Goal: Information Seeking & Learning: Learn about a topic

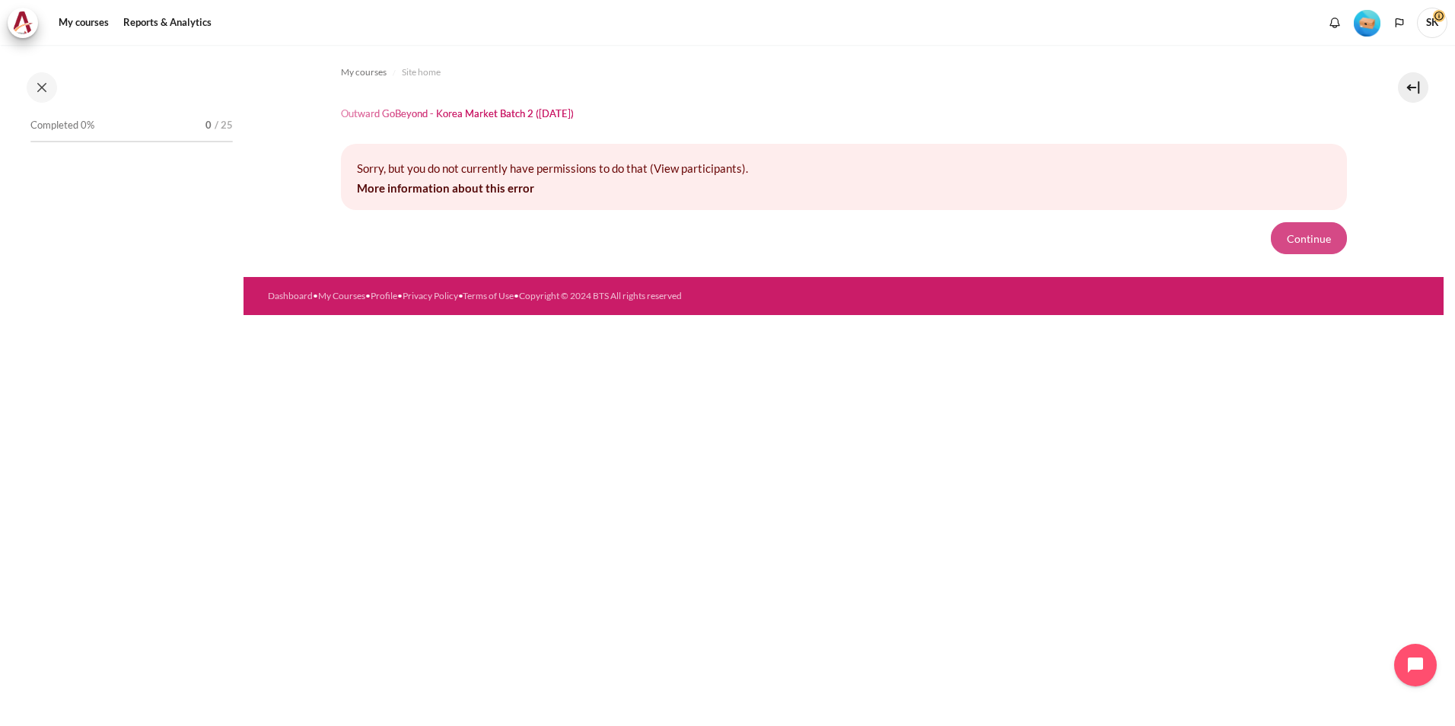
click at [1328, 250] on button "Continue" at bounding box center [1309, 238] width 76 height 32
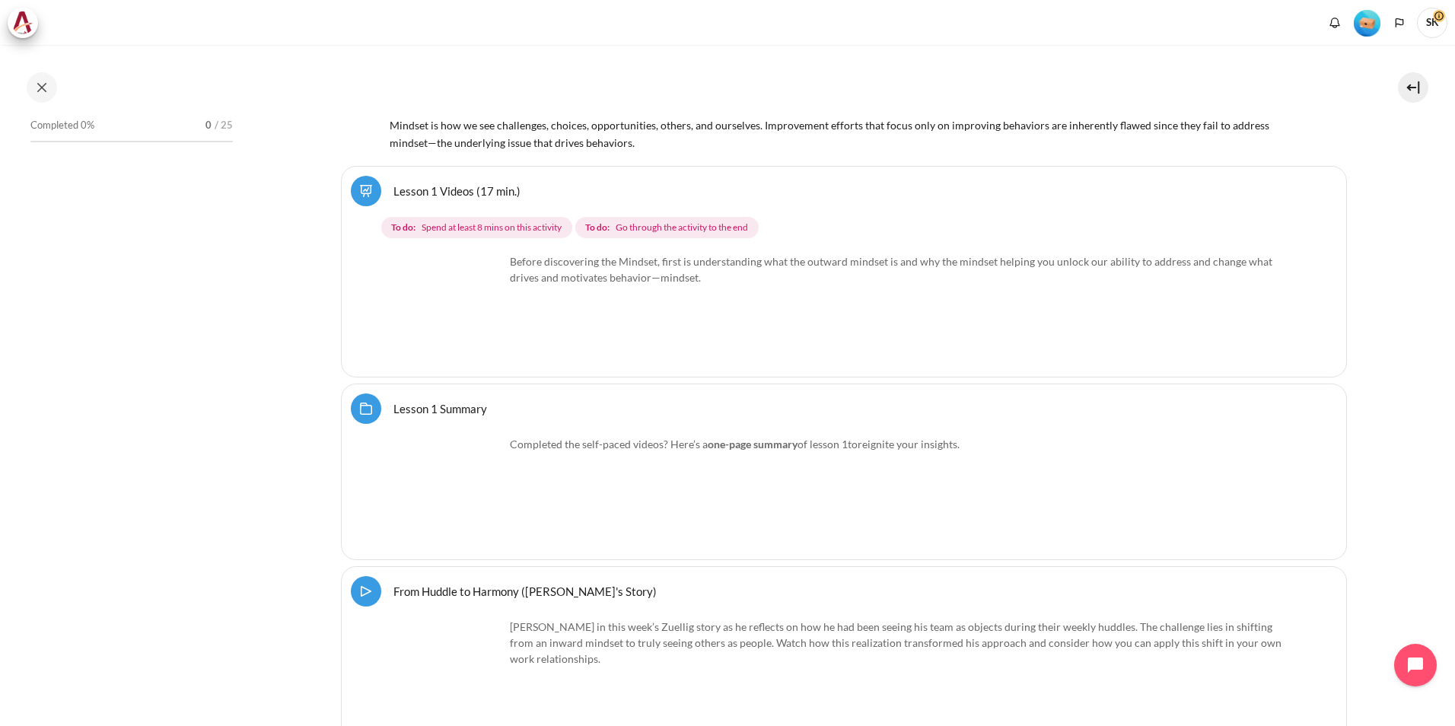
scroll to position [2284, 0]
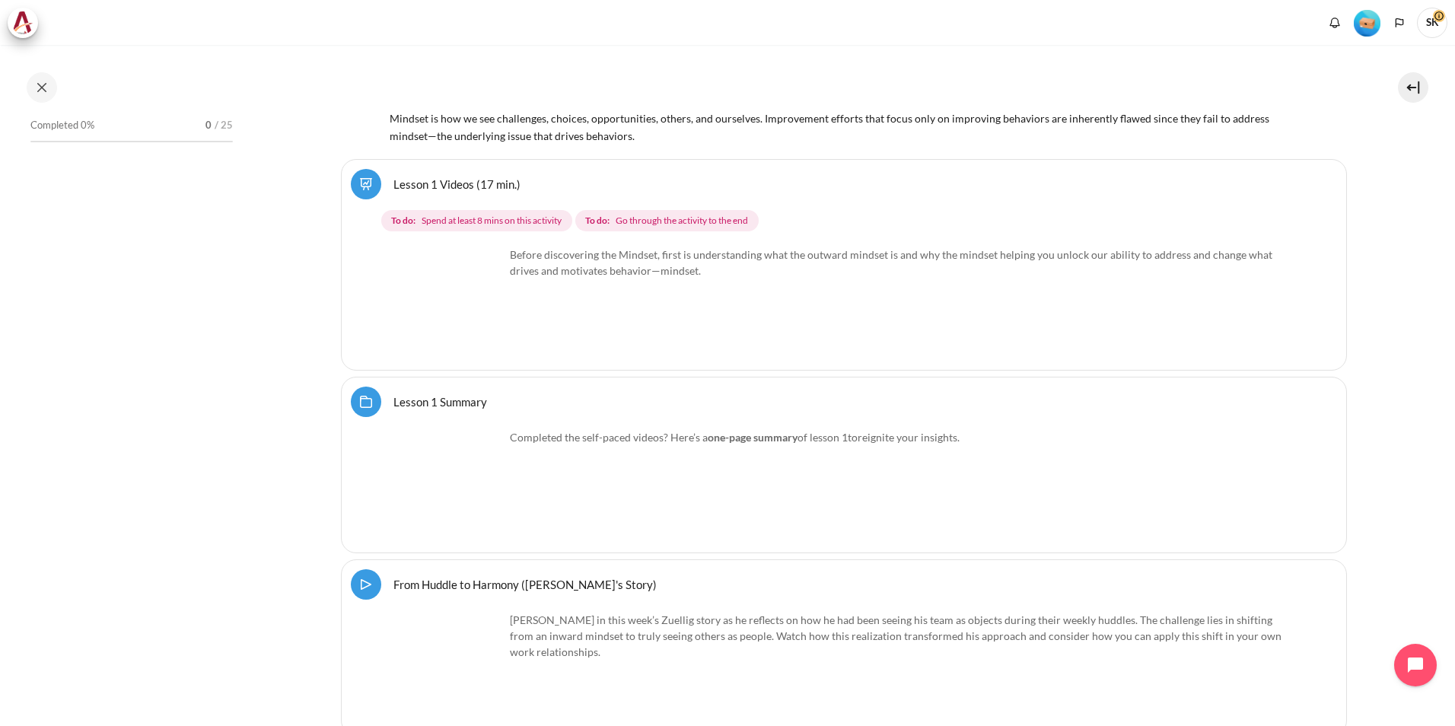
click at [521, 269] on p "Before discovering the Mindset, first is understanding what the outward mindset…" at bounding box center [843, 263] width 907 height 32
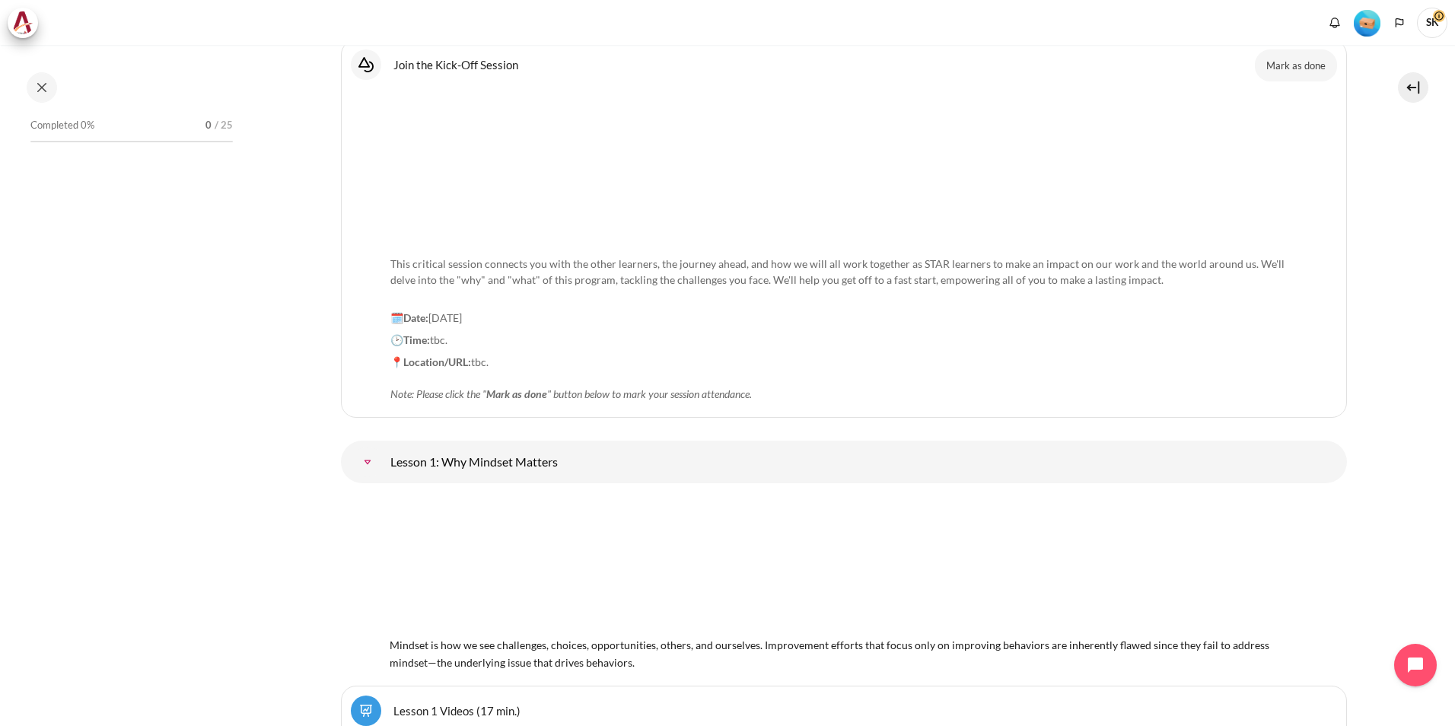
scroll to position [1599, 0]
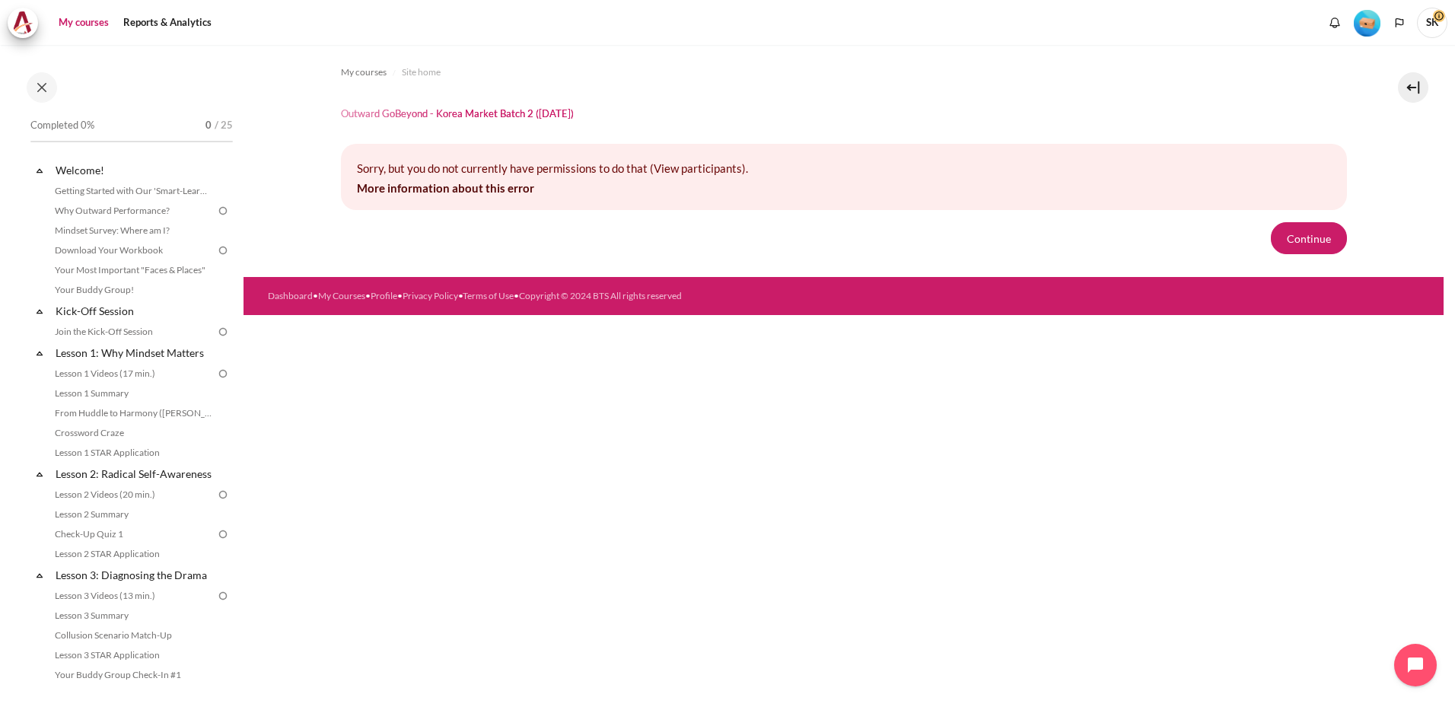
click at [78, 24] on link "My courses" at bounding box center [83, 23] width 61 height 30
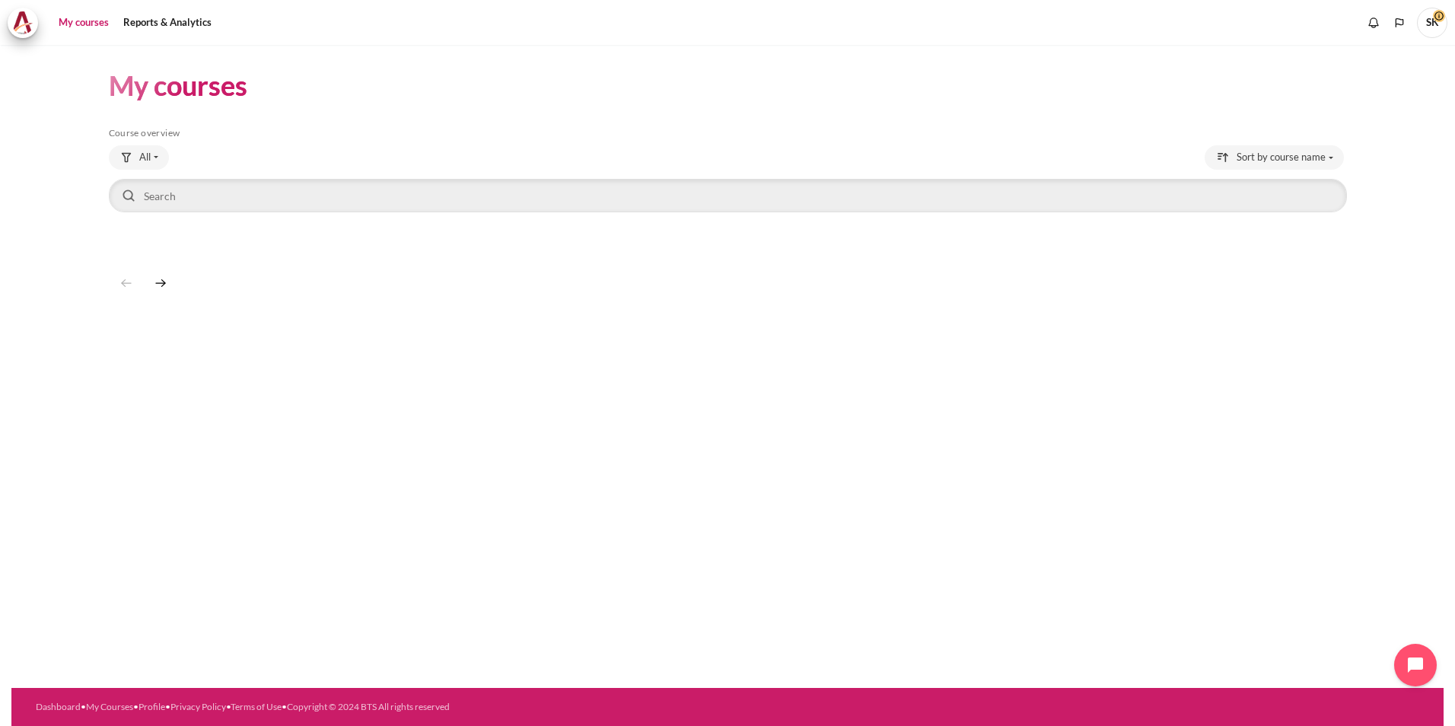
click at [30, 27] on img at bounding box center [22, 22] width 21 height 23
click at [1436, 26] on span "SK" at bounding box center [1432, 23] width 30 height 30
click at [1436, 18] on span "SK" at bounding box center [1432, 21] width 30 height 13
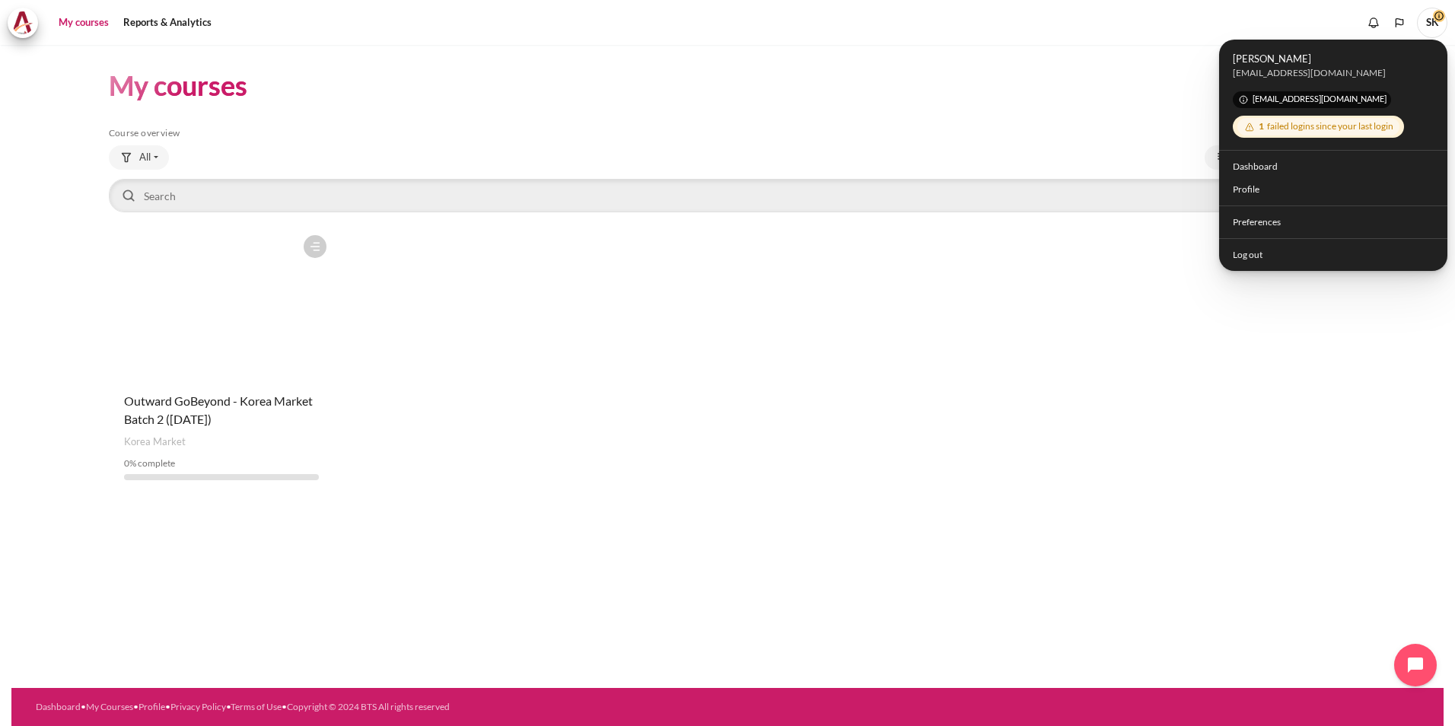
click at [1299, 126] on div "1 failed logins since your last login" at bounding box center [1319, 127] width 162 height 18
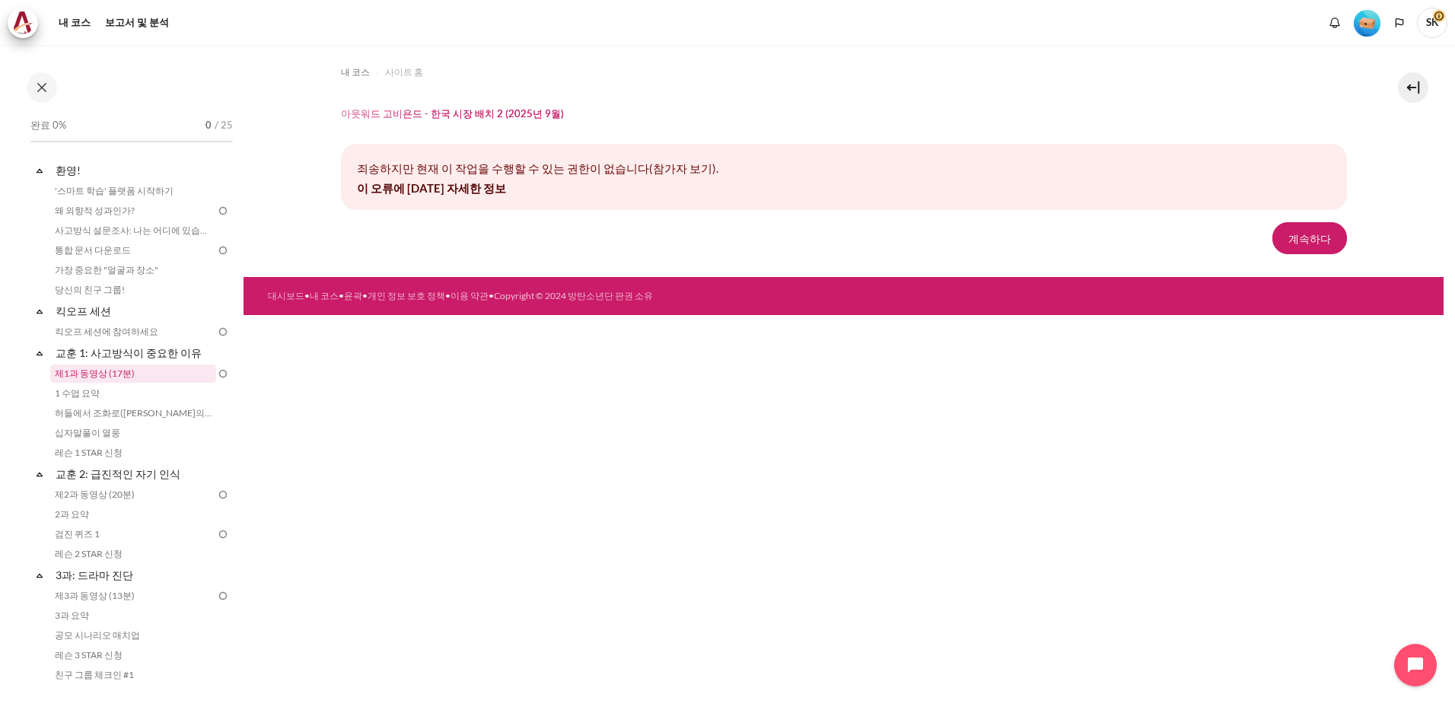
click at [115, 377] on link "제1과 동영상 (17분)" at bounding box center [133, 374] width 166 height 18
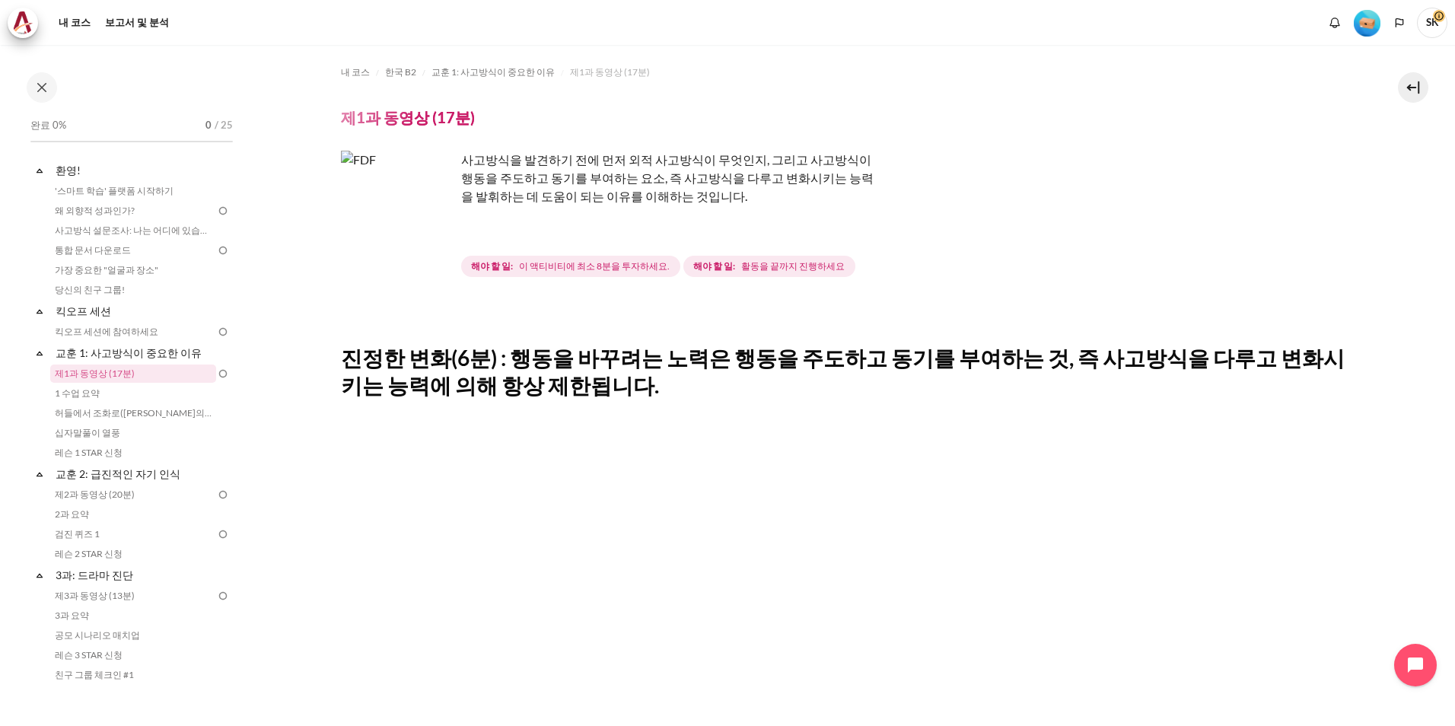
click at [434, 240] on img "콘텐츠" at bounding box center [398, 208] width 114 height 114
click at [404, 117] on h4 "제1과 동영상 (17분)" at bounding box center [408, 117] width 134 height 20
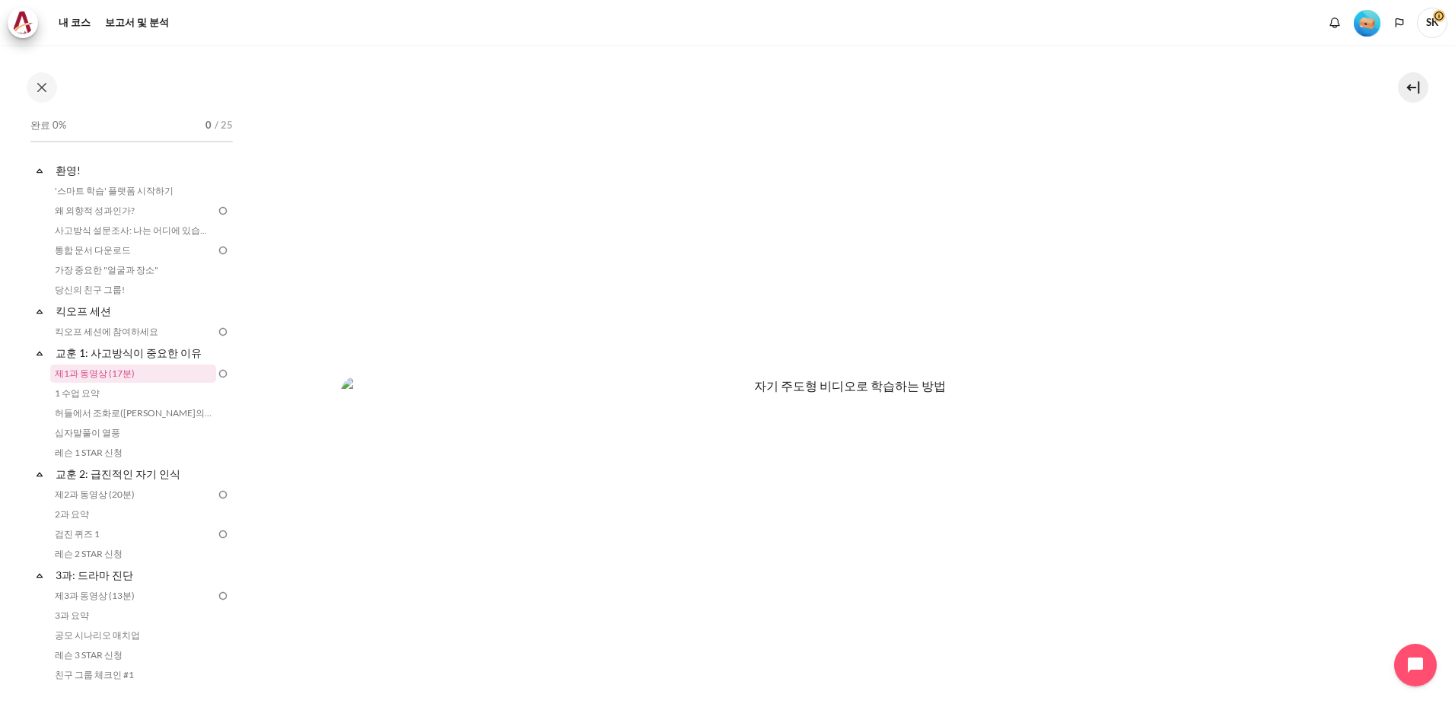
scroll to position [830, 0]
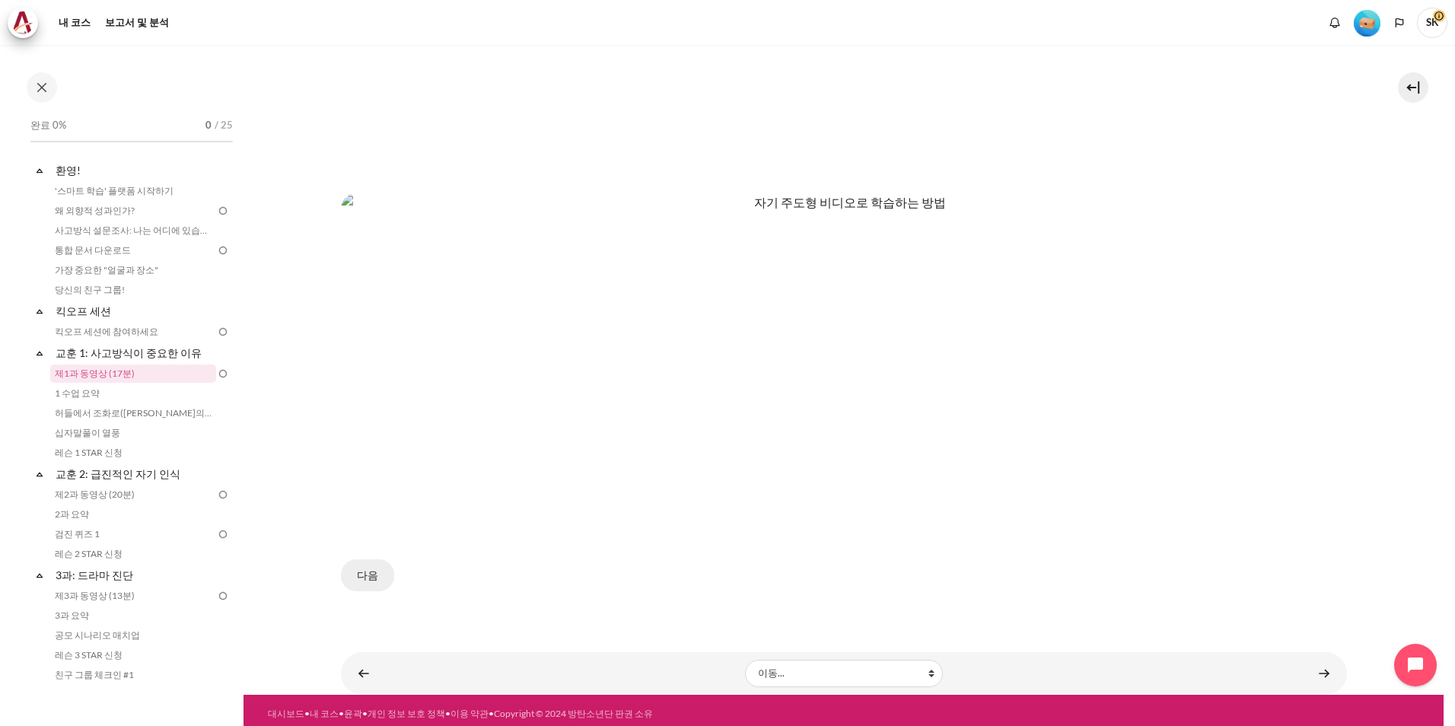
click at [380, 569] on button "다음" at bounding box center [367, 575] width 53 height 32
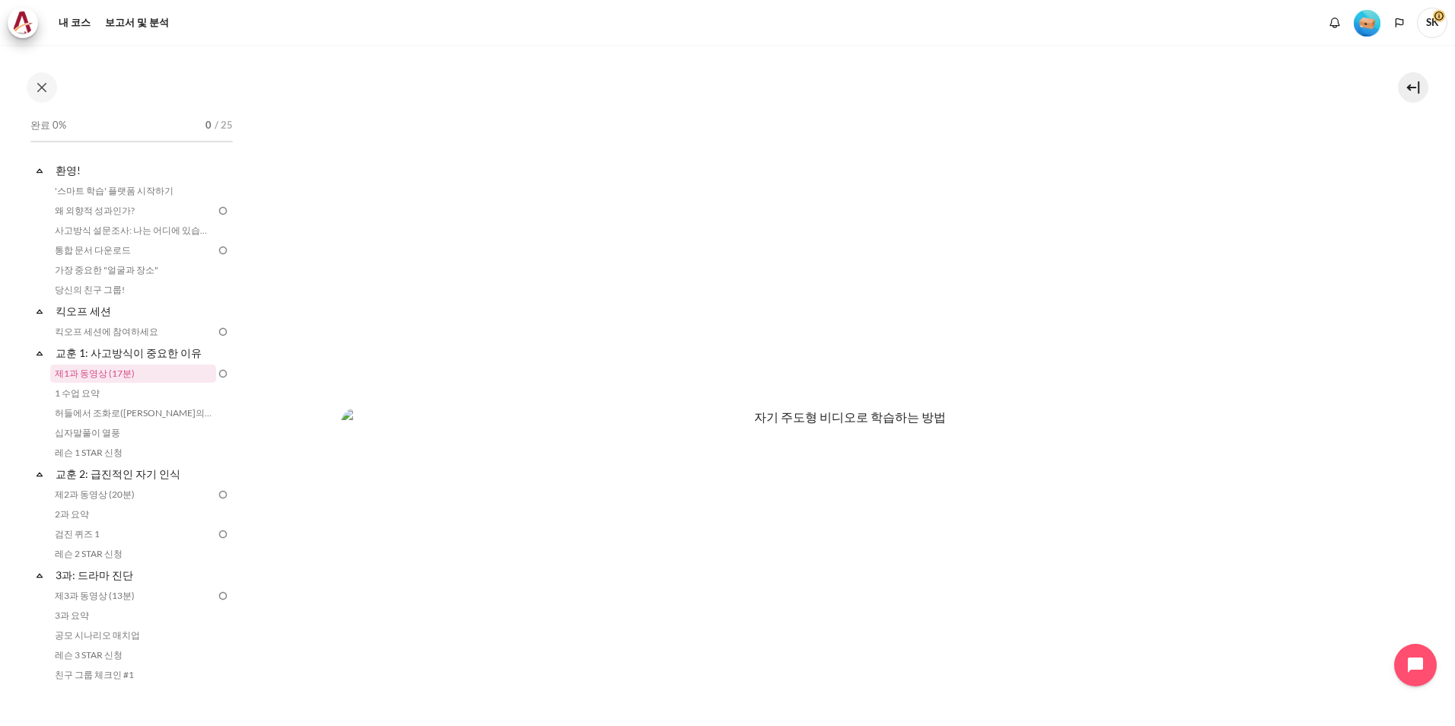
scroll to position [601, 0]
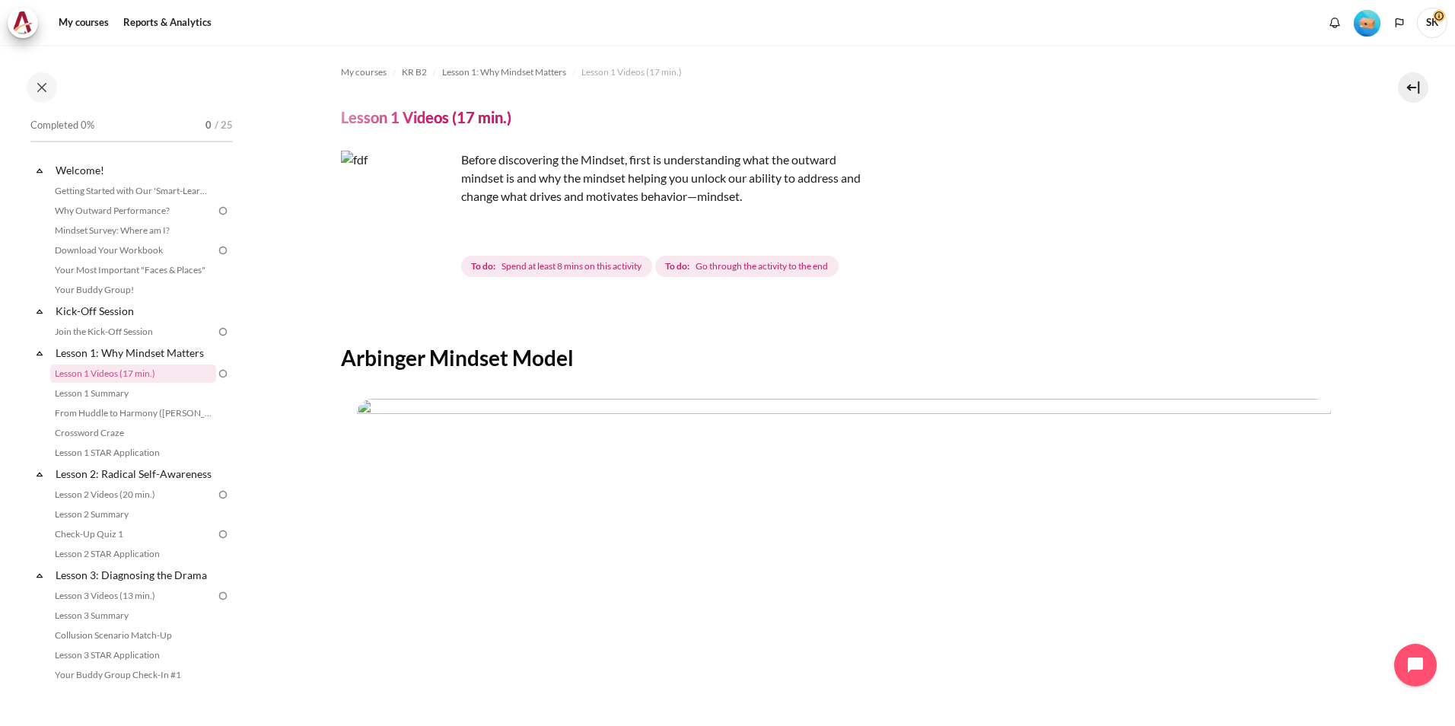
click at [438, 236] on img "Content" at bounding box center [398, 208] width 114 height 114
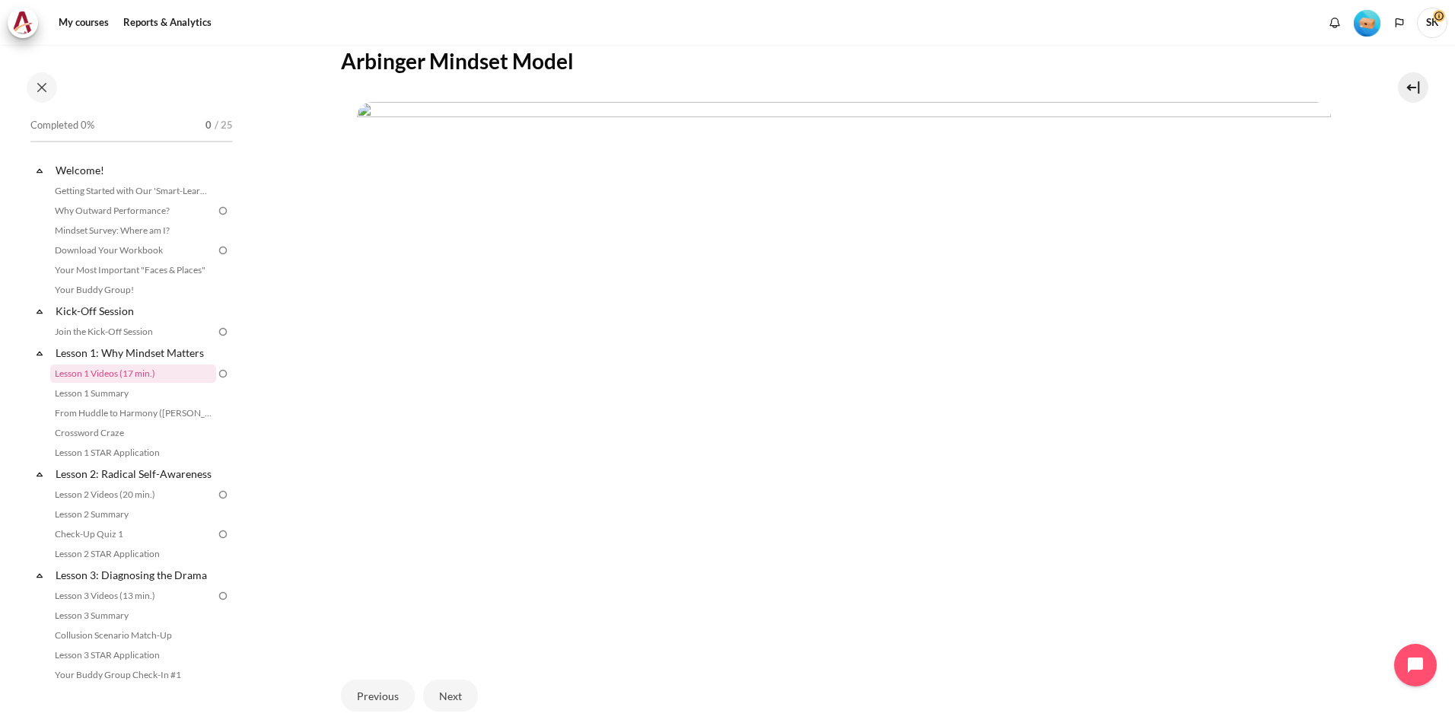
scroll to position [424, 0]
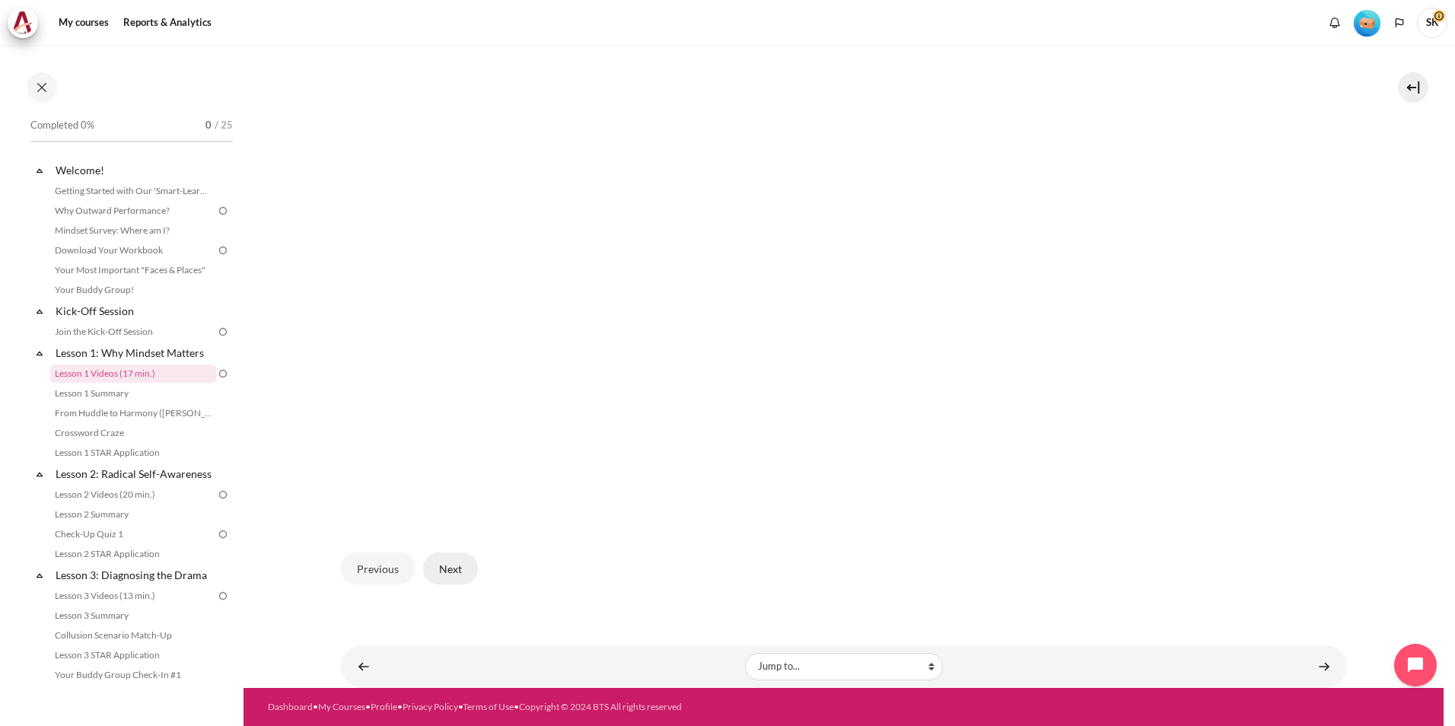
click at [443, 569] on button "Next" at bounding box center [450, 569] width 55 height 32
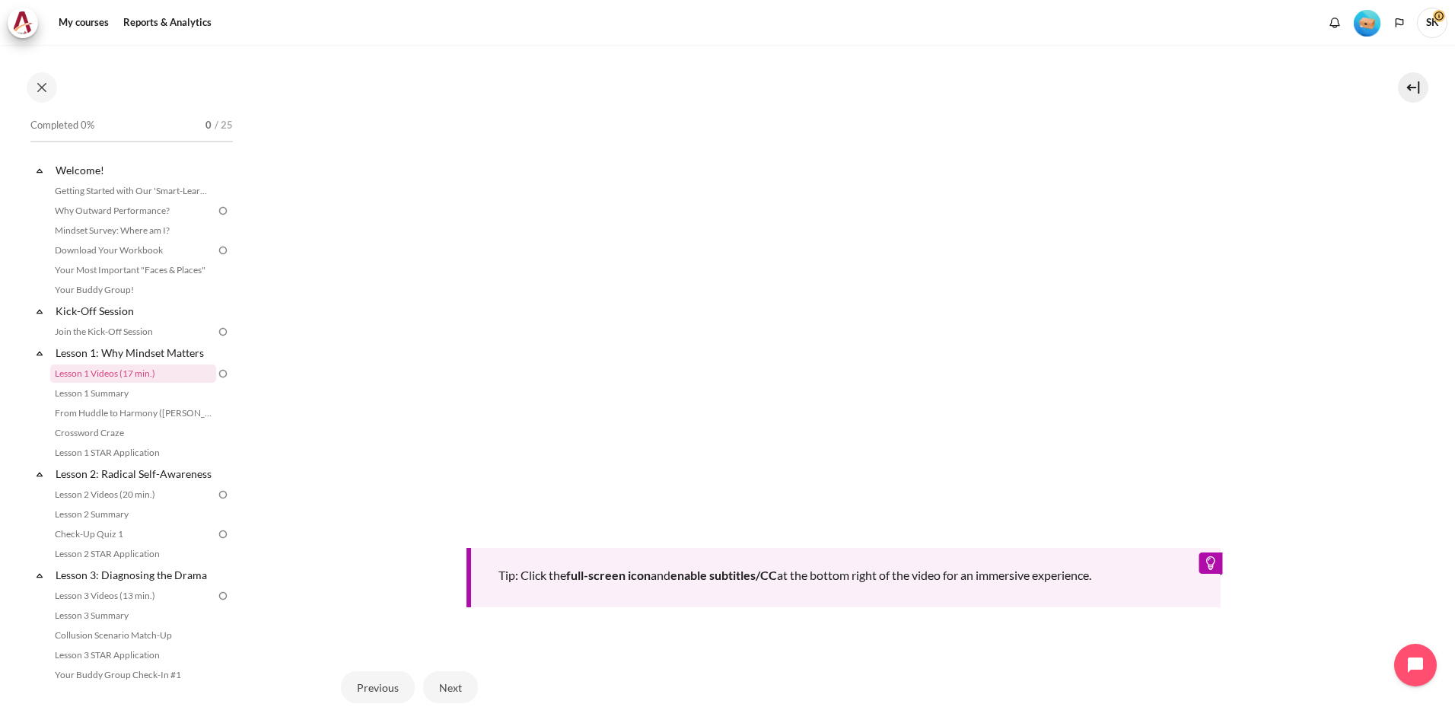
scroll to position [596, 0]
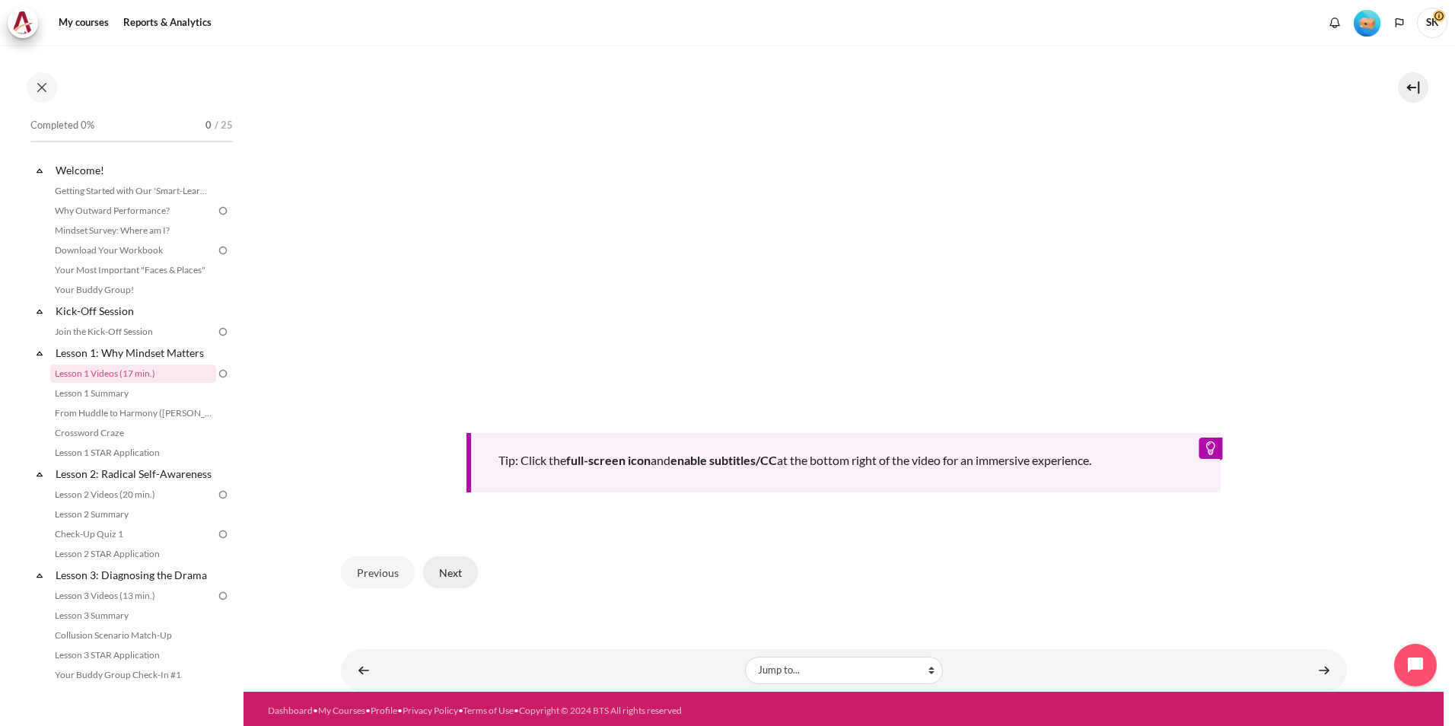
click at [475, 565] on button "Next" at bounding box center [450, 572] width 55 height 32
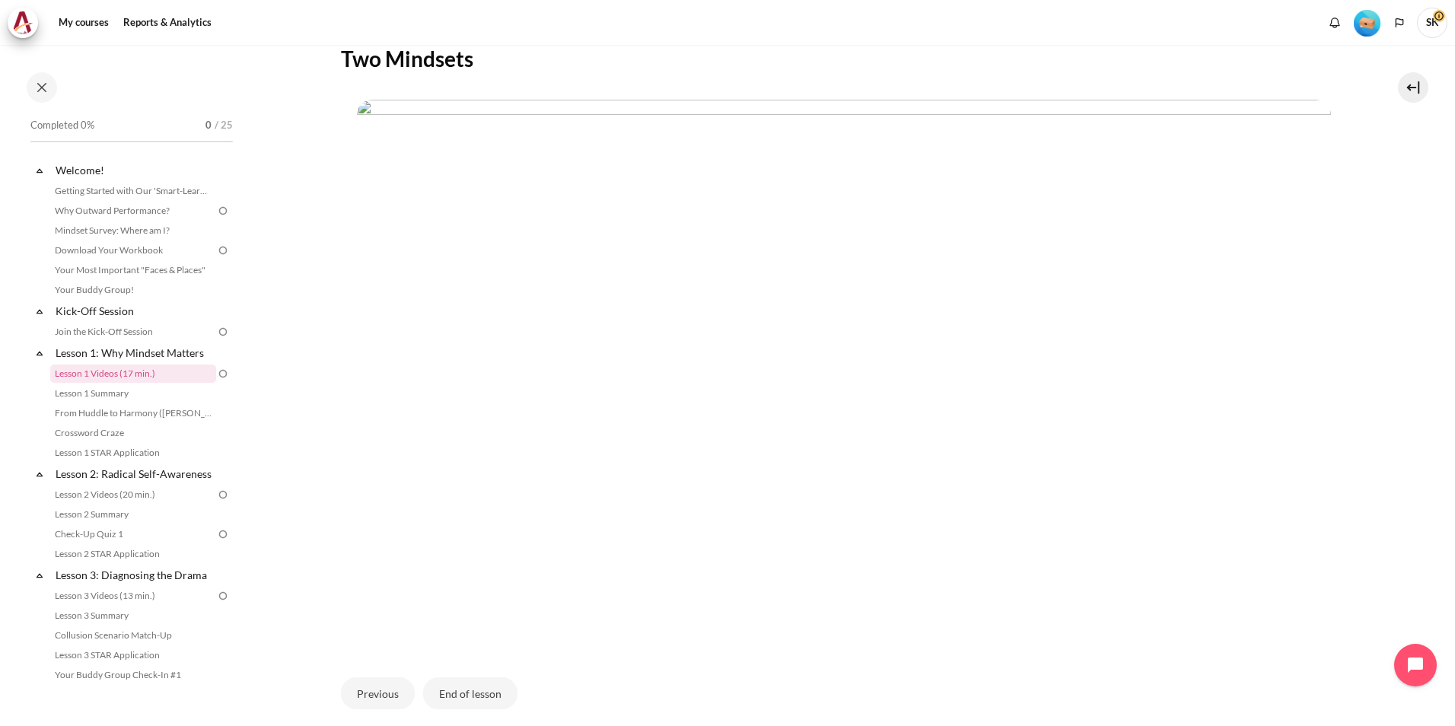
scroll to position [424, 0]
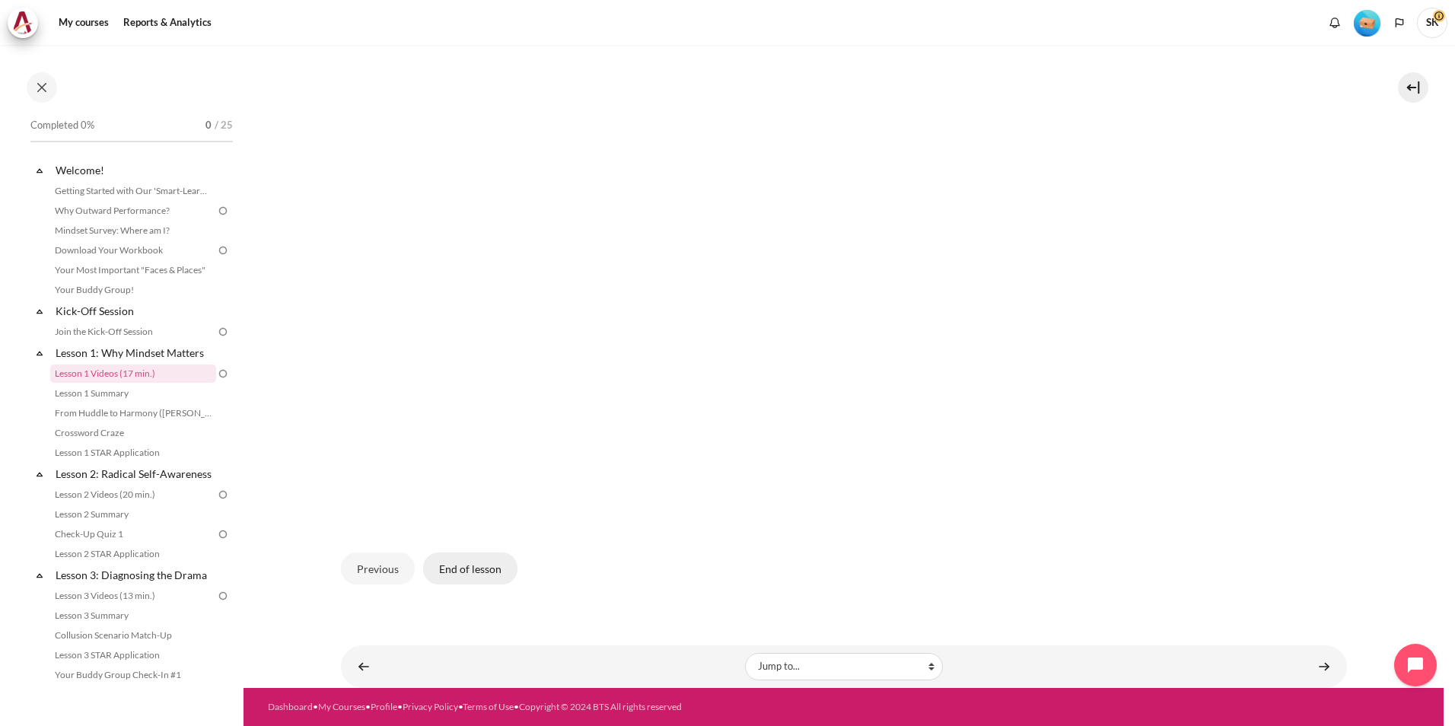
click at [460, 569] on button "End of lesson" at bounding box center [470, 569] width 94 height 32
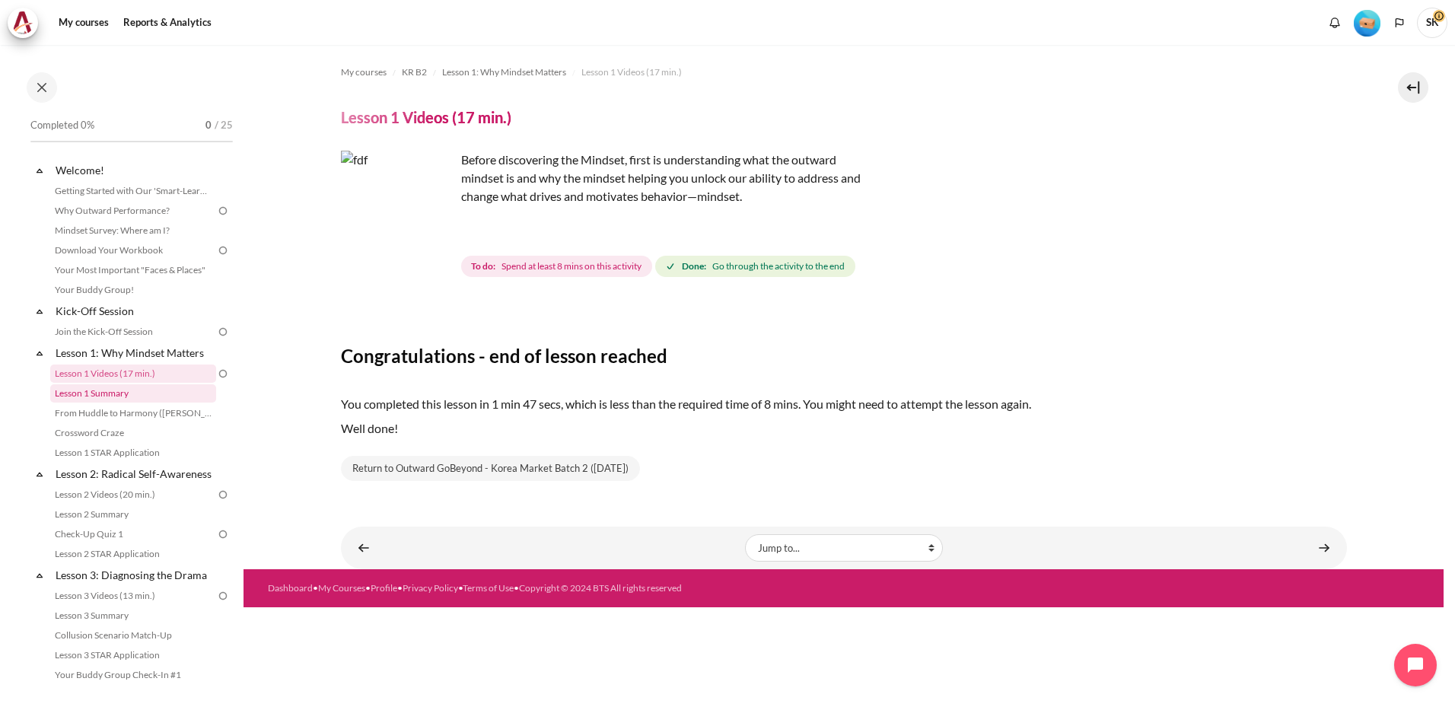
click at [125, 398] on link "Lesson 1 Summary" at bounding box center [133, 393] width 166 height 18
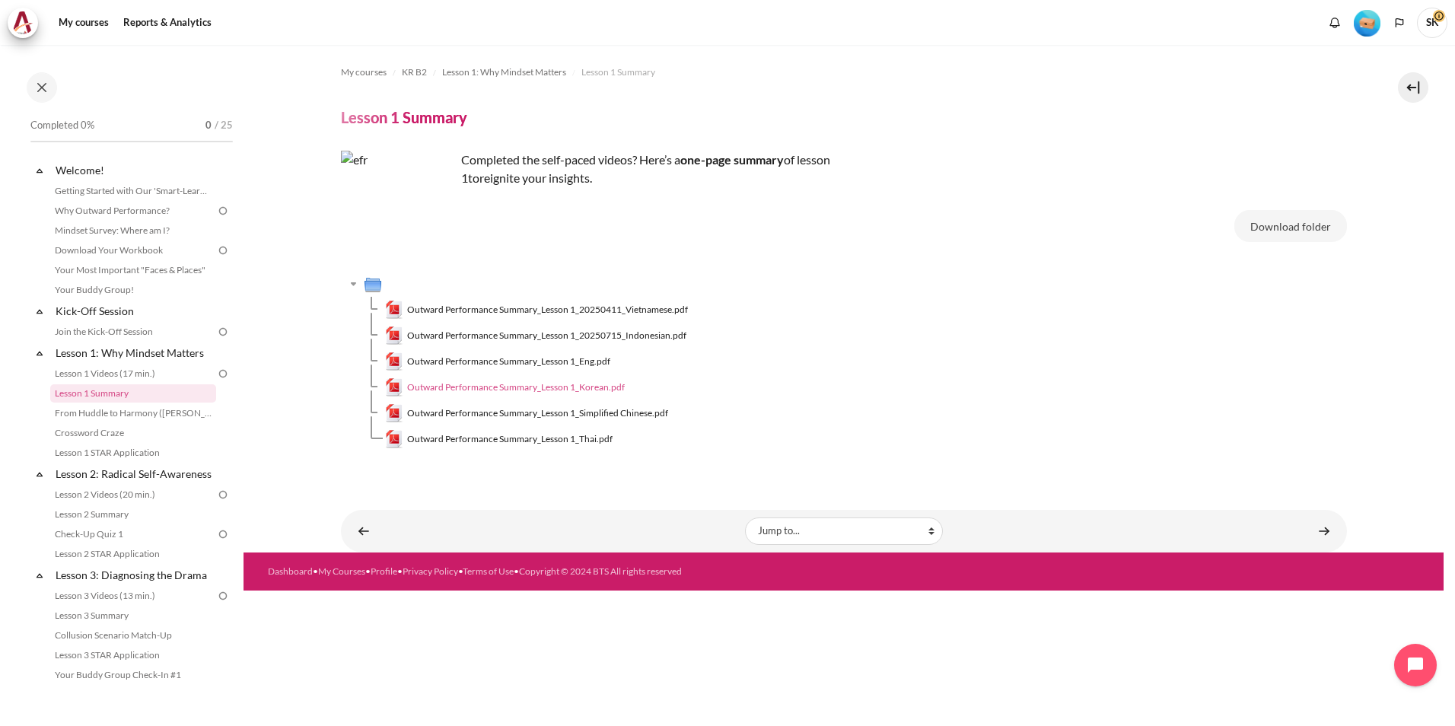
click at [491, 388] on span "Outward Performance Summary_Lesson 1_Korean.pdf" at bounding box center [516, 388] width 218 height 14
click at [131, 417] on link "From Huddle to Harmony ([PERSON_NAME]'s Story)" at bounding box center [133, 413] width 166 height 18
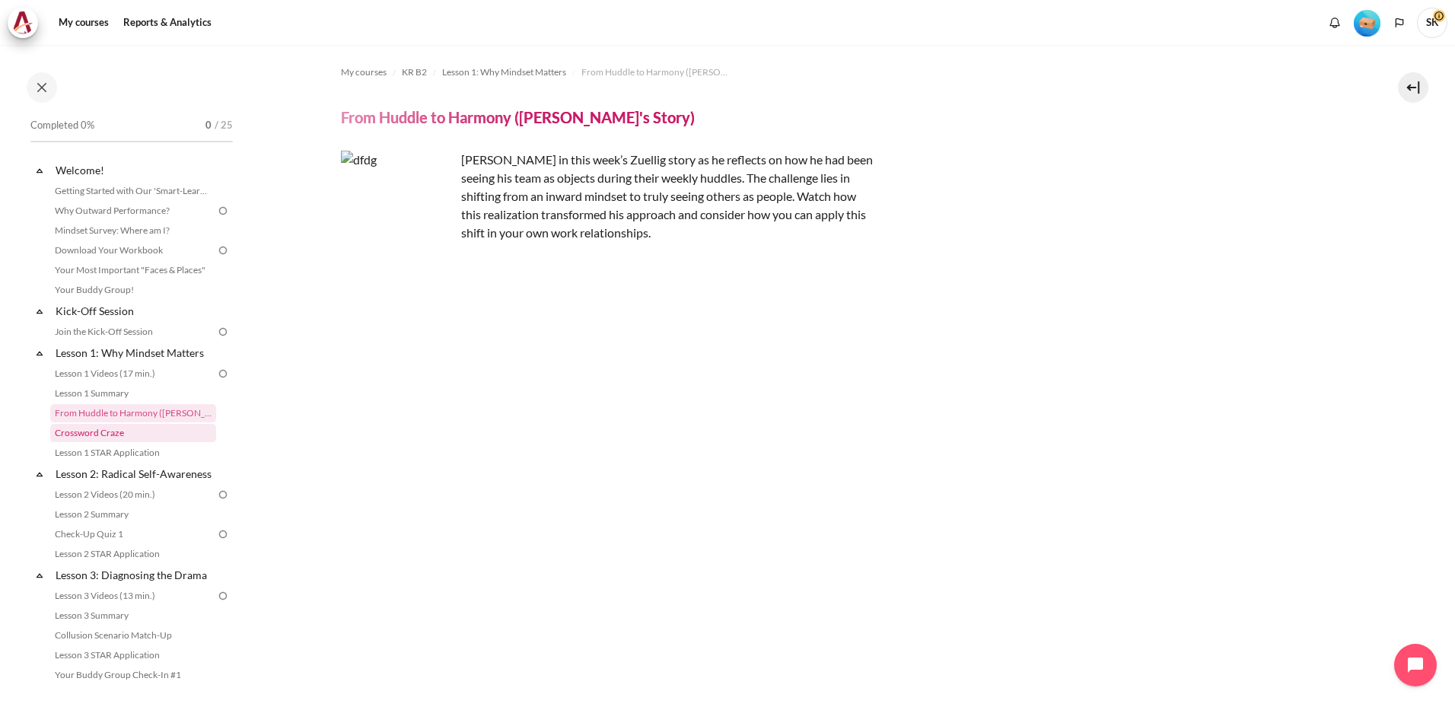
click at [107, 434] on link "Crossword Craze" at bounding box center [133, 433] width 166 height 18
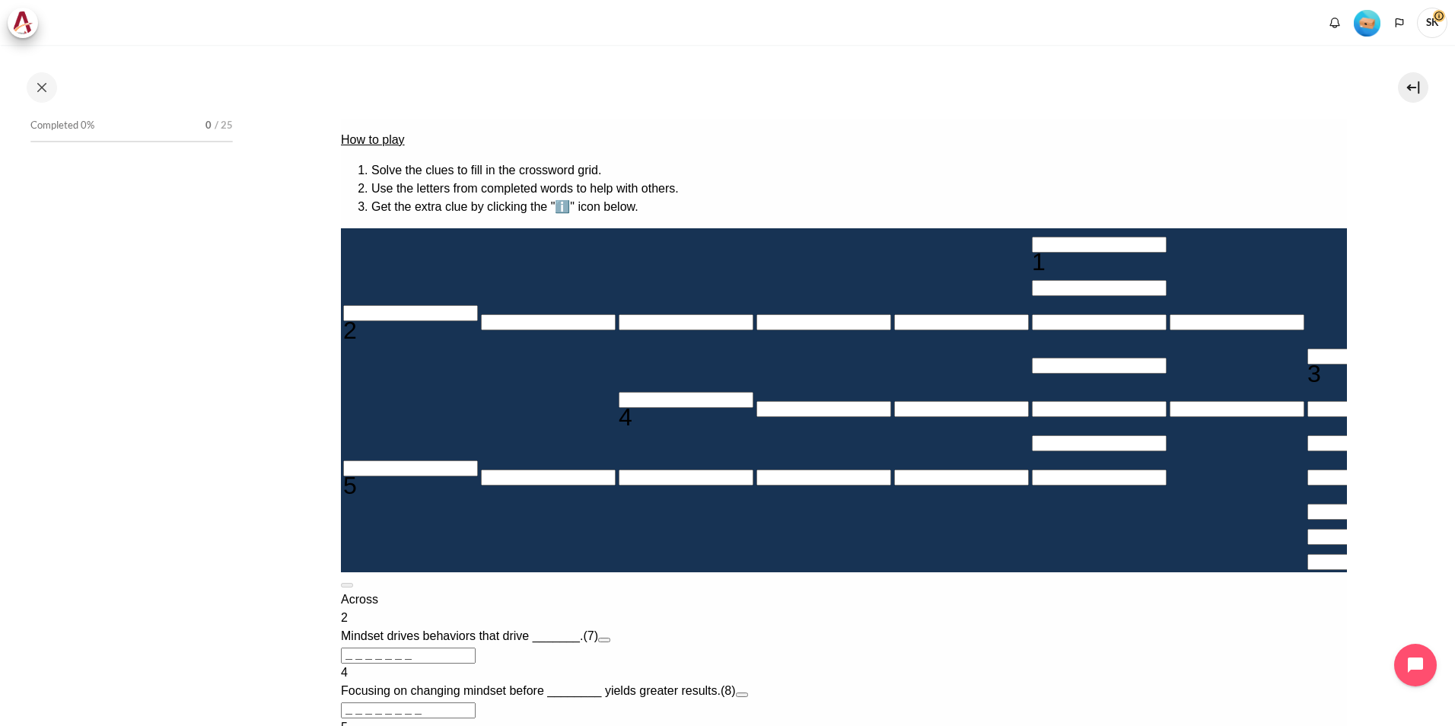
scroll to position [33, 0]
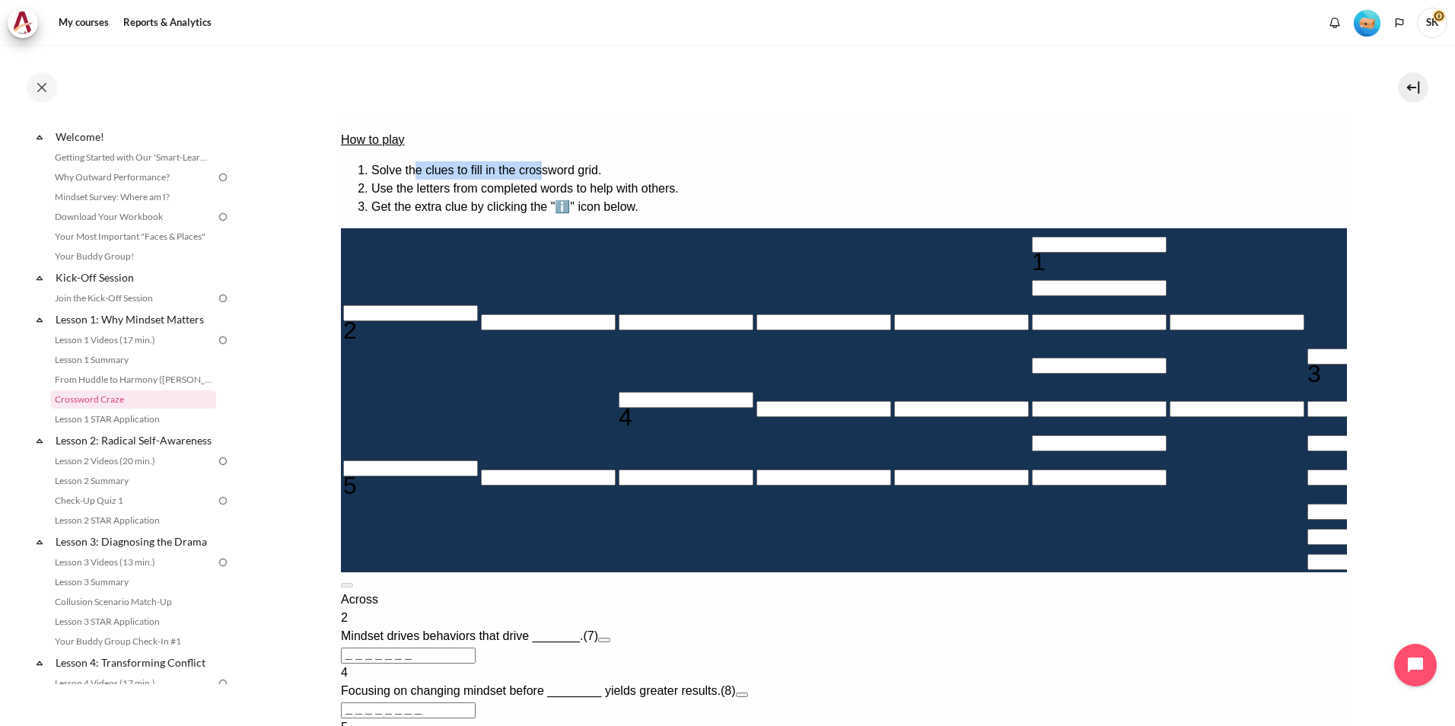
drag, startPoint x: 419, startPoint y: 169, endPoint x: 576, endPoint y: 155, distance: 157.5
click at [576, 155] on div "How to play Solve the clues to fill in the crossword grid. Use the letters from…" at bounding box center [843, 173] width 1006 height 85
drag, startPoint x: 576, startPoint y: 155, endPoint x: 644, endPoint y: 163, distance: 68.3
click at [644, 163] on li "Solve the clues to fill in the crossword grid." at bounding box center [859, 170] width 976 height 18
click at [1031, 241] on input "Crossword grid. Use arrow keys to navigate and the keyboard to enter characters…" at bounding box center [1098, 245] width 135 height 16
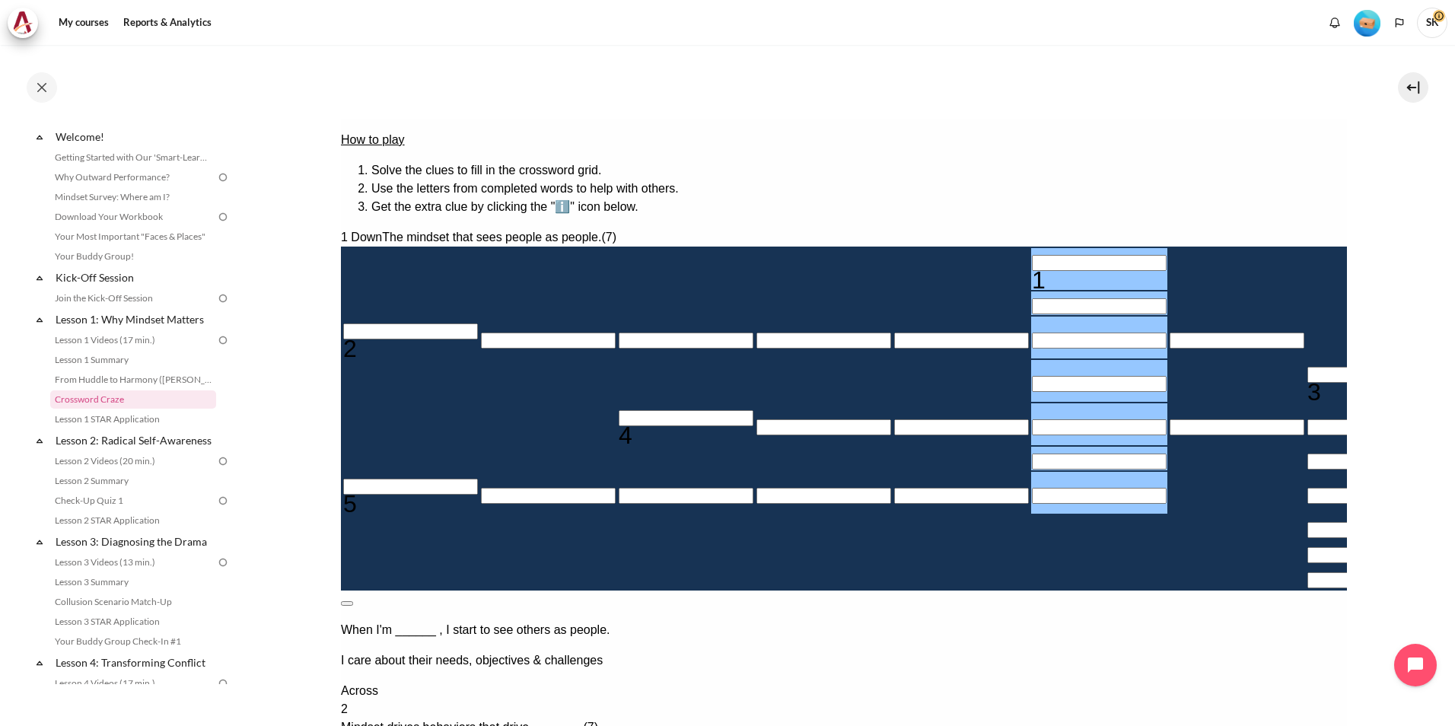
click at [352, 601] on button at bounding box center [346, 603] width 12 height 5
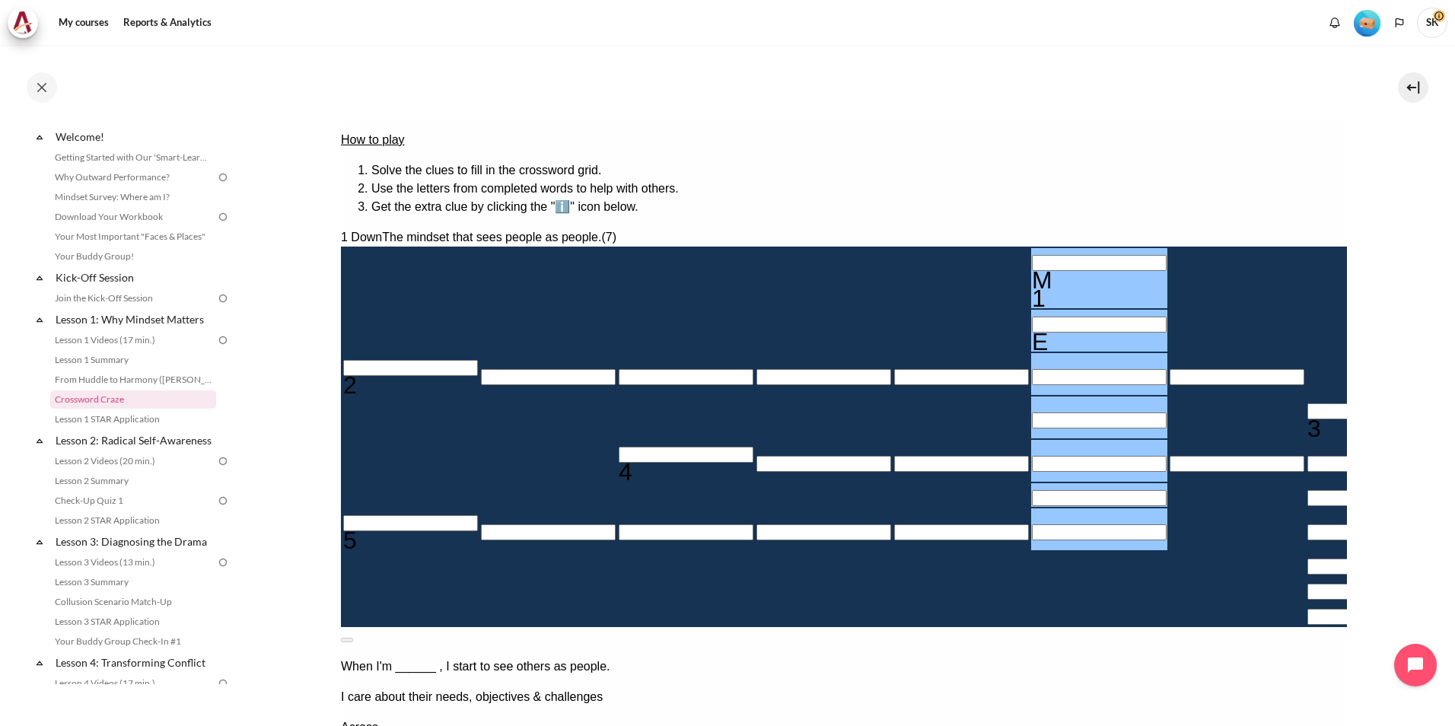
type input "MEs＿＿＿＿"
type input "＿＿＿＿＿S＿"
type input "MESSa＿＿"
type input "＿＿＿A＿＿＿＿"
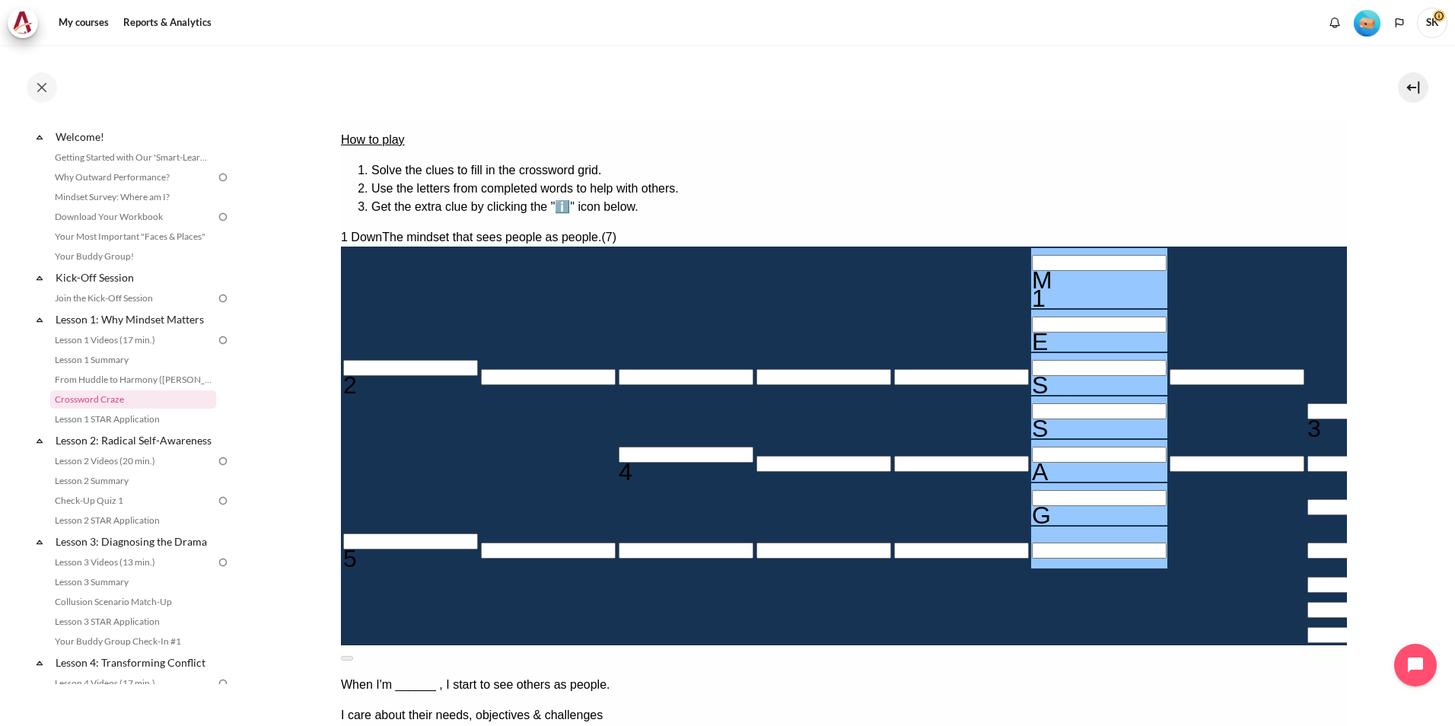
type input "MESSAGe"
type input "＿＿＿＿＿E"
type input "MESSAGE"
click at [352, 656] on button at bounding box center [346, 658] width 12 height 5
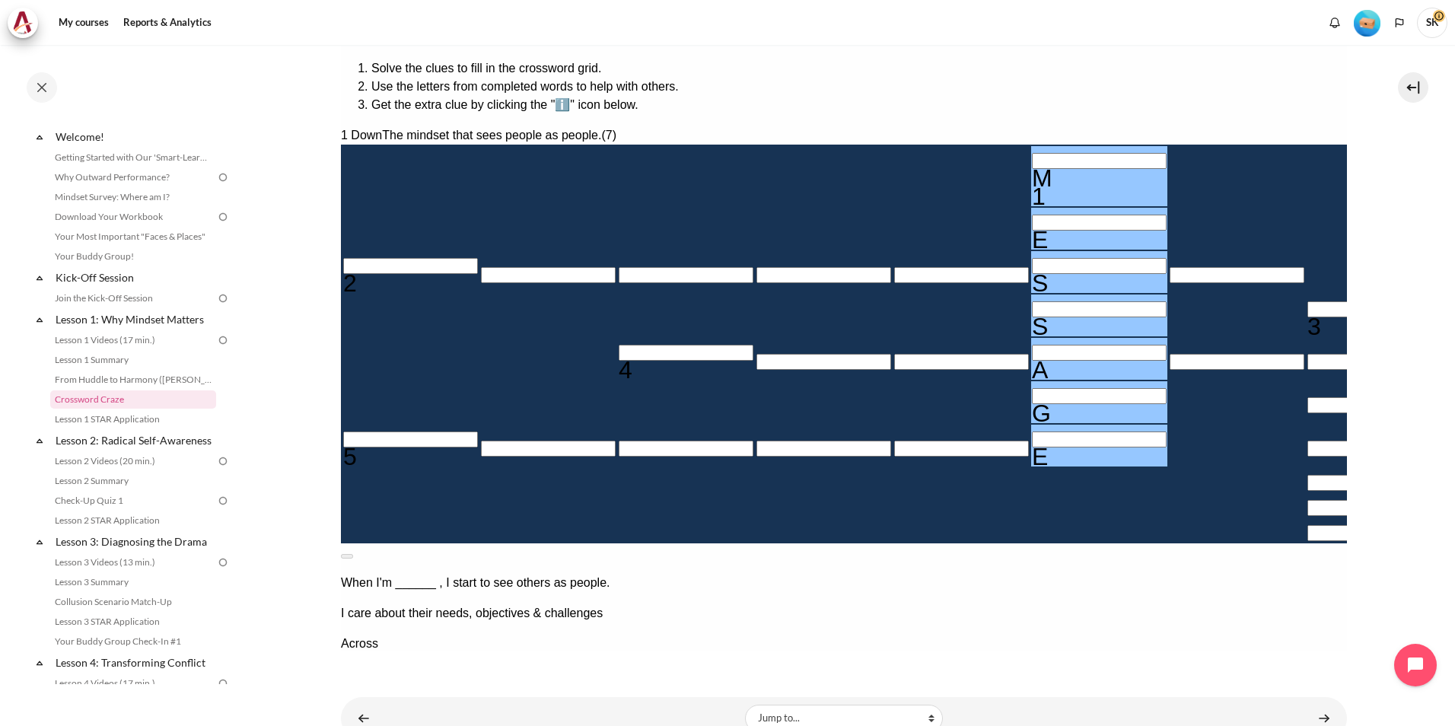
scroll to position [154, 0]
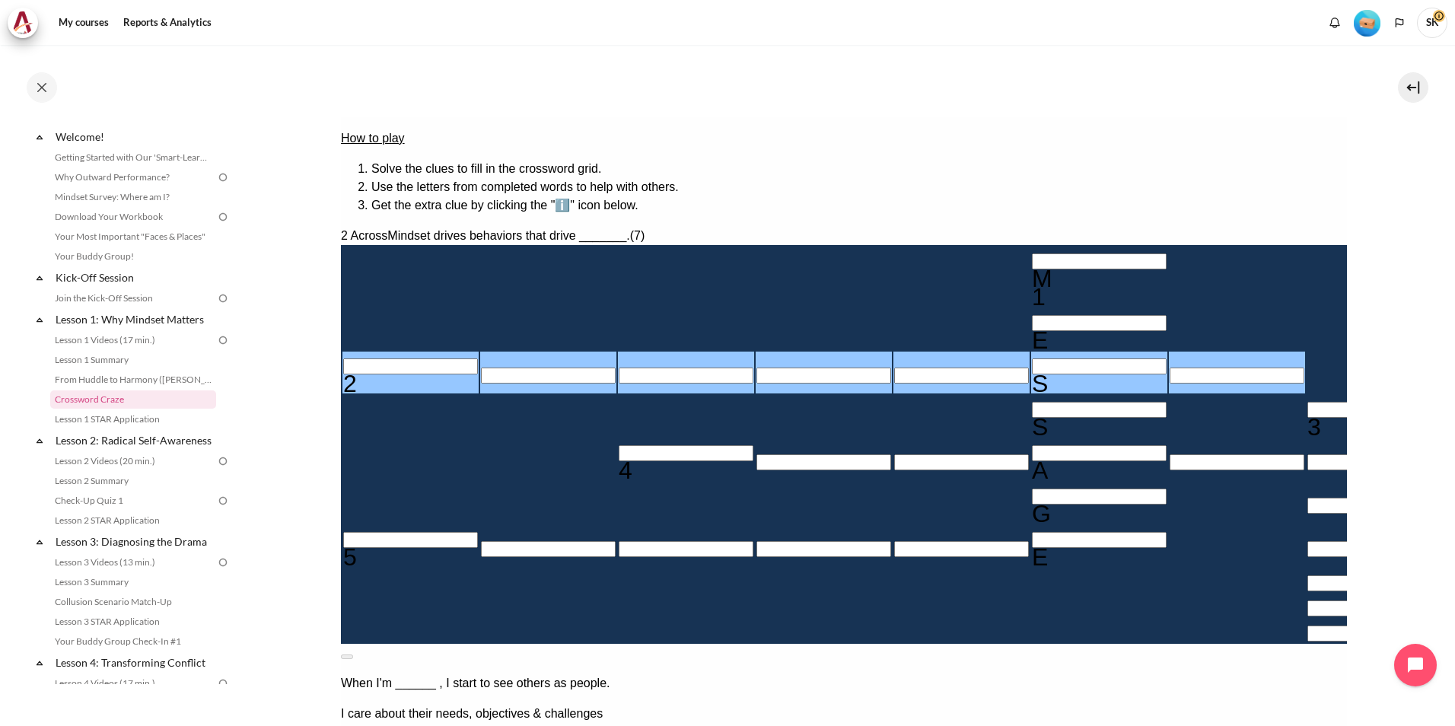
click at [461, 359] on input "Row 3, Column 1. 2 Across. Mindset drives behaviors that drive _______., Letter…" at bounding box center [410, 367] width 135 height 16
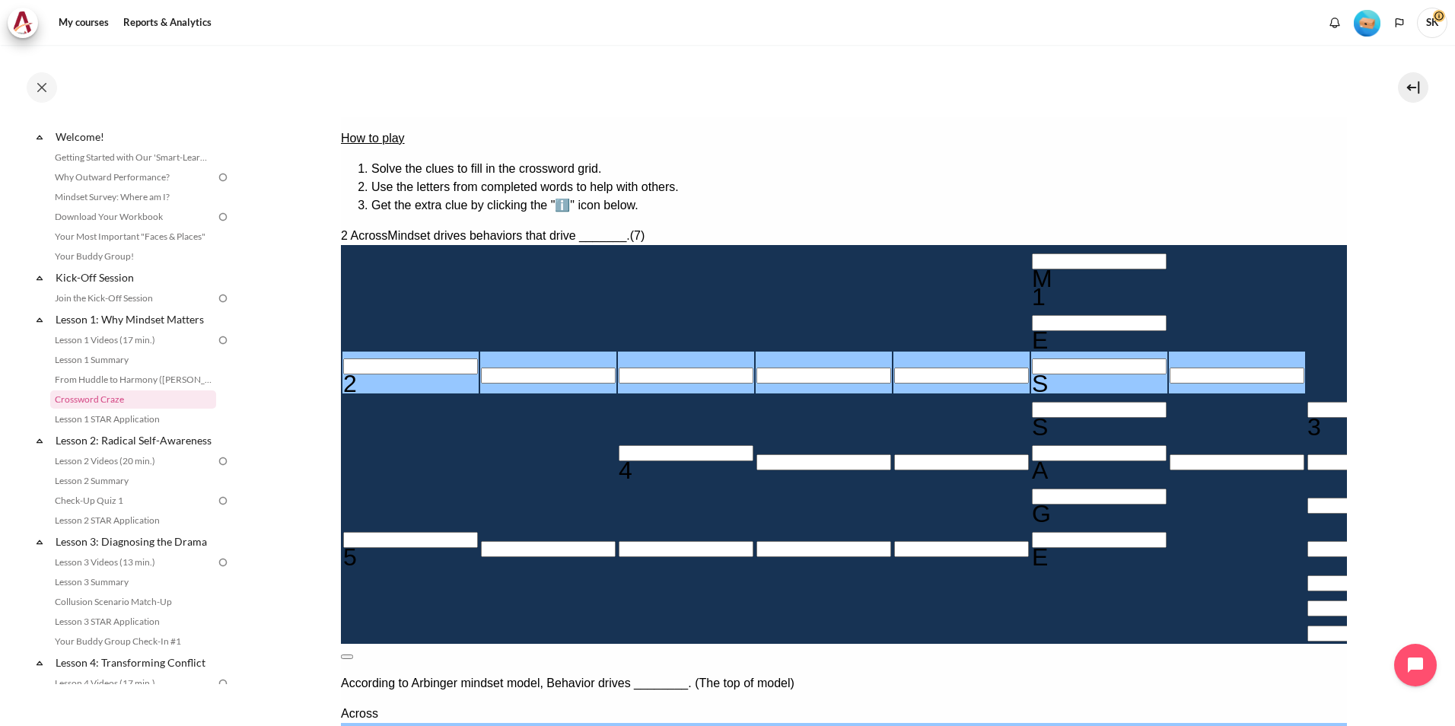
click at [352, 655] on button at bounding box center [346, 657] width 12 height 5
drag, startPoint x: 693, startPoint y: 530, endPoint x: 920, endPoint y: 308, distance: 316.5
click at [676, 324] on tbody "M 1 E 2 S S 3 4 A G 5 E" at bounding box center [1030, 445] width 1376 height 396
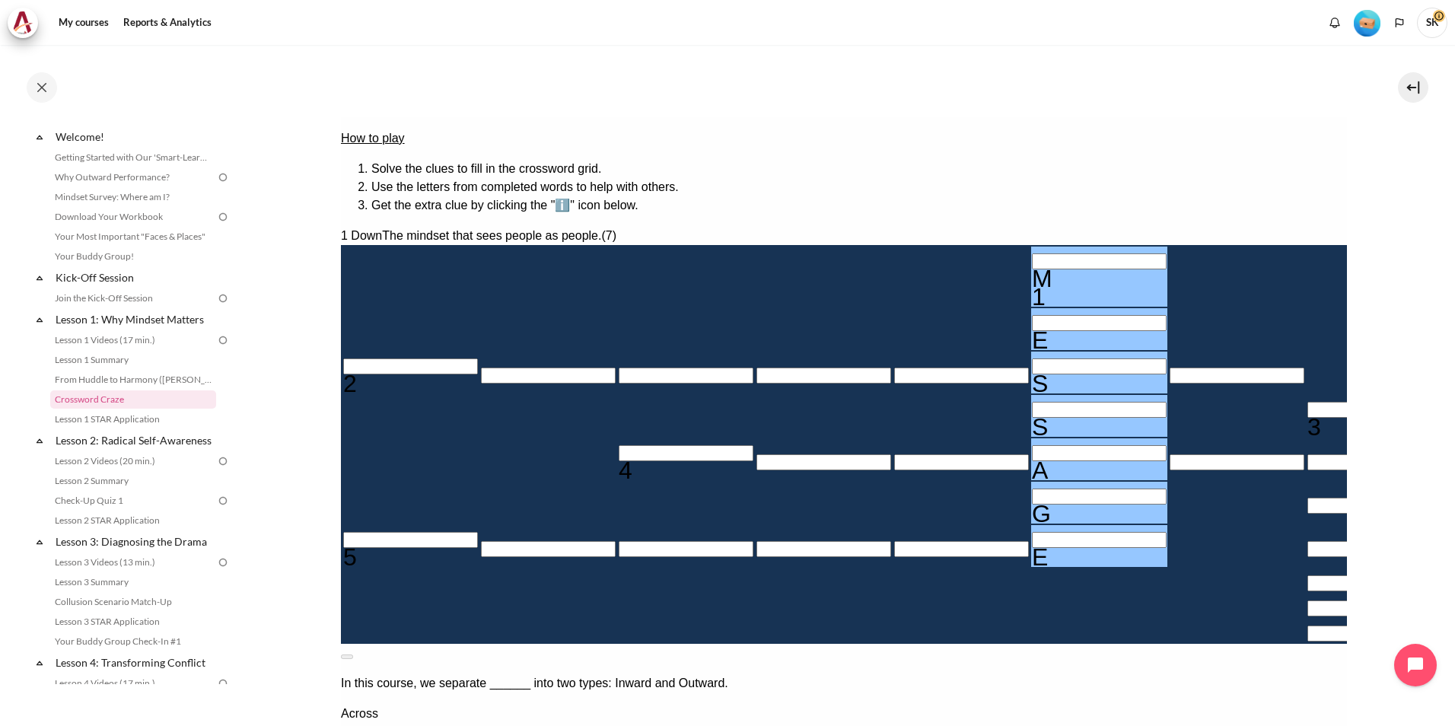
drag, startPoint x: 1247, startPoint y: 285, endPoint x: 1104, endPoint y: 288, distance: 143.2
type input "＿＿＿＿＿＿＿"
type input "＿＿＿＿＿＿＿＿"
type input "＿＿＿＿＿＿"
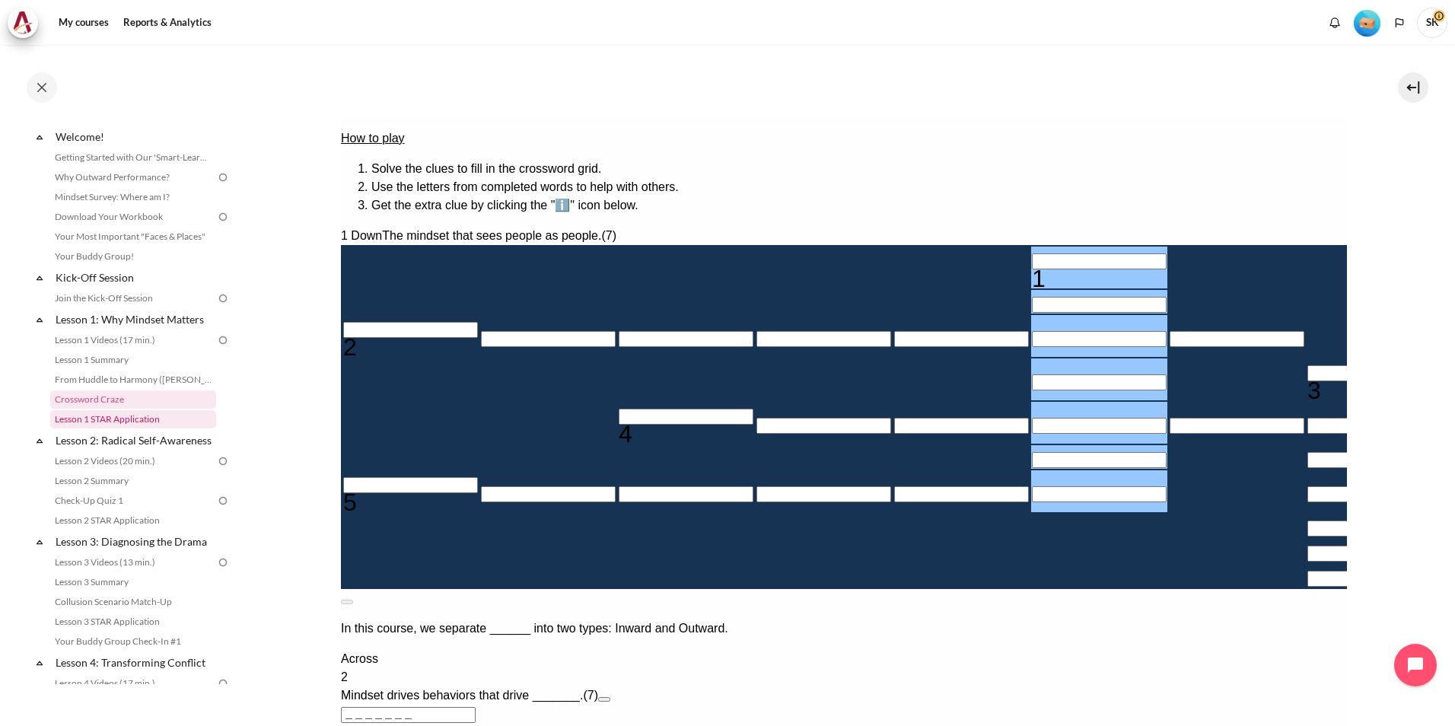
type input "＿＿＿＿＿＿＿"
click at [133, 421] on link "Lesson 1 STAR Application" at bounding box center [133, 419] width 166 height 18
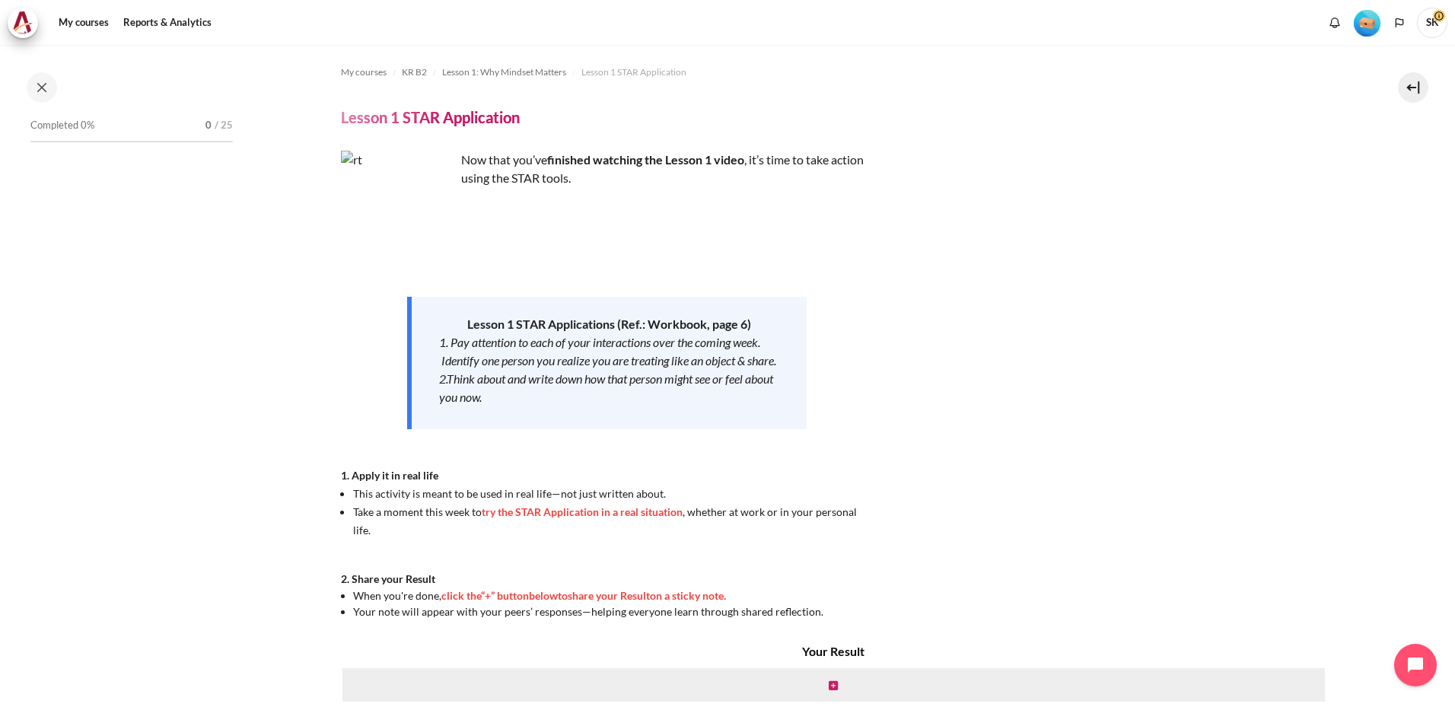
scroll to position [53, 0]
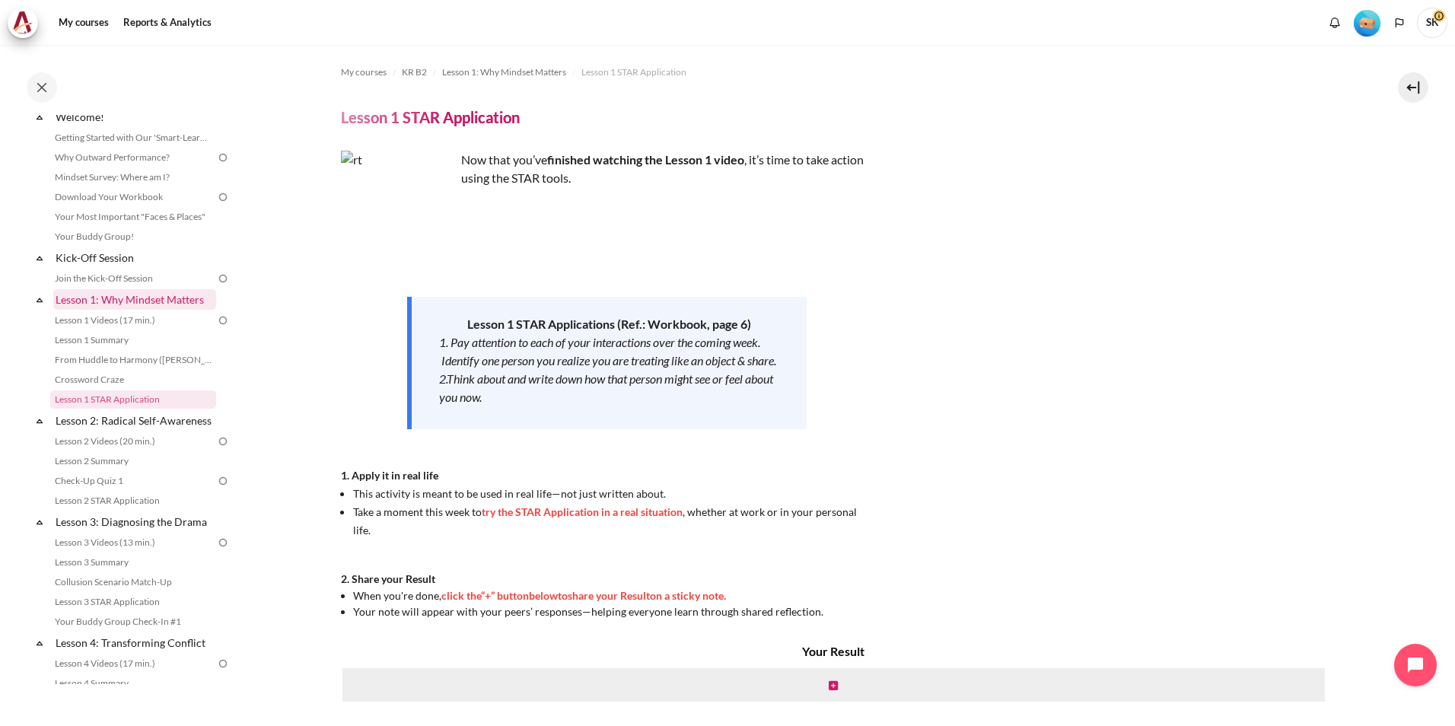
click at [110, 298] on link "Lesson 1: Why Mindset Matters" at bounding box center [134, 299] width 163 height 21
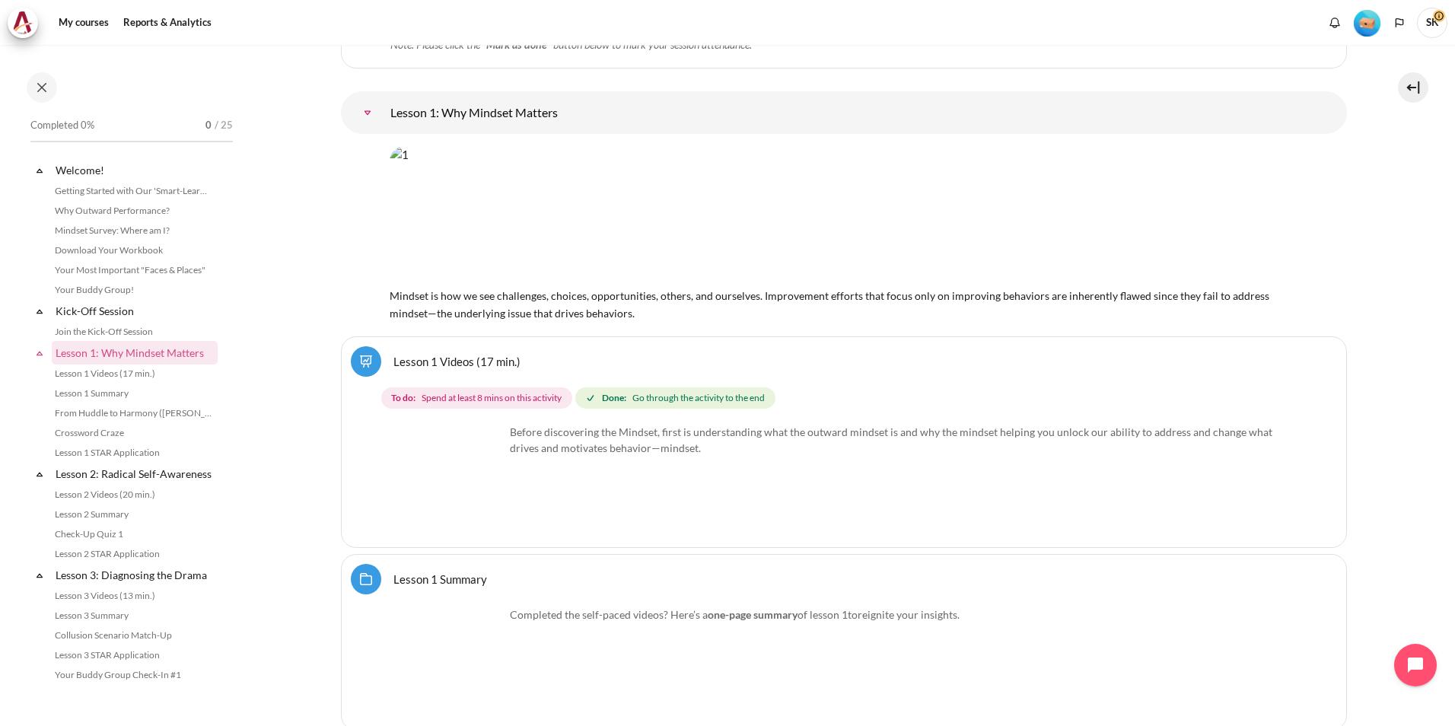
scroll to position [166, 0]
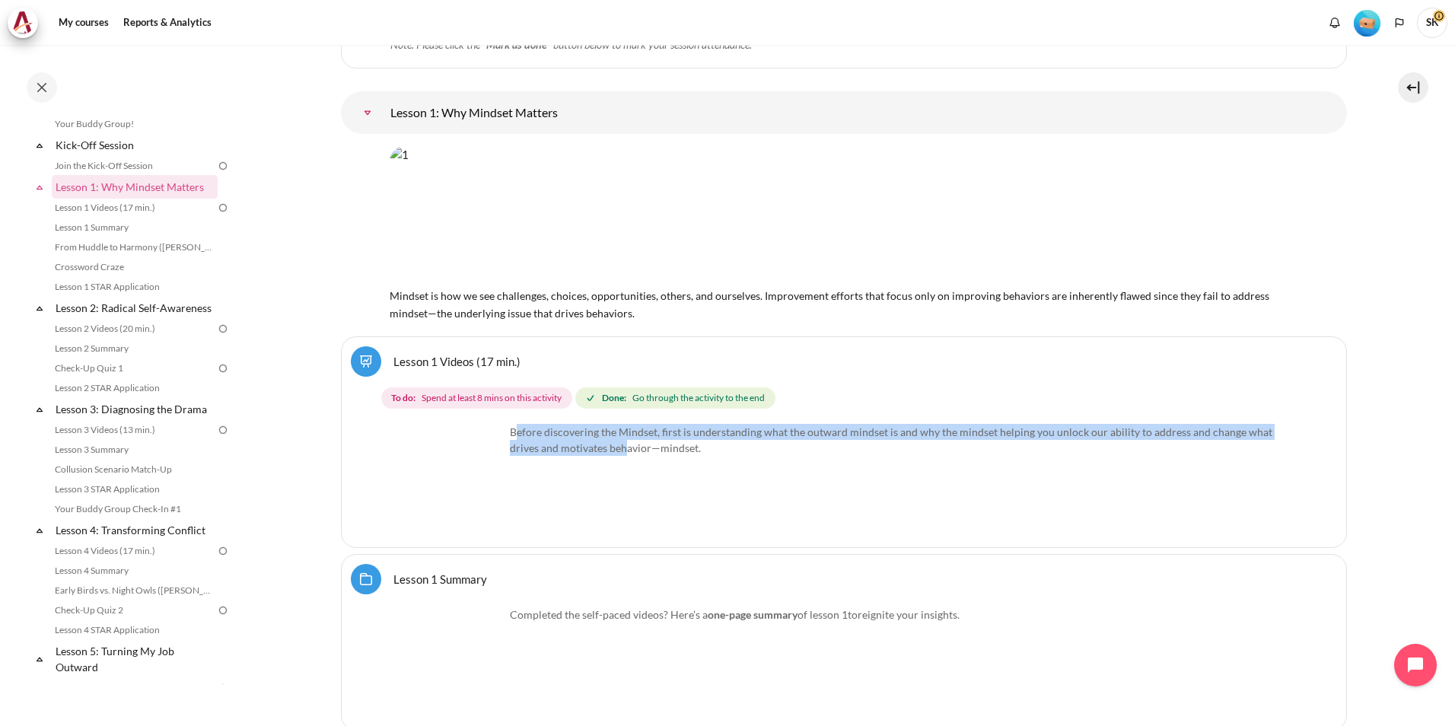
drag, startPoint x: 517, startPoint y: 433, endPoint x: 597, endPoint y: 439, distance: 80.2
click at [597, 439] on p "Before discovering the Mindset, first is understanding what the outward mindset…" at bounding box center [843, 440] width 907 height 32
drag, startPoint x: 597, startPoint y: 439, endPoint x: 488, endPoint y: 506, distance: 127.8
click at [488, 506] on img "Content" at bounding box center [447, 481] width 114 height 114
click at [438, 362] on link "Lesson 1 Videos (17 min.)" at bounding box center [457, 361] width 127 height 14
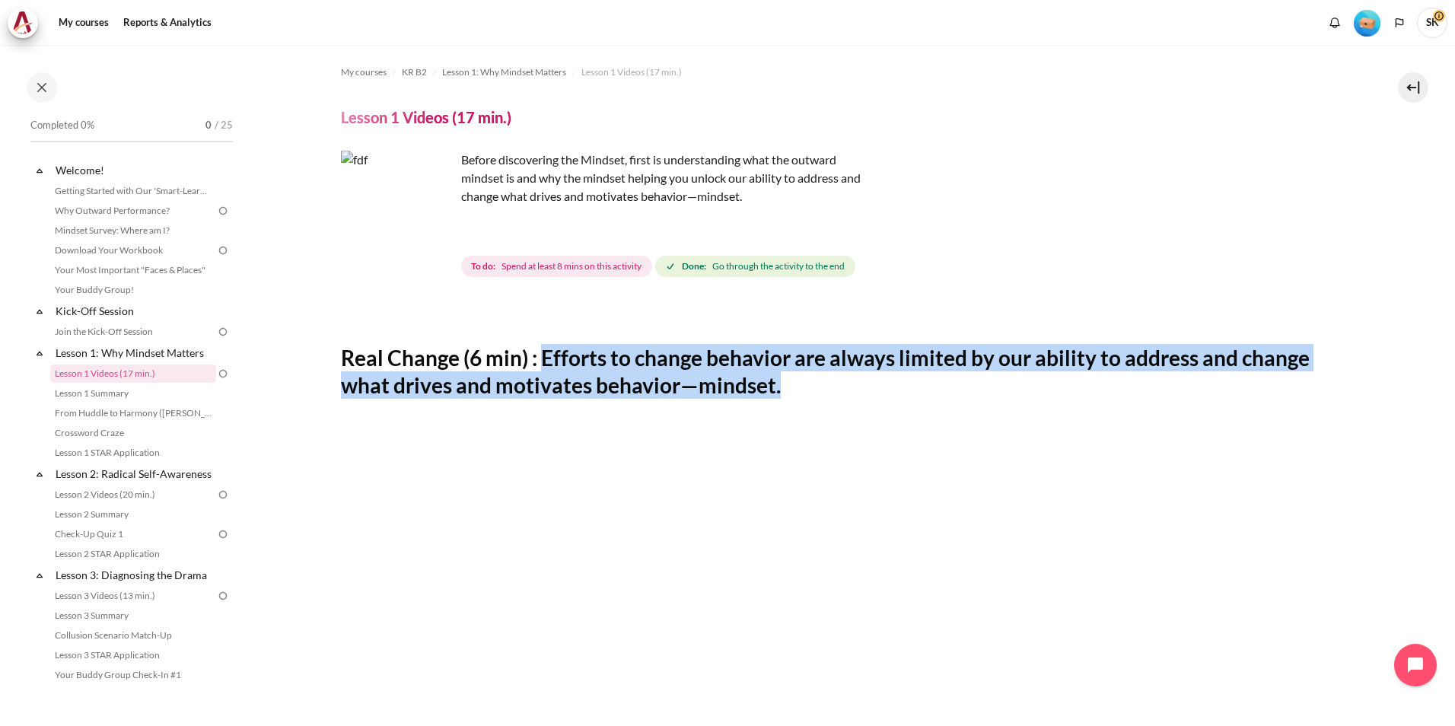
drag, startPoint x: 779, startPoint y: 394, endPoint x: 540, endPoint y: 362, distance: 241.1
click at [540, 362] on h2 "Real Change (6 min) : Efforts to change behavior are always limited by our abil…" at bounding box center [844, 372] width 1006 height 56
copy h2 "Efforts to change behavior are always limited by our ability to address and cha…"
click at [705, 346] on h2 "Real Change (6 min) : Efforts to change behavior are always limited by our abil…" at bounding box center [844, 372] width 1006 height 56
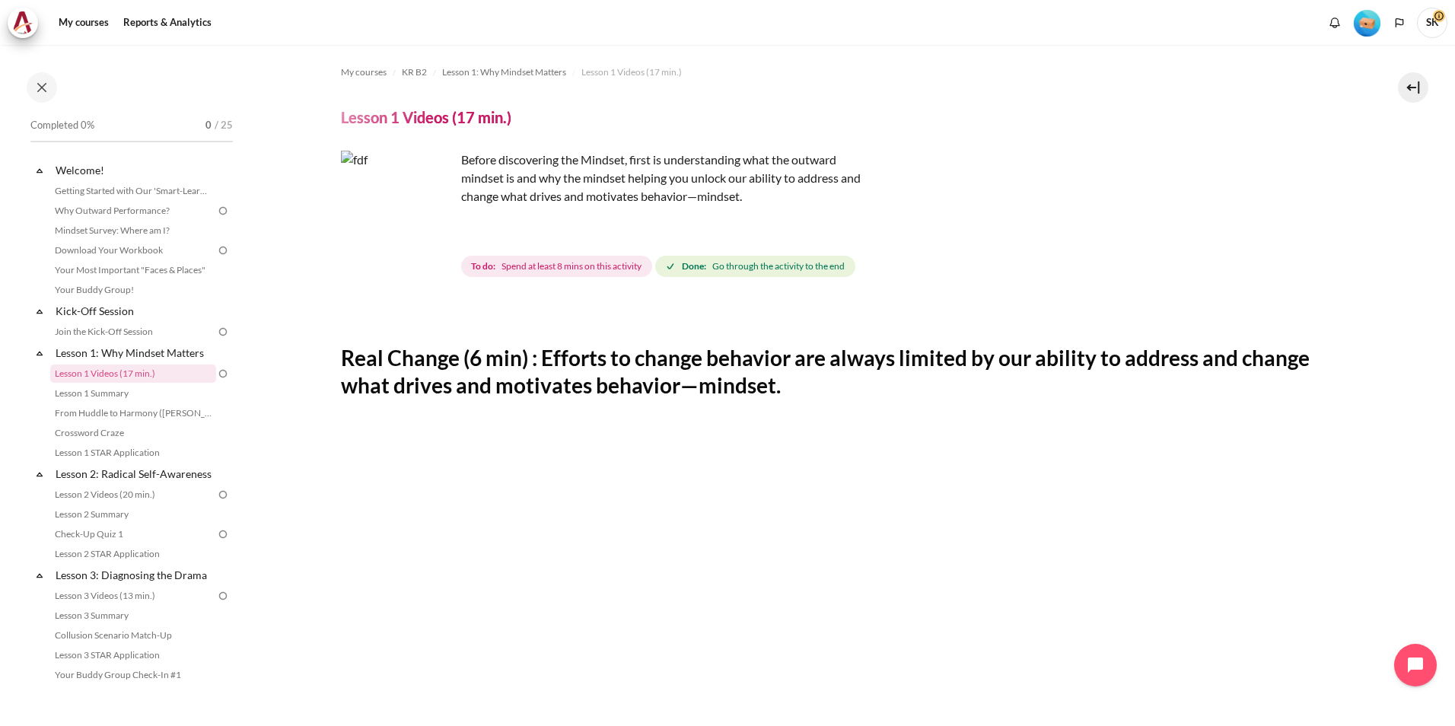
drag, startPoint x: 700, startPoint y: 222, endPoint x: 707, endPoint y: 219, distance: 7.9
click at [705, 221] on p "Content" at bounding box center [607, 221] width 533 height 18
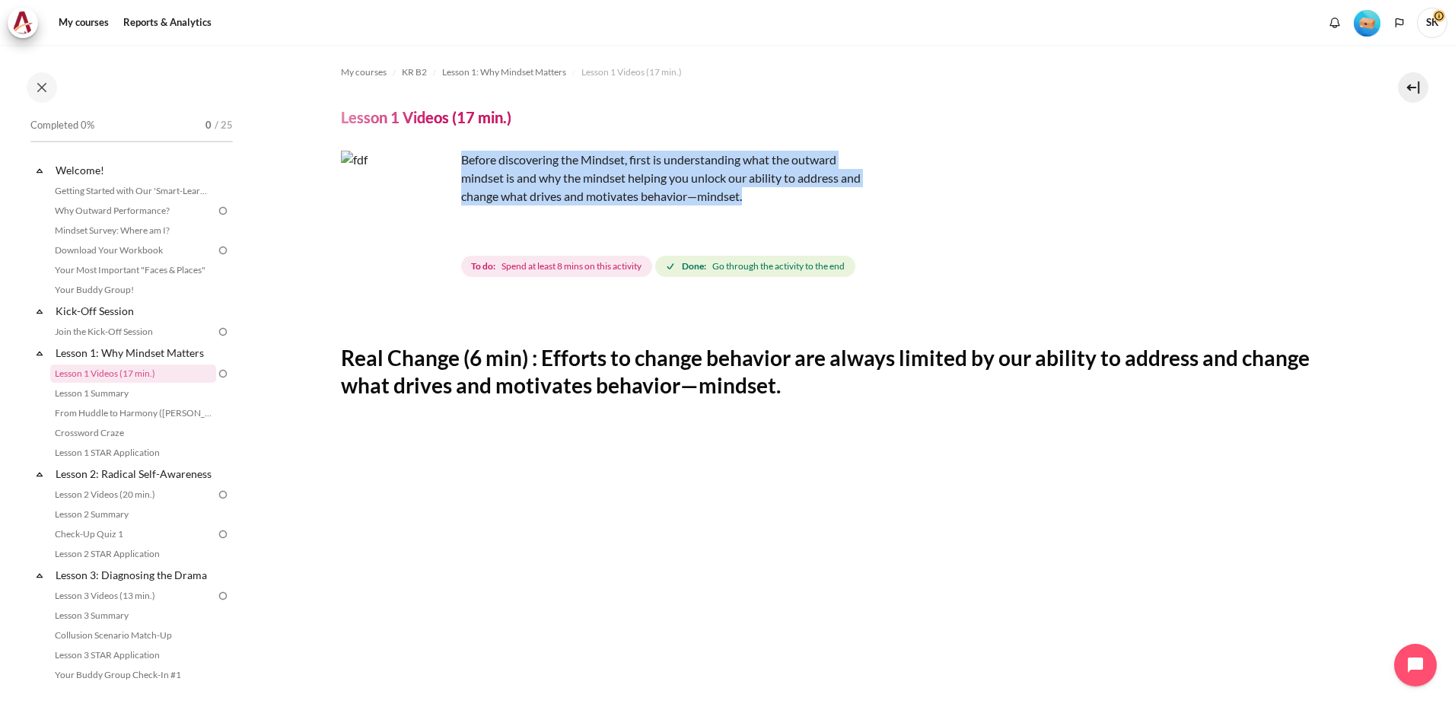
drag, startPoint x: 749, startPoint y: 197, endPoint x: 462, endPoint y: 155, distance: 290.1
click at [462, 155] on p "Before discovering the Mindset, first is understanding what the outward mindset…" at bounding box center [607, 178] width 533 height 55
copy p "Before discovering the Mindset, first is understanding what the outward mindset…"
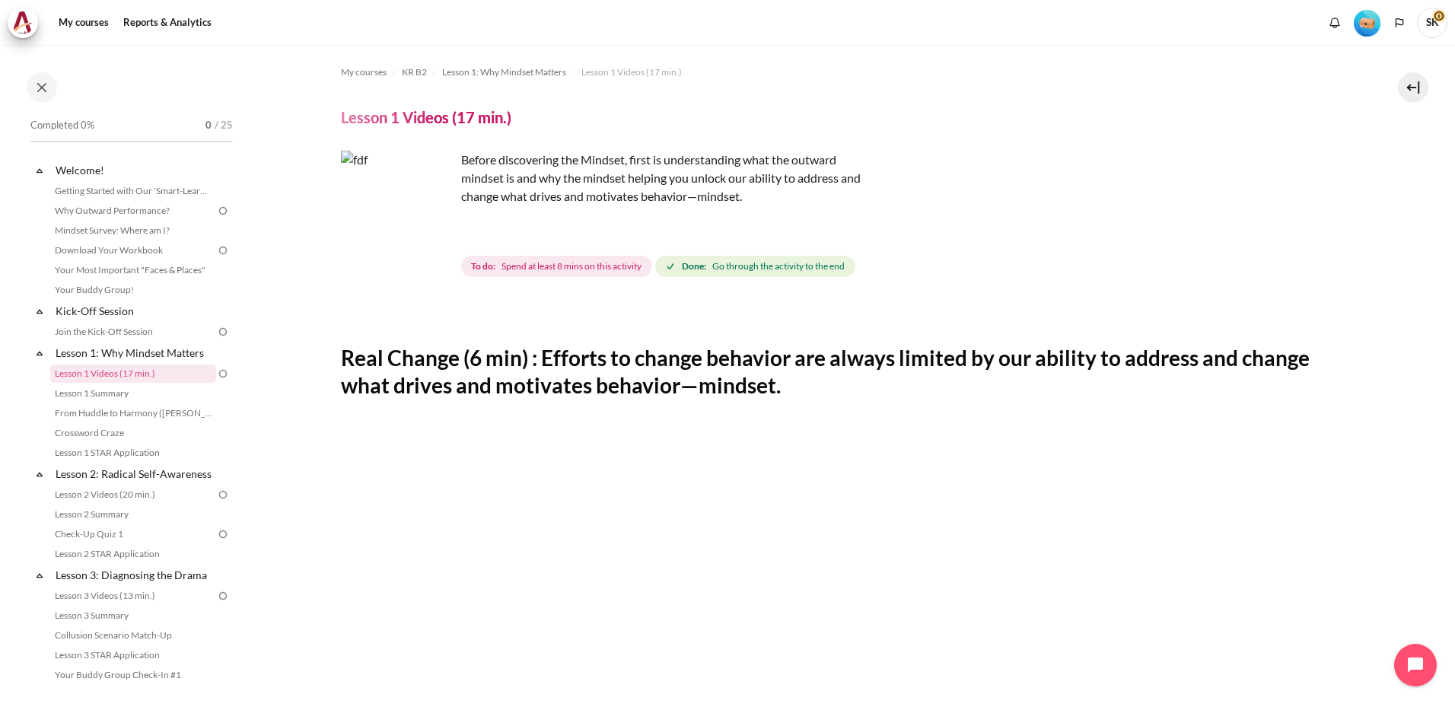
click at [646, 230] on div "Before discovering the Mindset, first is understanding what the outward mindset…" at bounding box center [844, 215] width 1006 height 129
click at [706, 271] on strong "Done:" at bounding box center [694, 267] width 24 height 14
click at [529, 261] on span "Spend at least 8 mins on this activity" at bounding box center [572, 267] width 140 height 14
drag, startPoint x: 529, startPoint y: 261, endPoint x: 431, endPoint y: 237, distance: 101.0
click at [431, 236] on img "Content" at bounding box center [398, 208] width 114 height 114
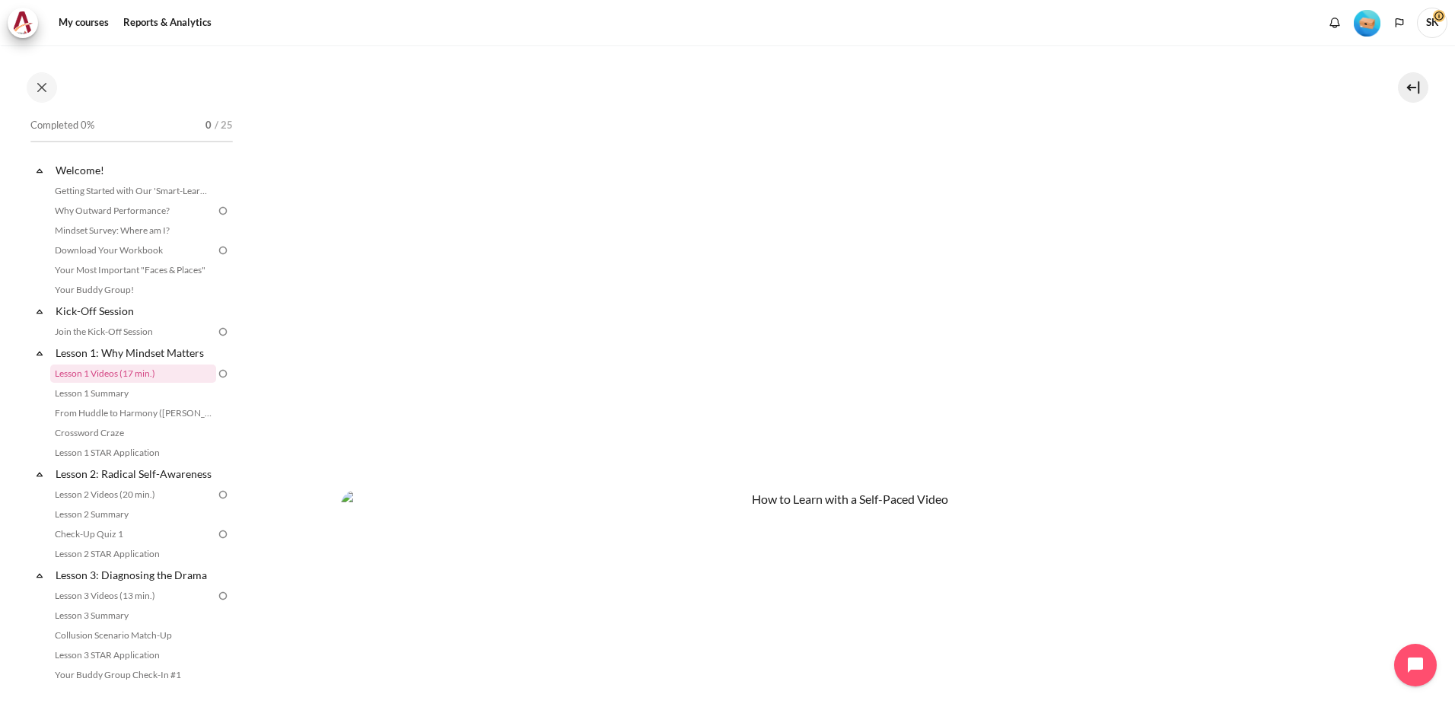
scroll to position [830, 0]
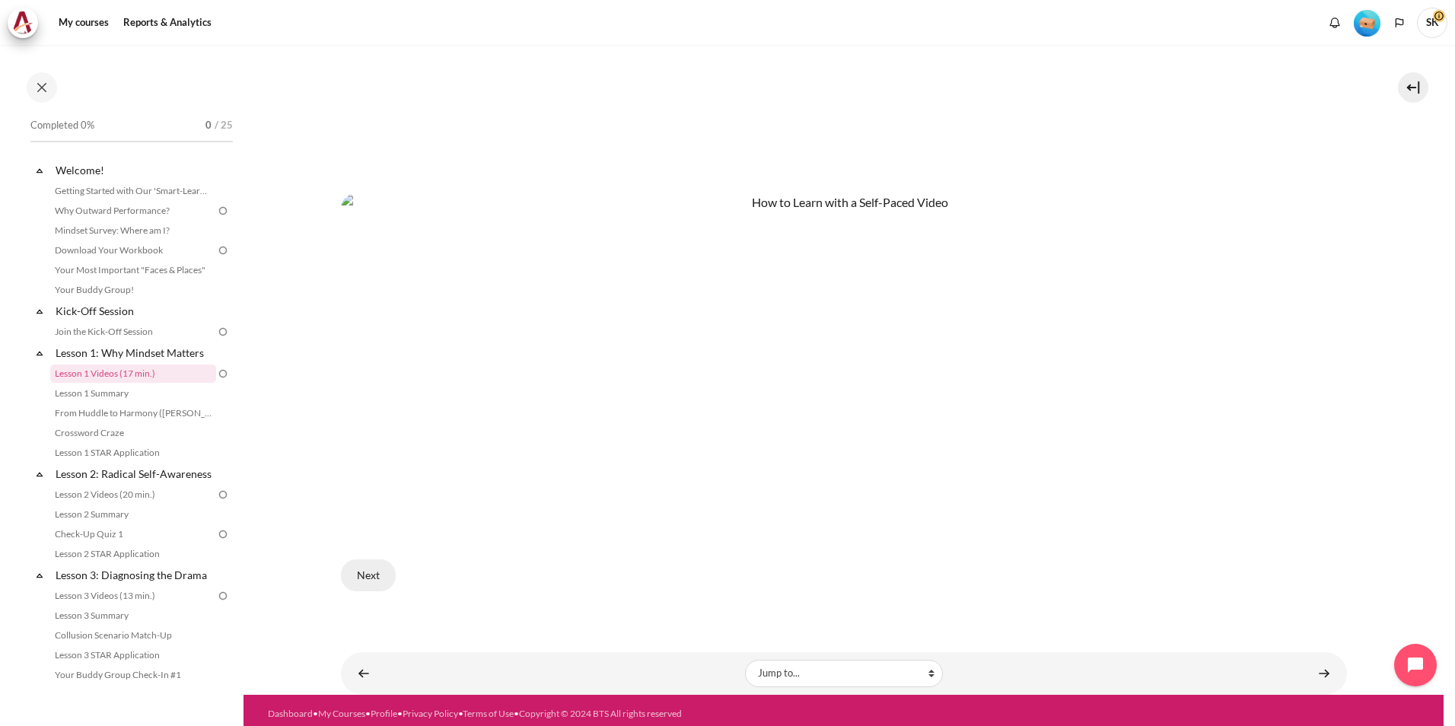
click at [370, 578] on button "Next" at bounding box center [368, 575] width 55 height 32
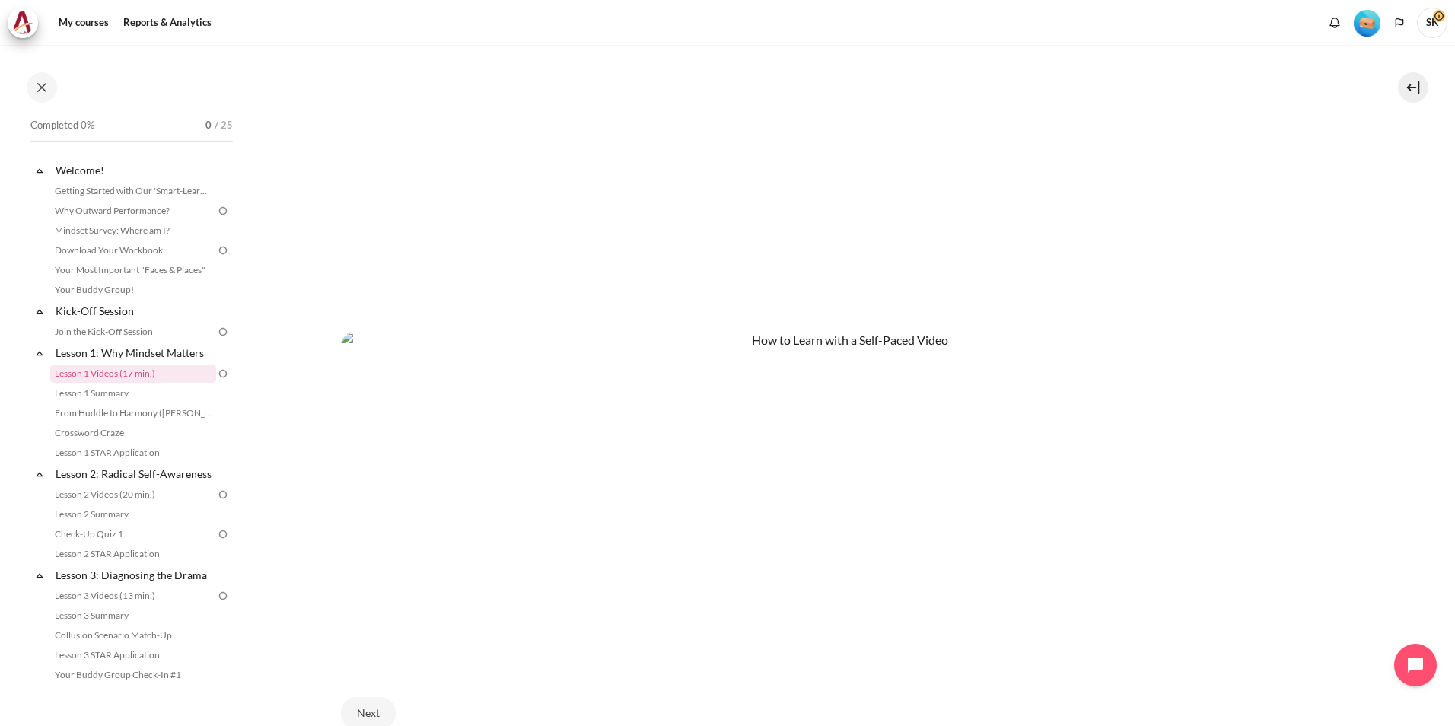
scroll to position [449, 0]
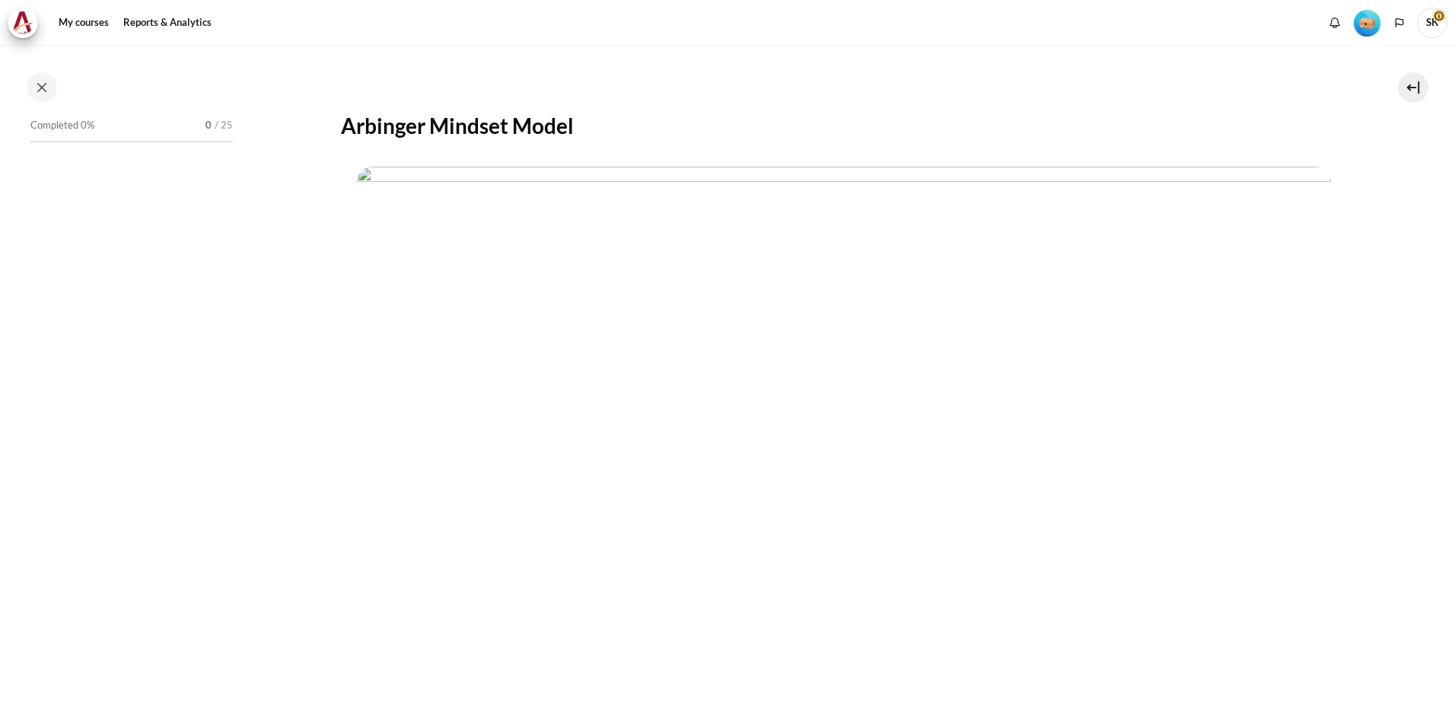
scroll to position [424, 0]
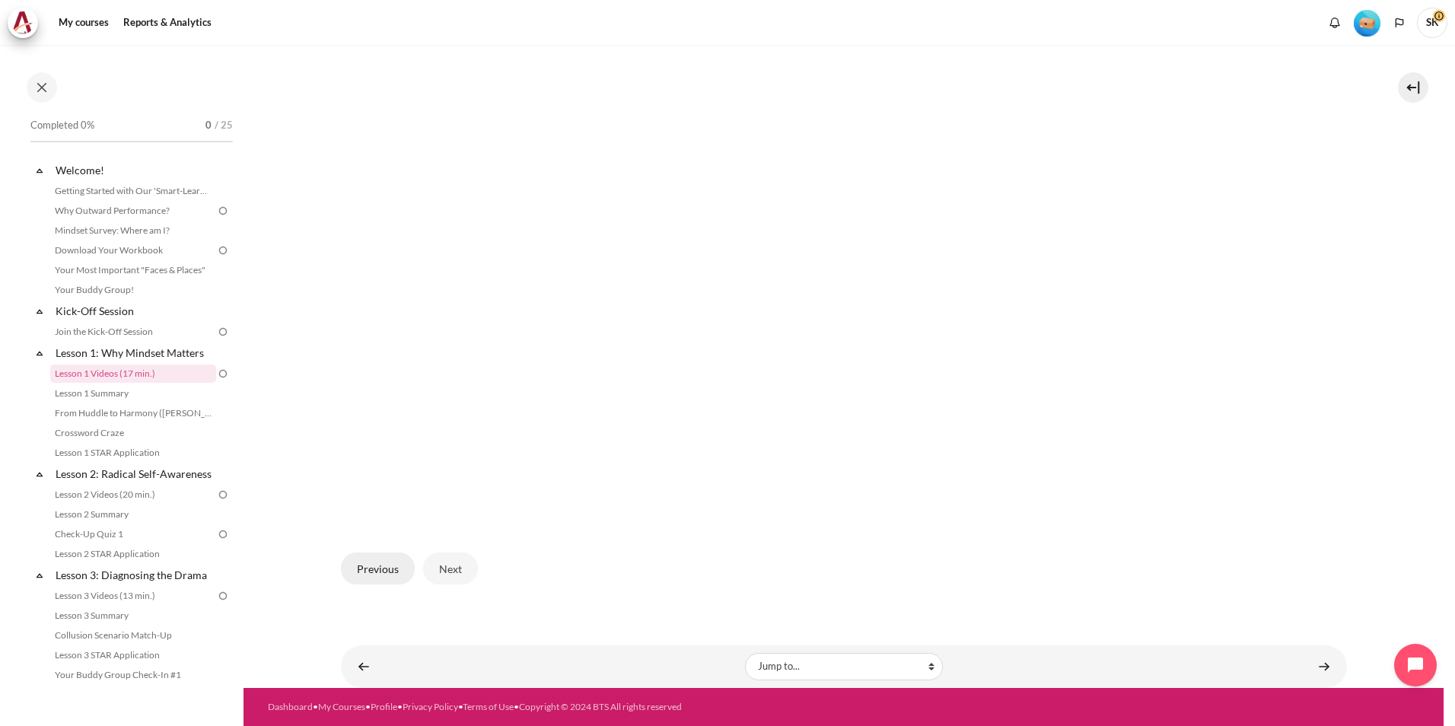
click at [377, 570] on button "Previous" at bounding box center [378, 569] width 74 height 32
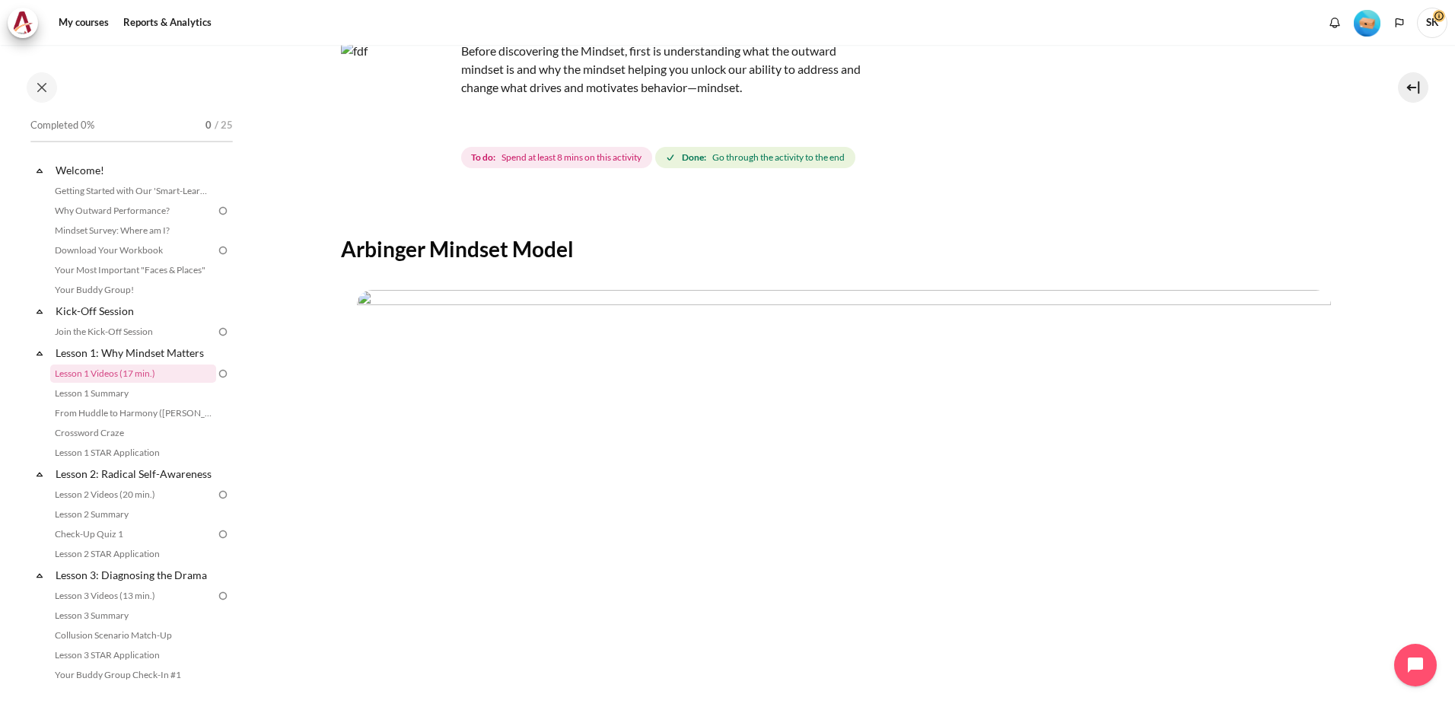
scroll to position [0, 0]
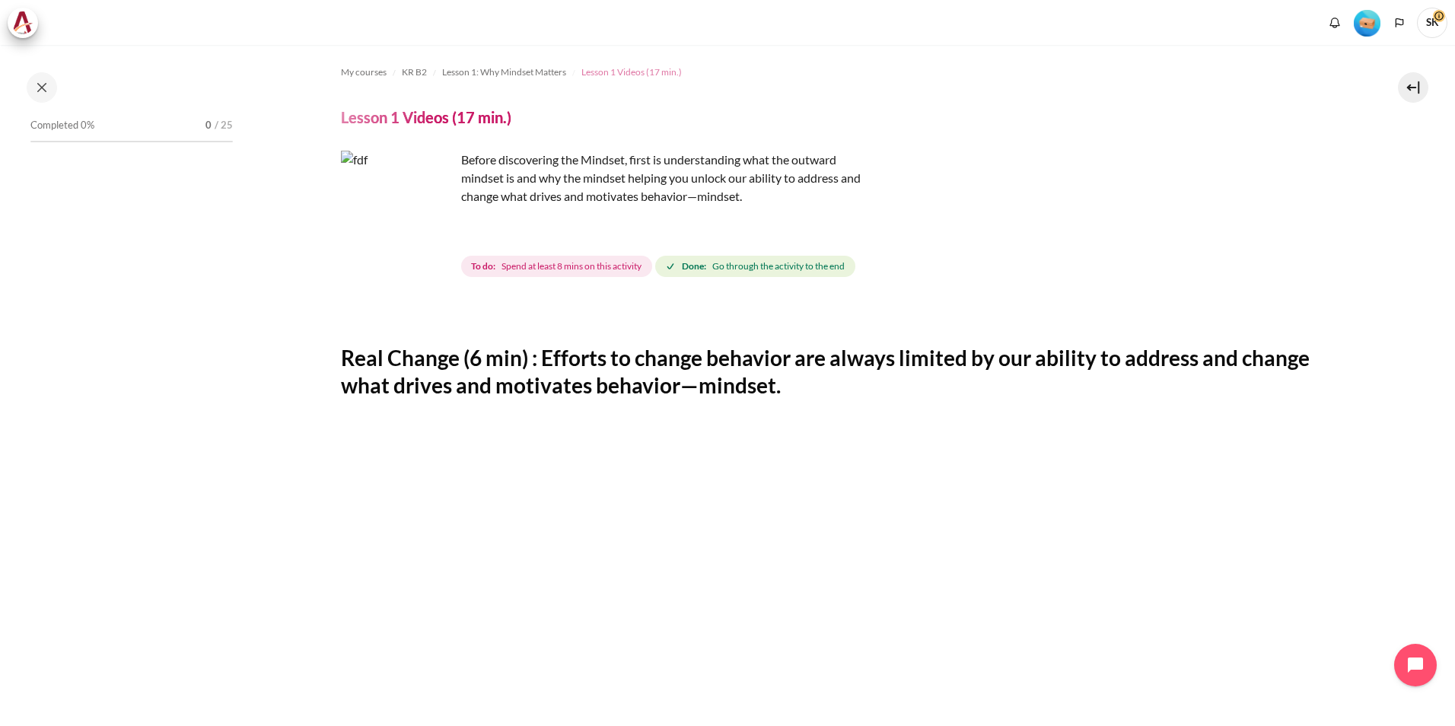
click at [623, 78] on span "Lesson 1 Videos (17 min.)" at bounding box center [632, 72] width 100 height 14
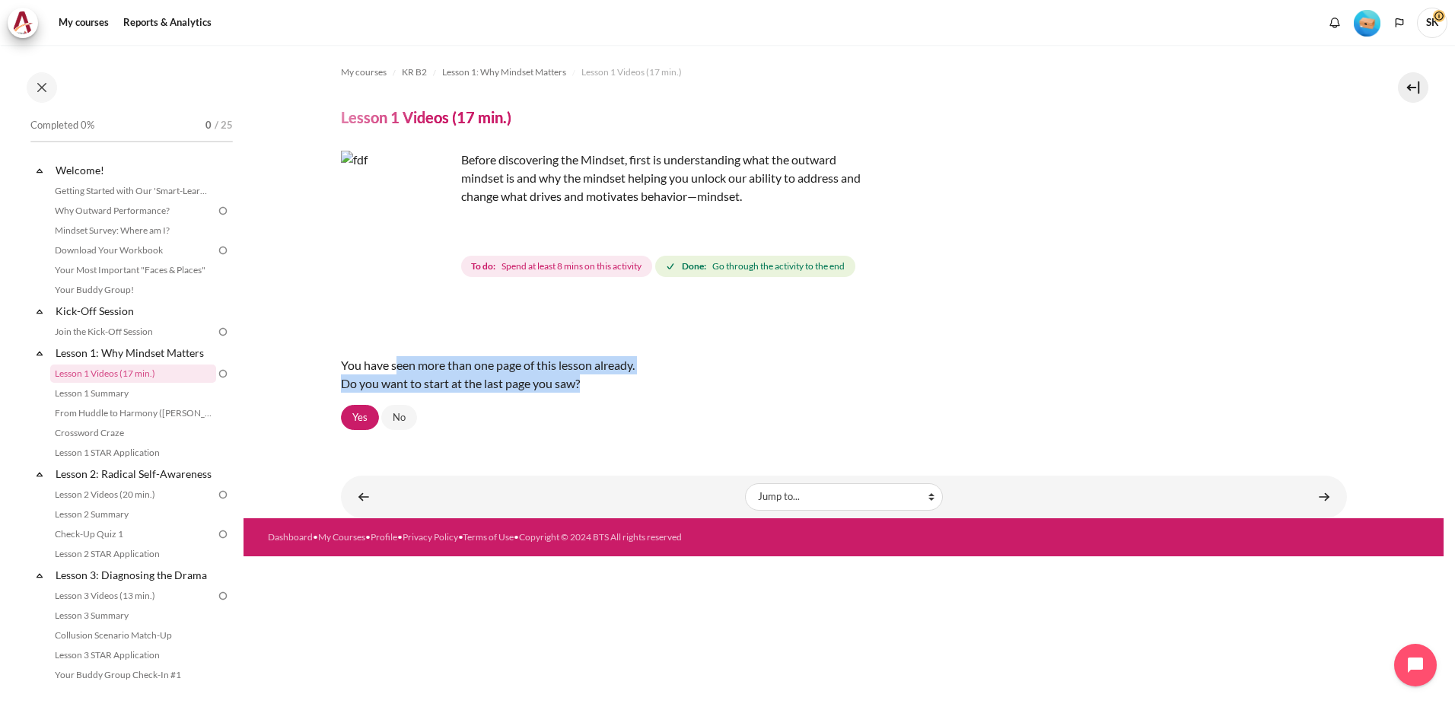
drag, startPoint x: 595, startPoint y: 384, endPoint x: 394, endPoint y: 367, distance: 200.9
click at [394, 367] on div "You have seen more than one page of this lesson already. Do you want to start a…" at bounding box center [844, 374] width 1006 height 61
drag, startPoint x: 394, startPoint y: 367, endPoint x: 359, endPoint y: 330, distance: 51.1
click at [359, 330] on div "You have seen more than one page of this lesson already. Do you want to start a…" at bounding box center [844, 367] width 1006 height 128
click at [374, 416] on link "Yes" at bounding box center [360, 418] width 38 height 26
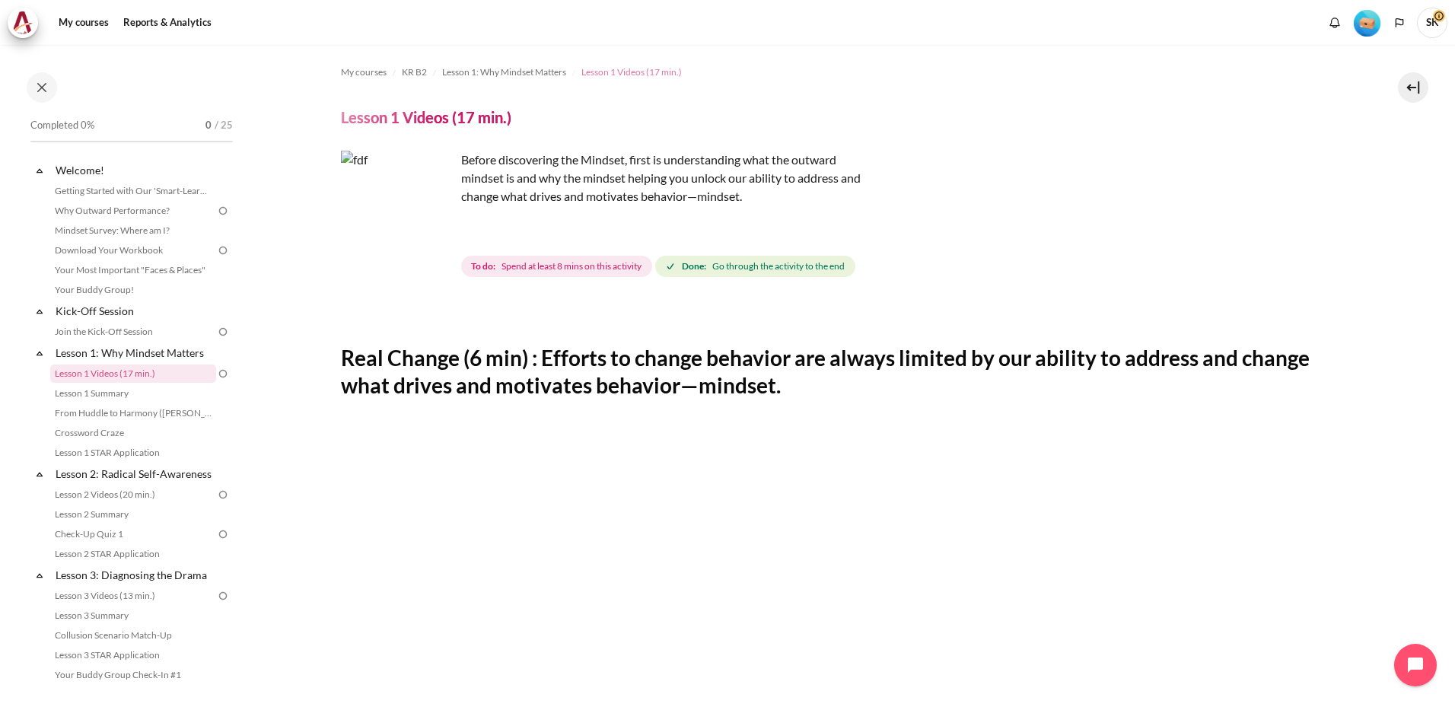
click at [638, 77] on span "Lesson 1 Videos (17 min.)" at bounding box center [632, 72] width 100 height 14
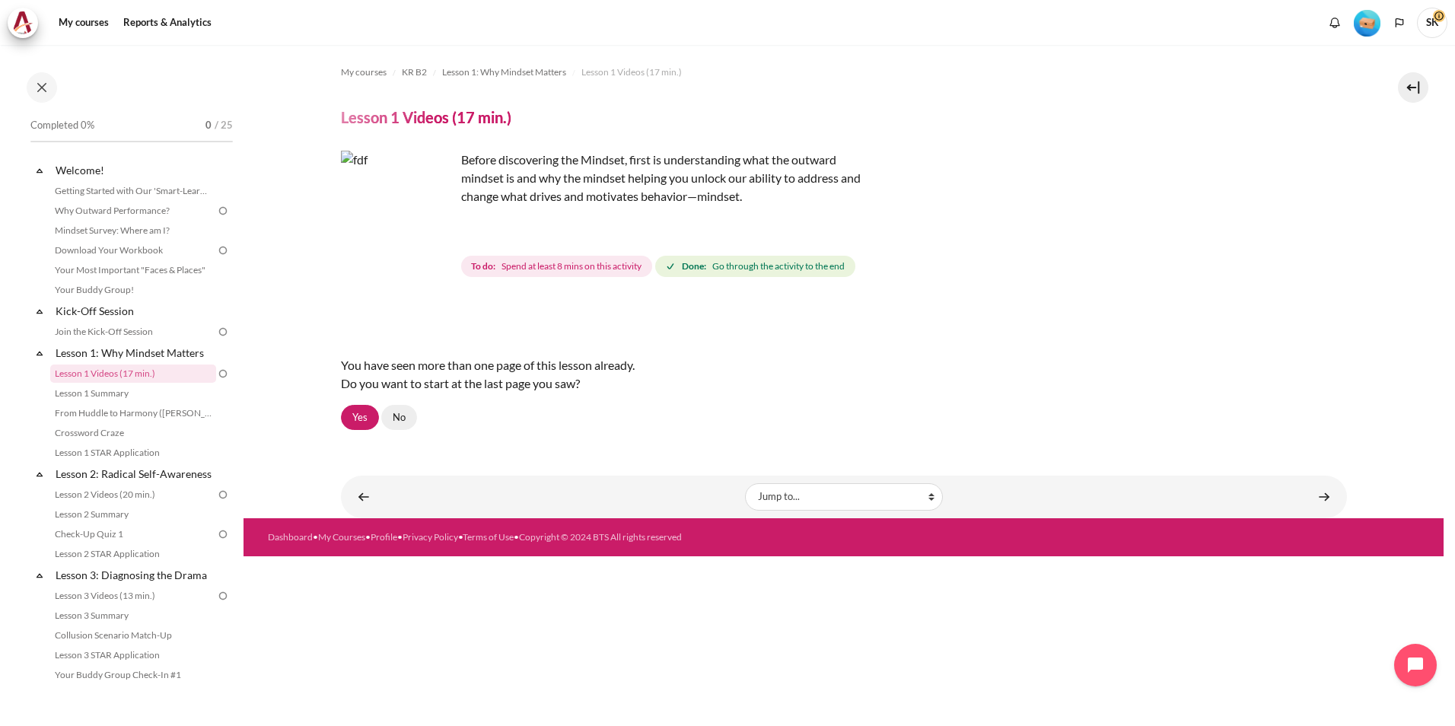
click at [402, 421] on link "No" at bounding box center [399, 418] width 36 height 26
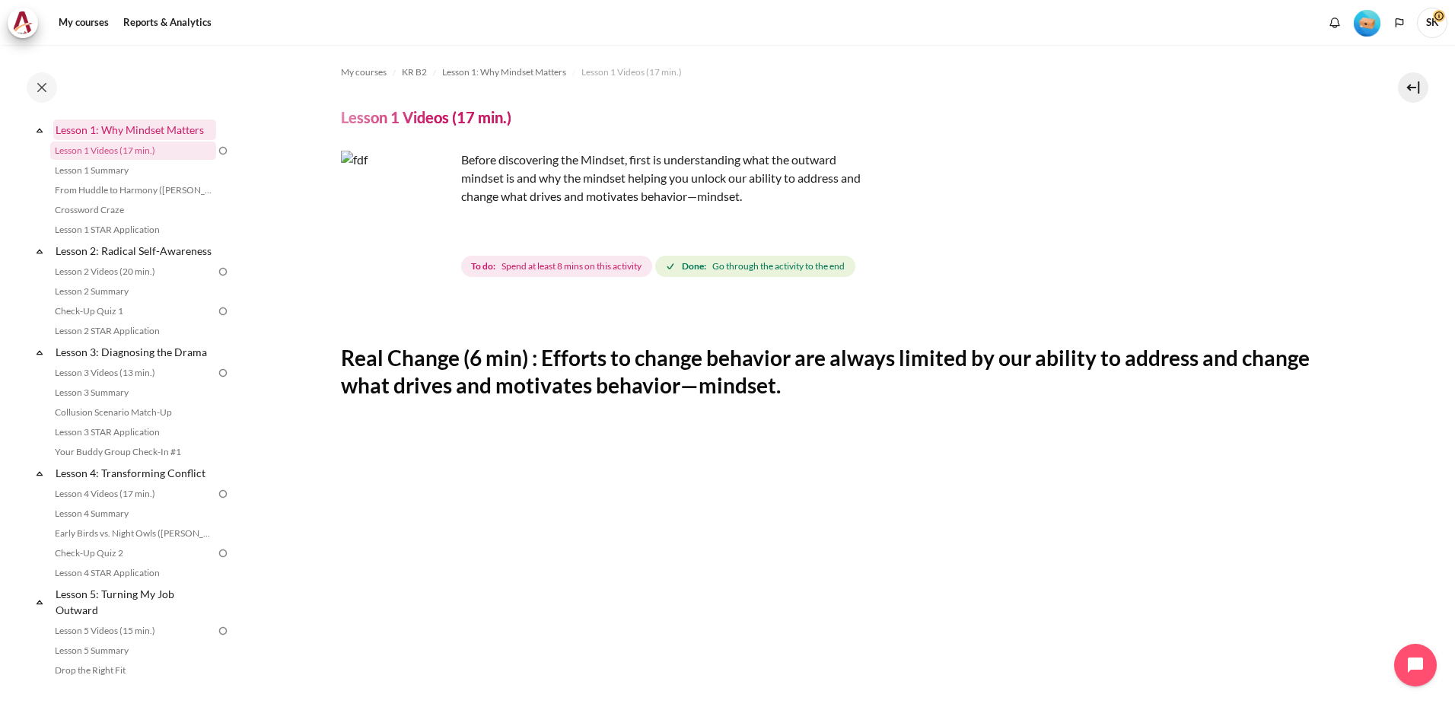
scroll to position [228, 0]
click at [126, 250] on link "Lesson 2: Radical Self-Awareness" at bounding box center [134, 245] width 163 height 21
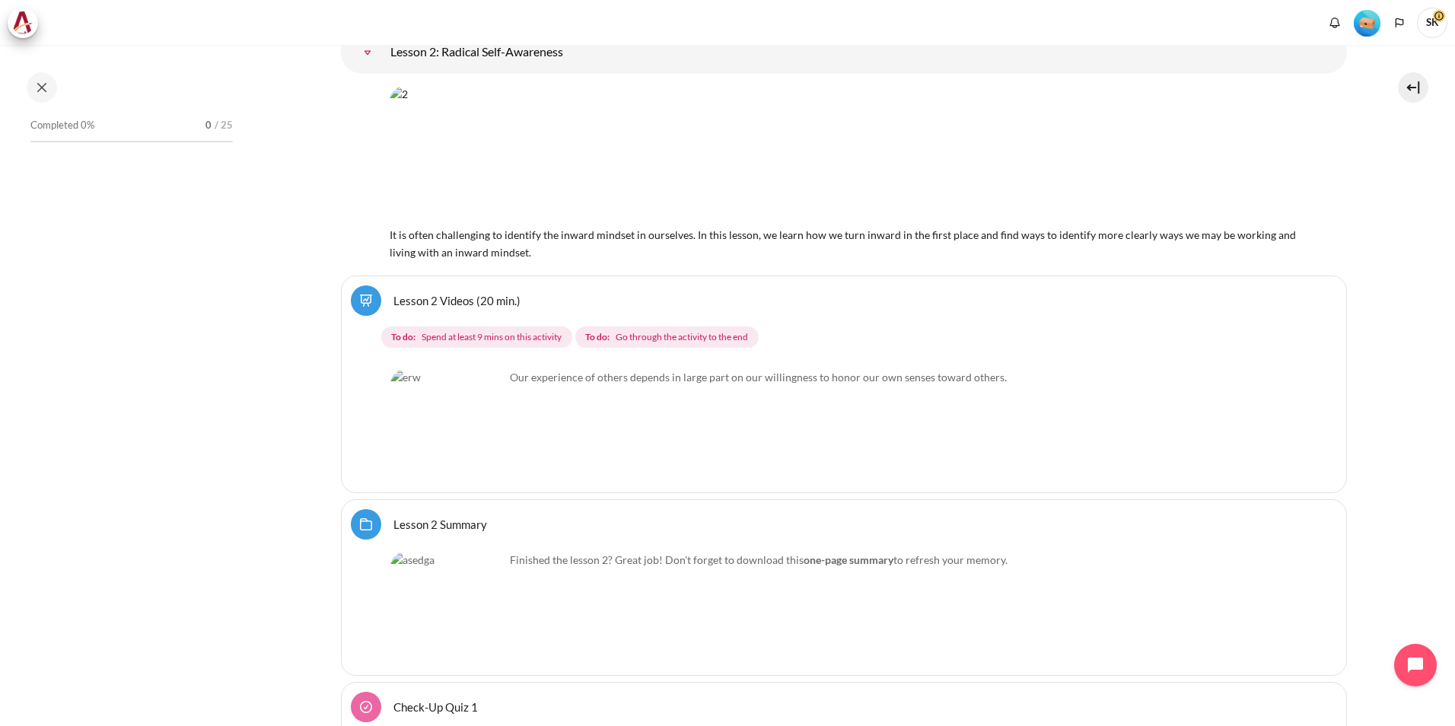
scroll to position [3713, 0]
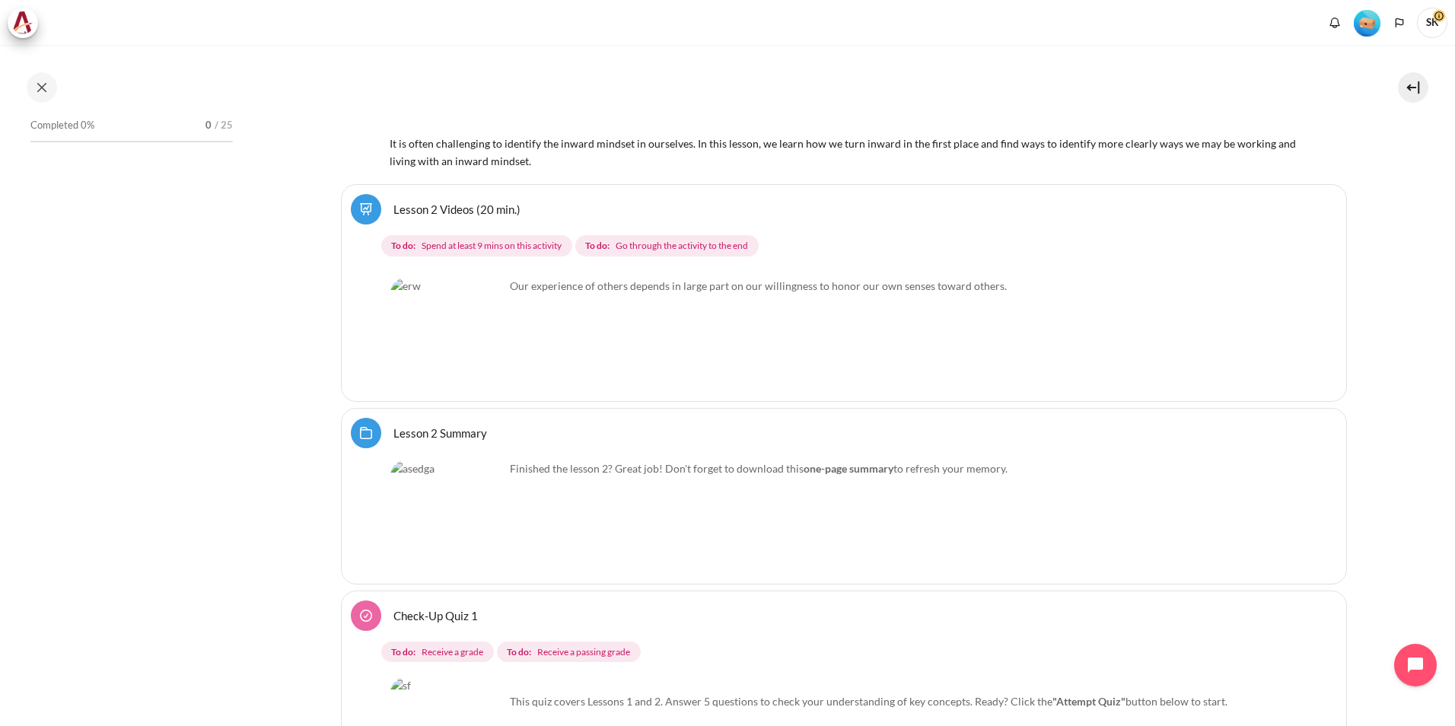
click at [477, 366] on img "Content" at bounding box center [447, 335] width 114 height 114
click at [638, 278] on p "Our experience of others depends in large part on our willingness to honor our …" at bounding box center [843, 286] width 907 height 16
click at [681, 244] on span "Go through the activity to the end" at bounding box center [682, 246] width 132 height 14
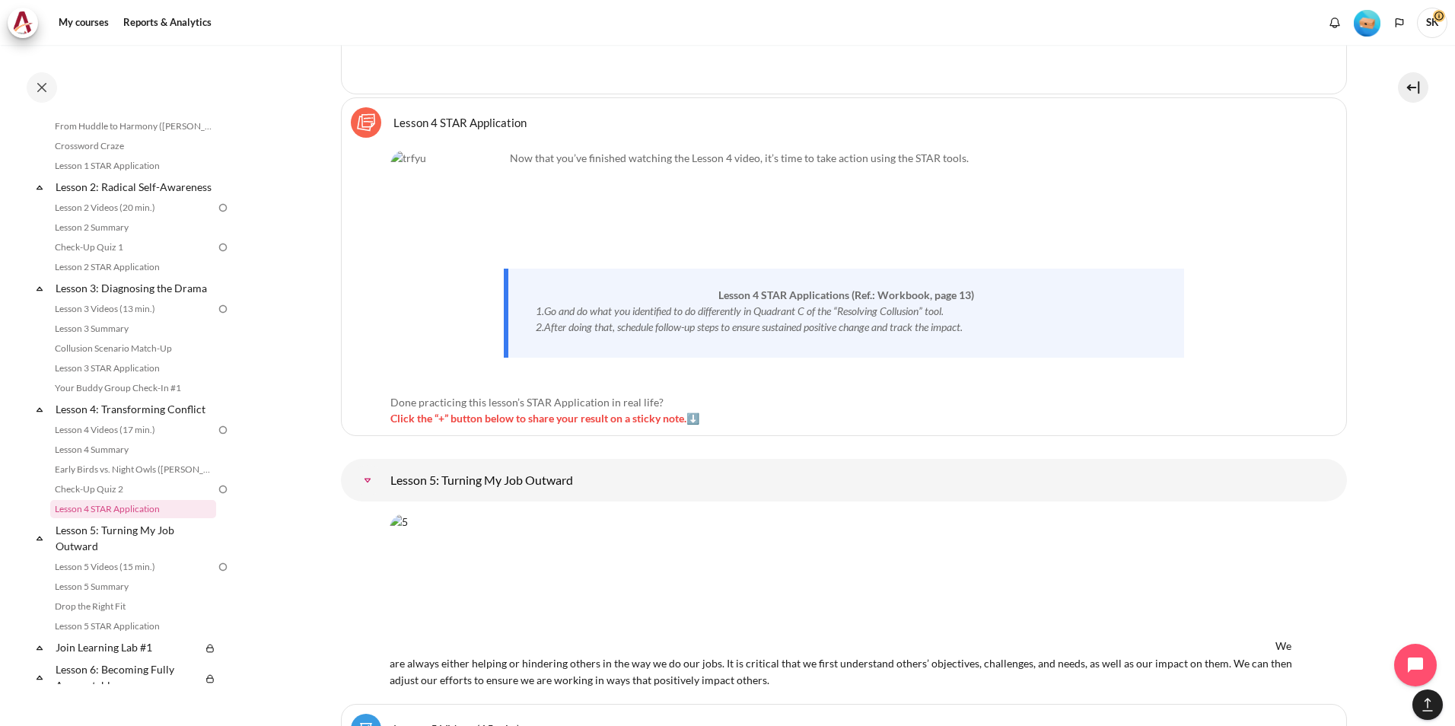
scroll to position [7562, 0]
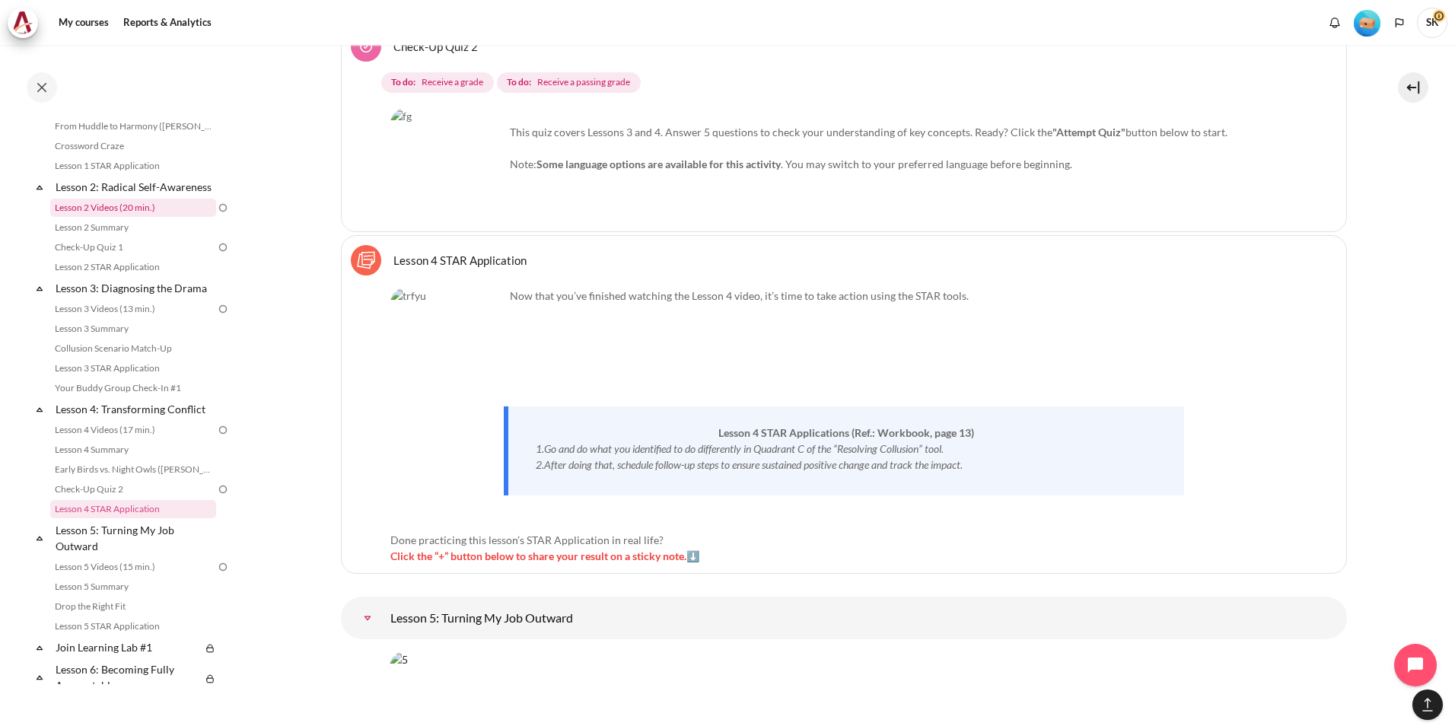
click at [126, 217] on link "Lesson 2 Videos (20 min.)" at bounding box center [133, 208] width 166 height 18
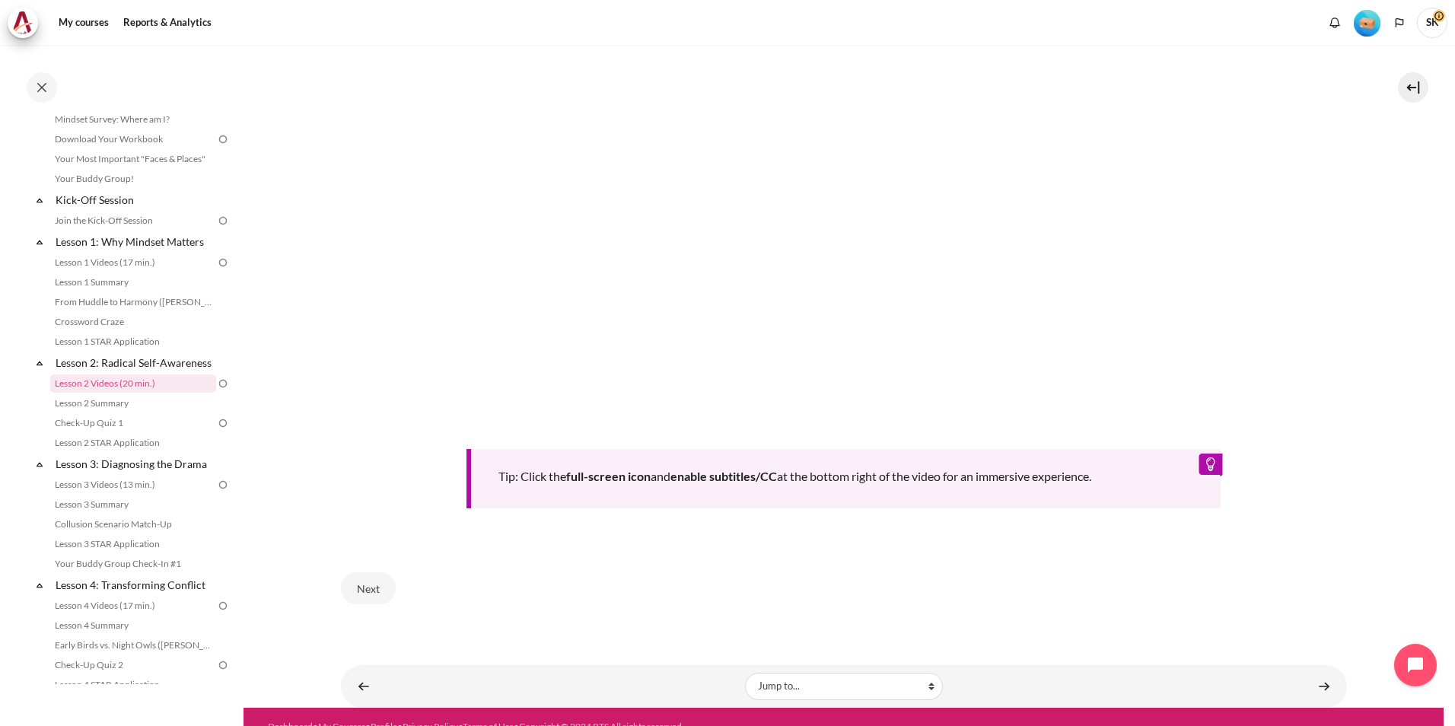
scroll to position [584, 0]
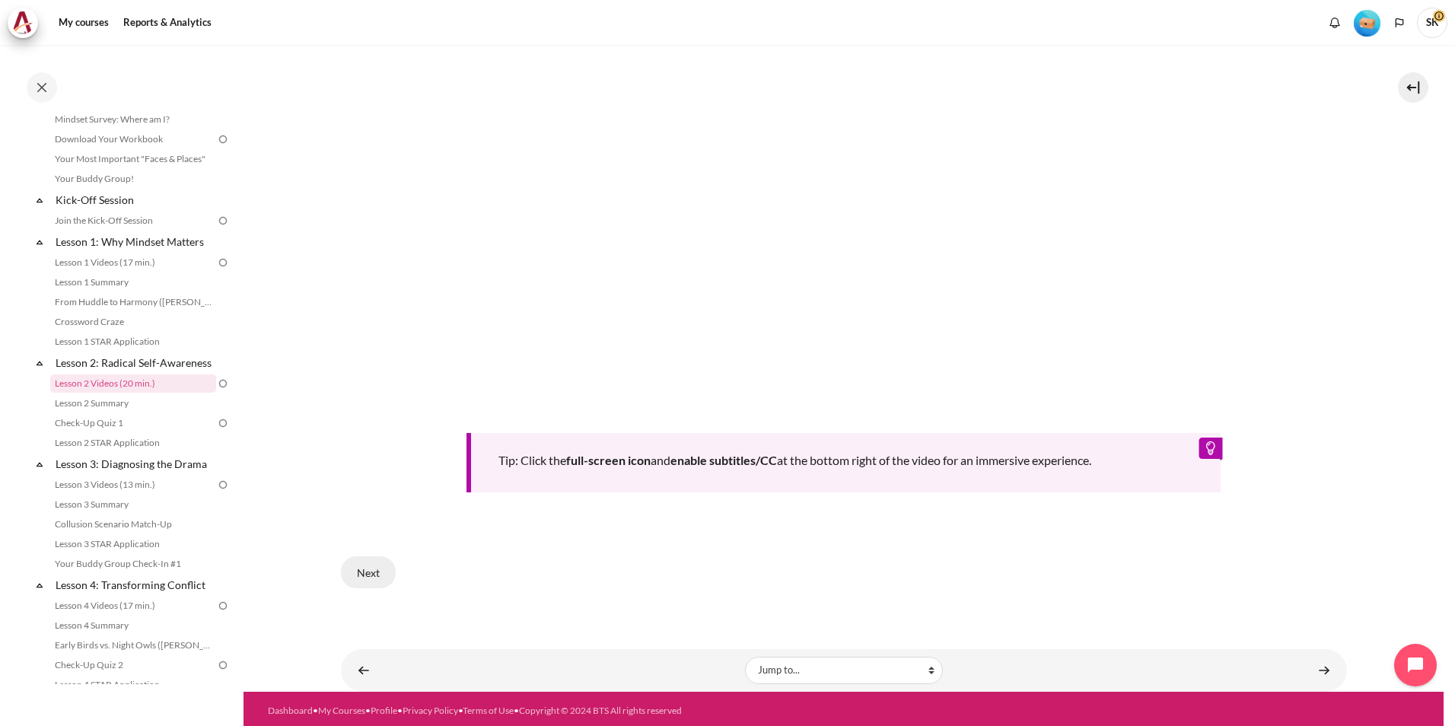
click at [375, 575] on button "Next" at bounding box center [368, 572] width 55 height 32
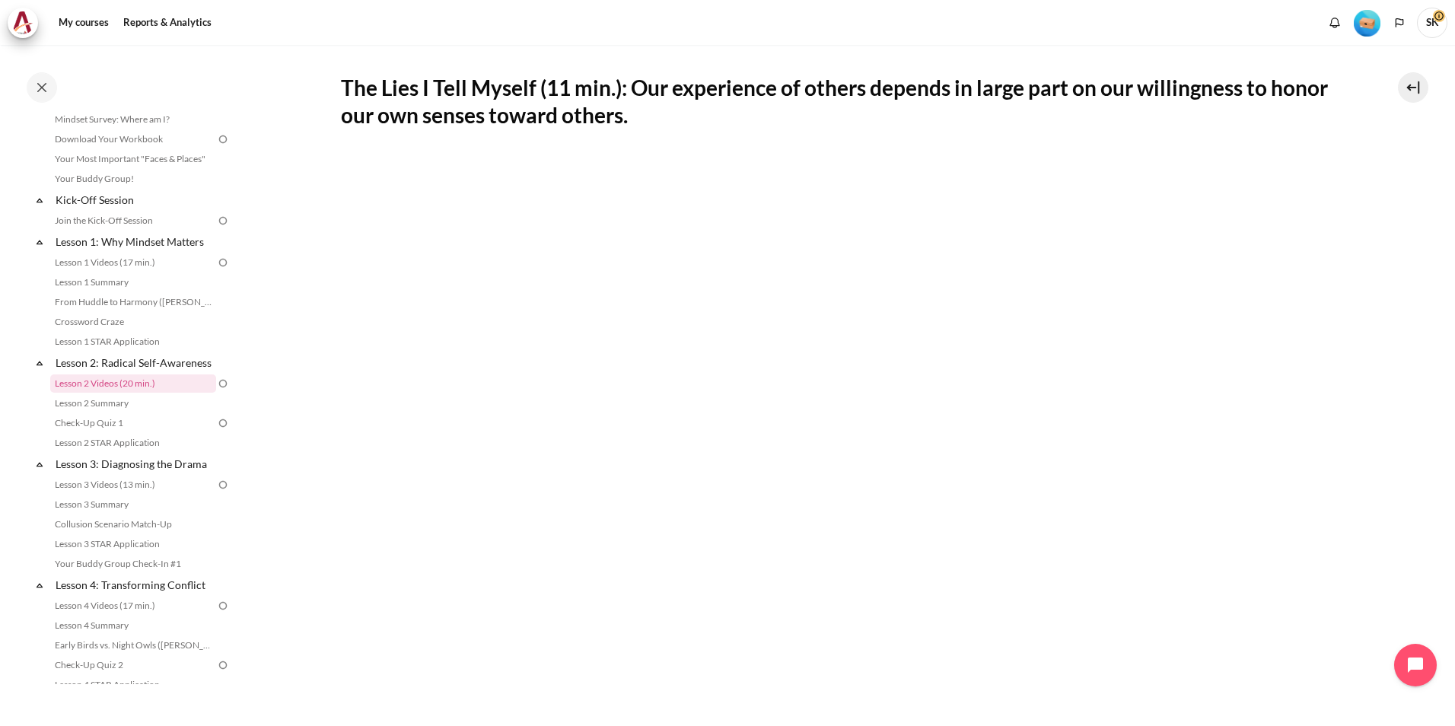
scroll to position [0, 0]
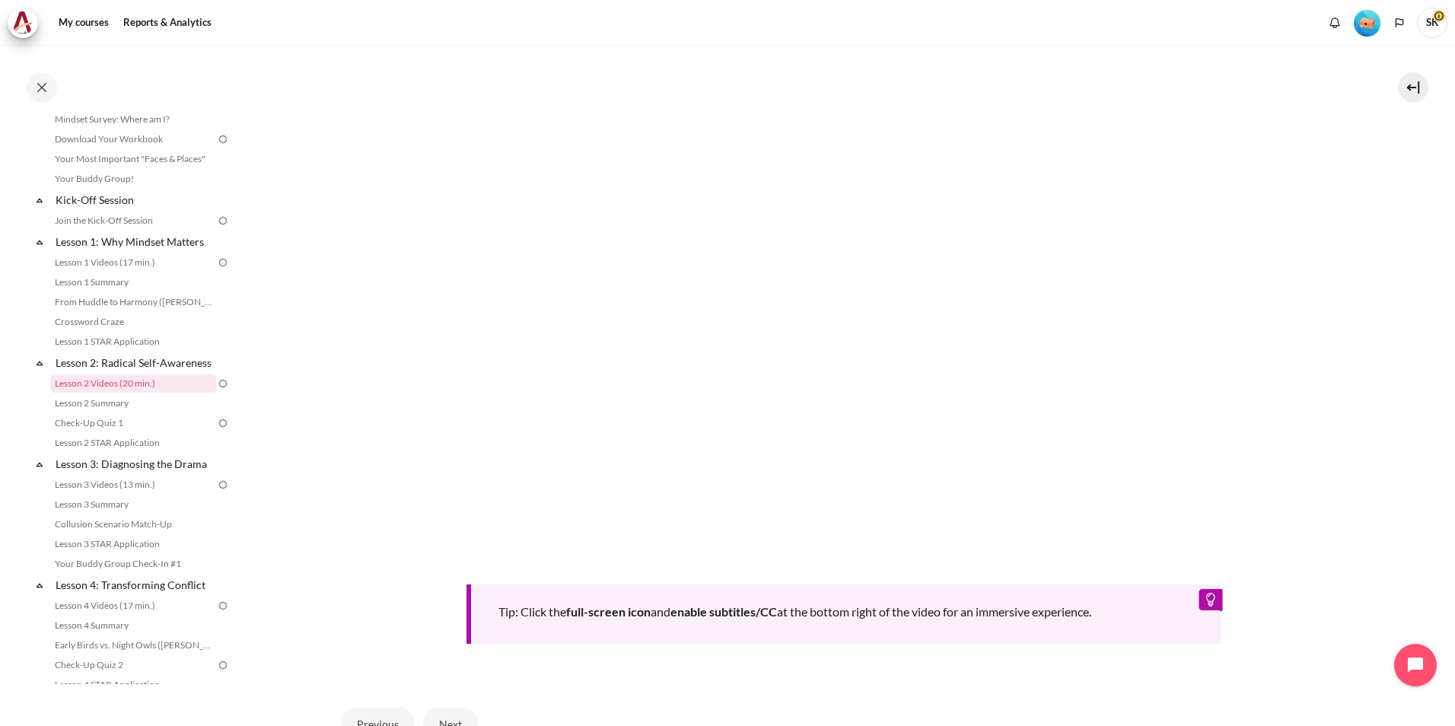
scroll to position [584, 0]
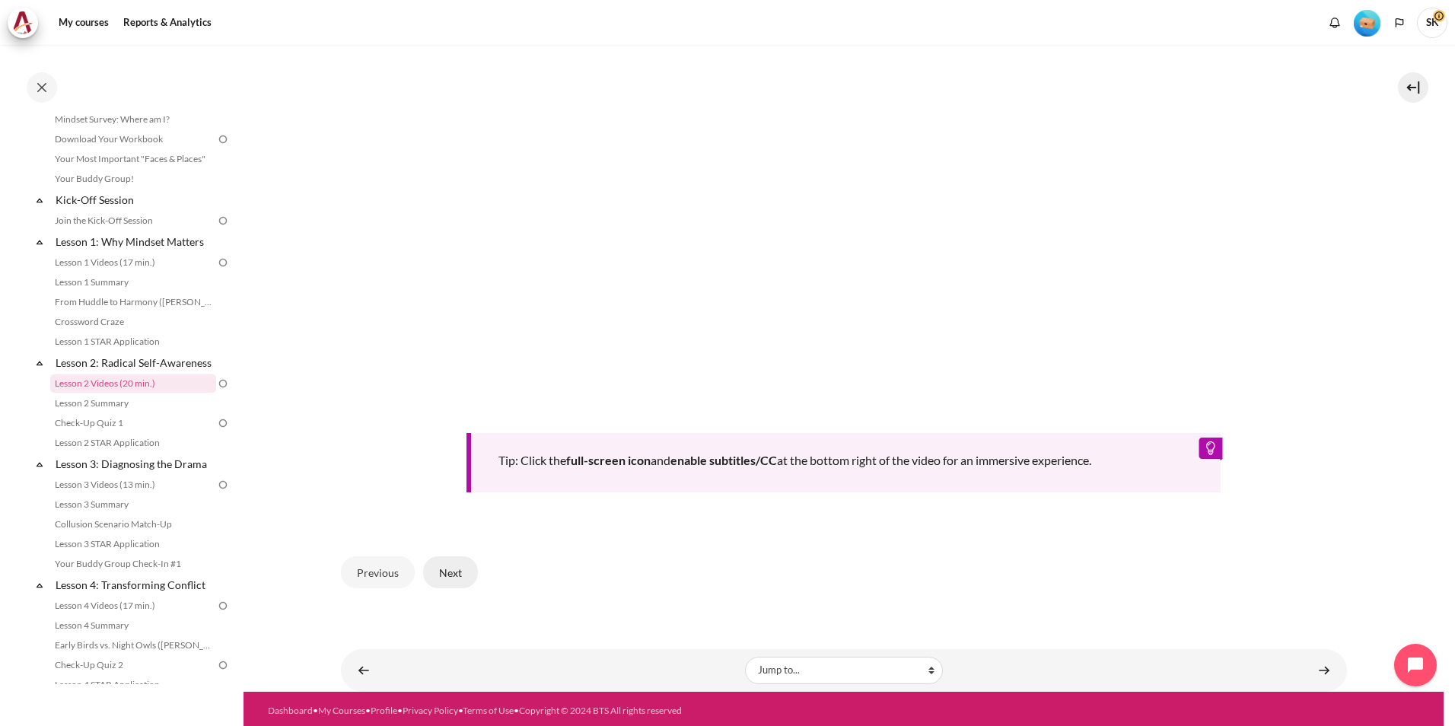
click at [443, 566] on button "Next" at bounding box center [450, 572] width 55 height 32
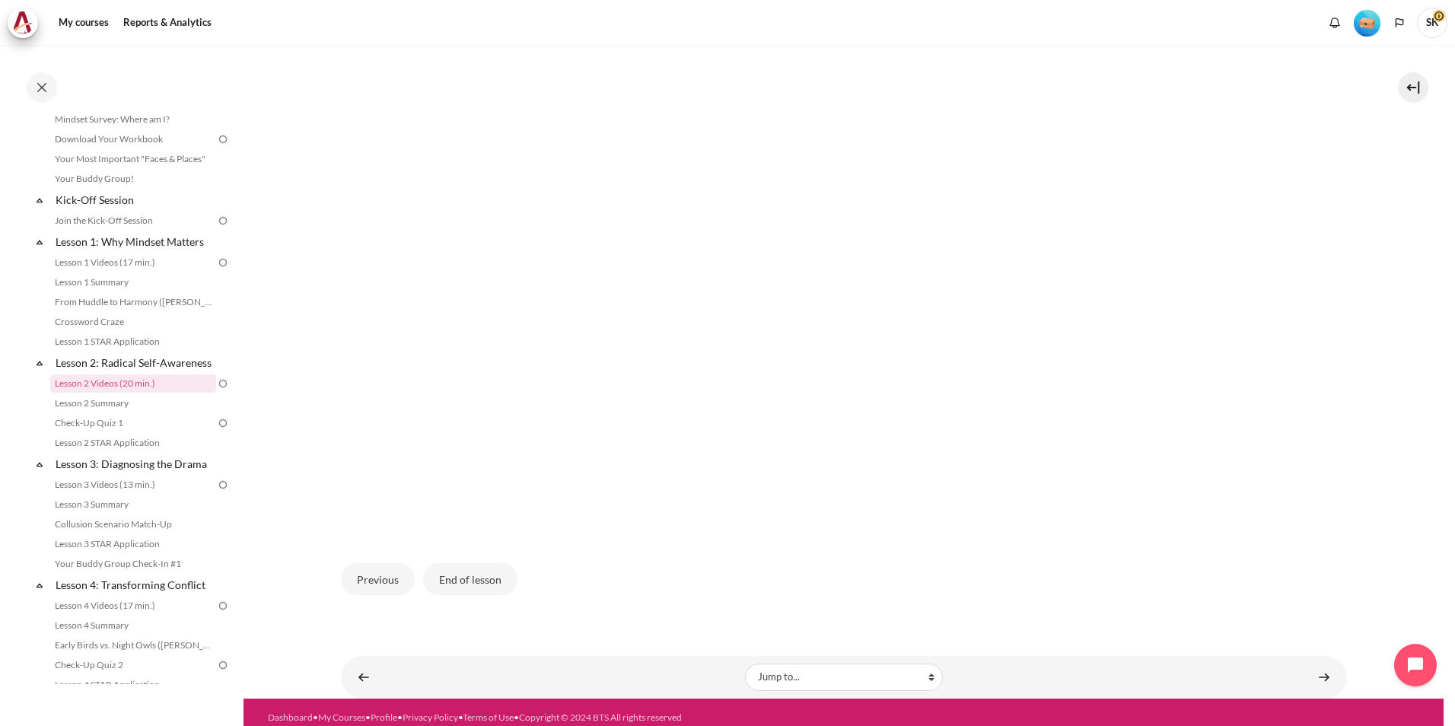
scroll to position [412, 0]
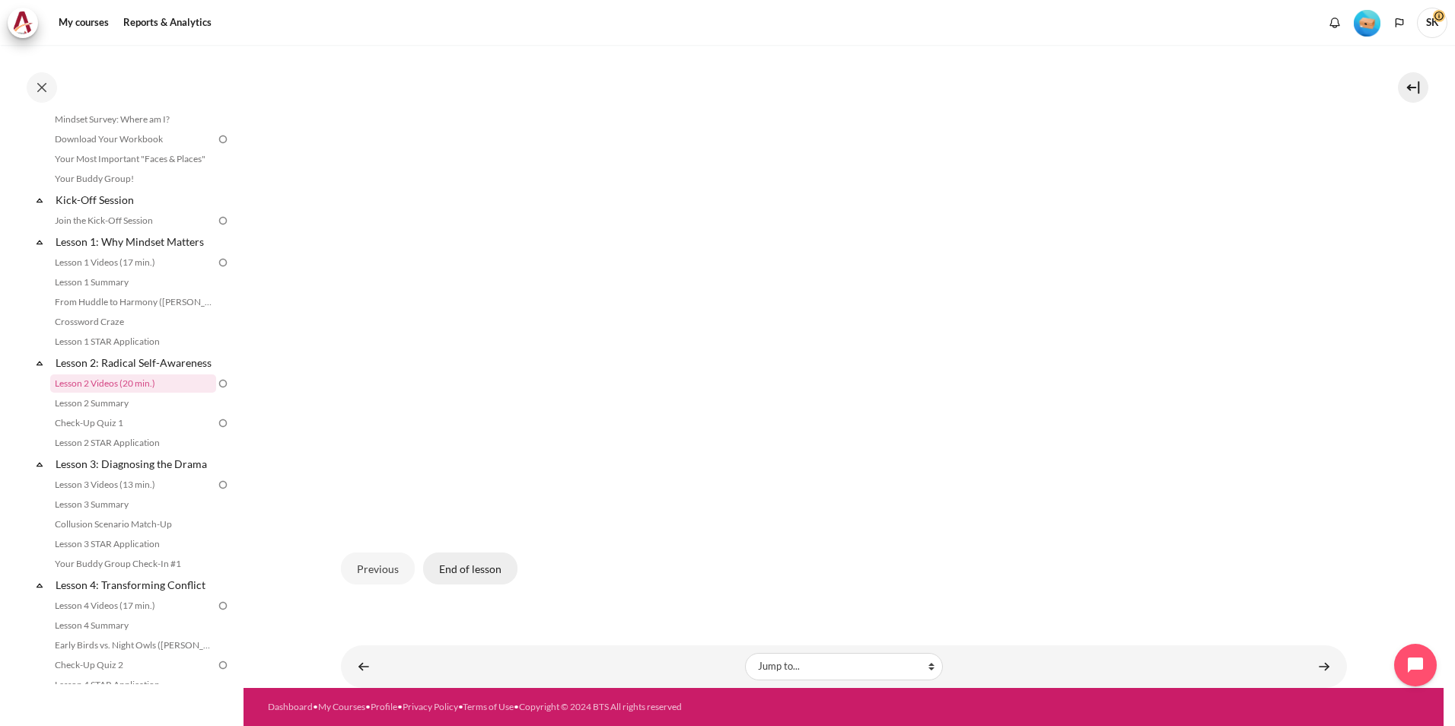
click at [451, 582] on button "End of lesson" at bounding box center [470, 569] width 94 height 32
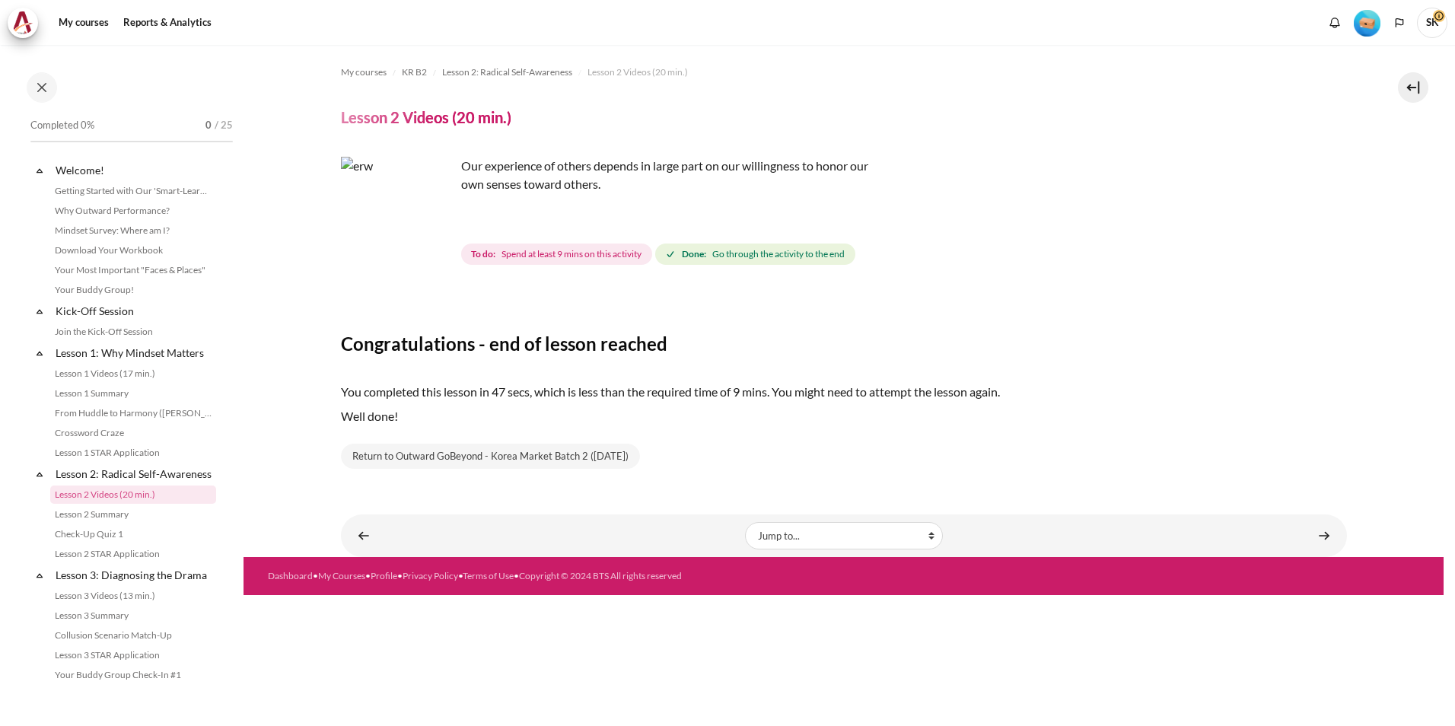
scroll to position [111, 0]
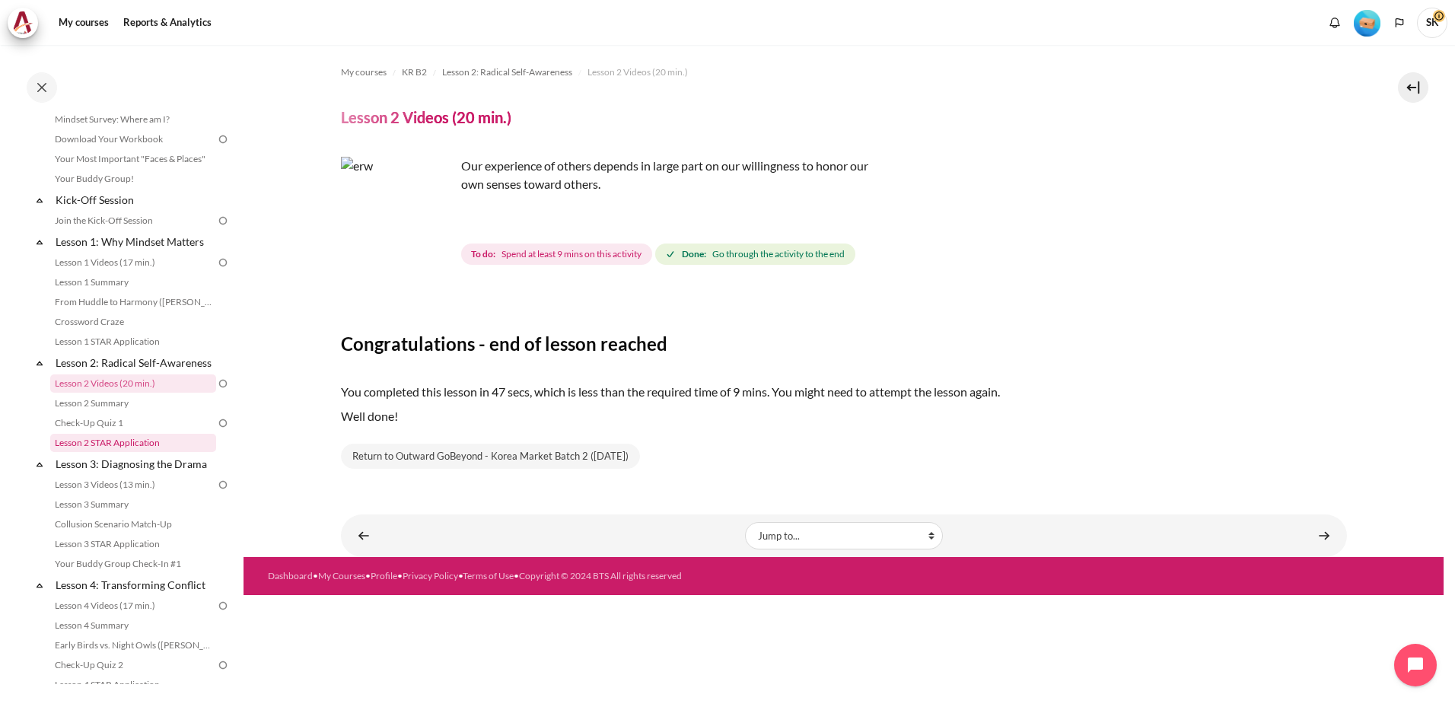
click at [114, 452] on link "Lesson 2 STAR Application" at bounding box center [133, 443] width 166 height 18
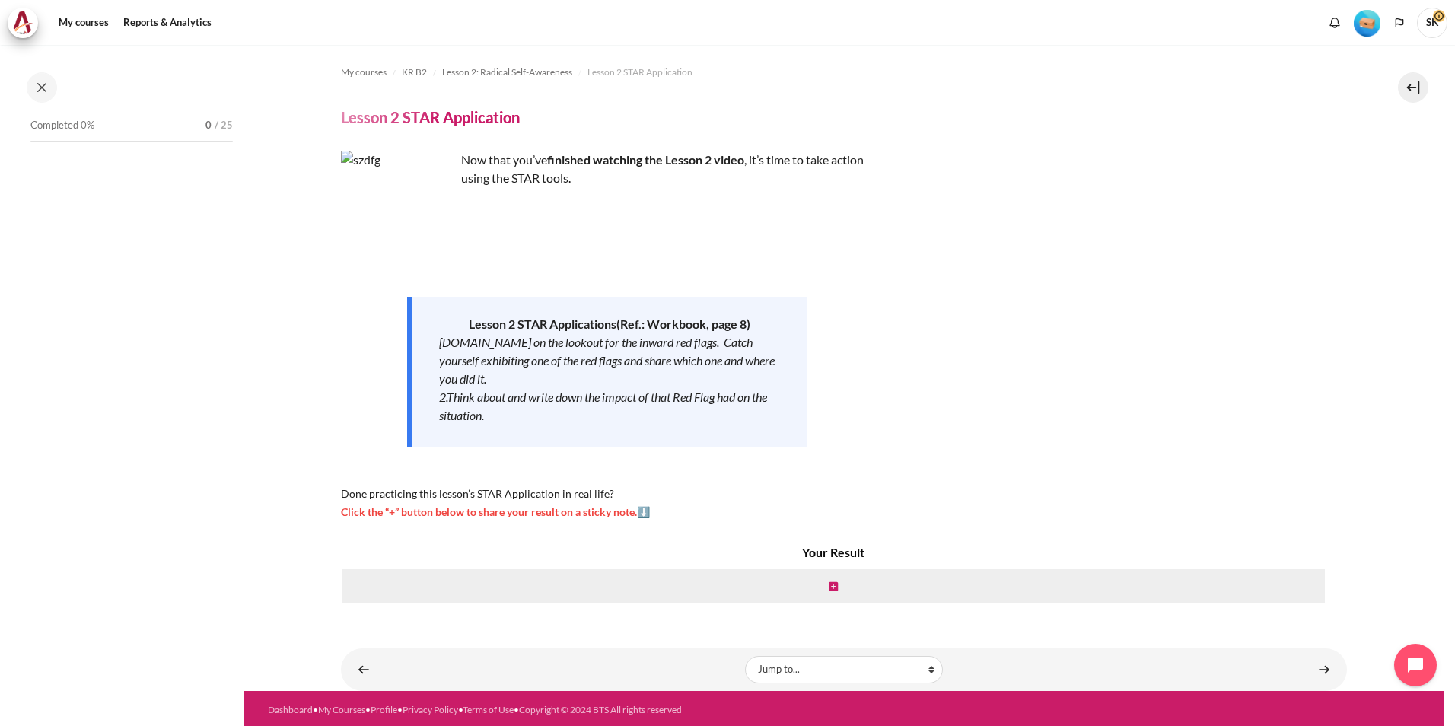
scroll to position [171, 0]
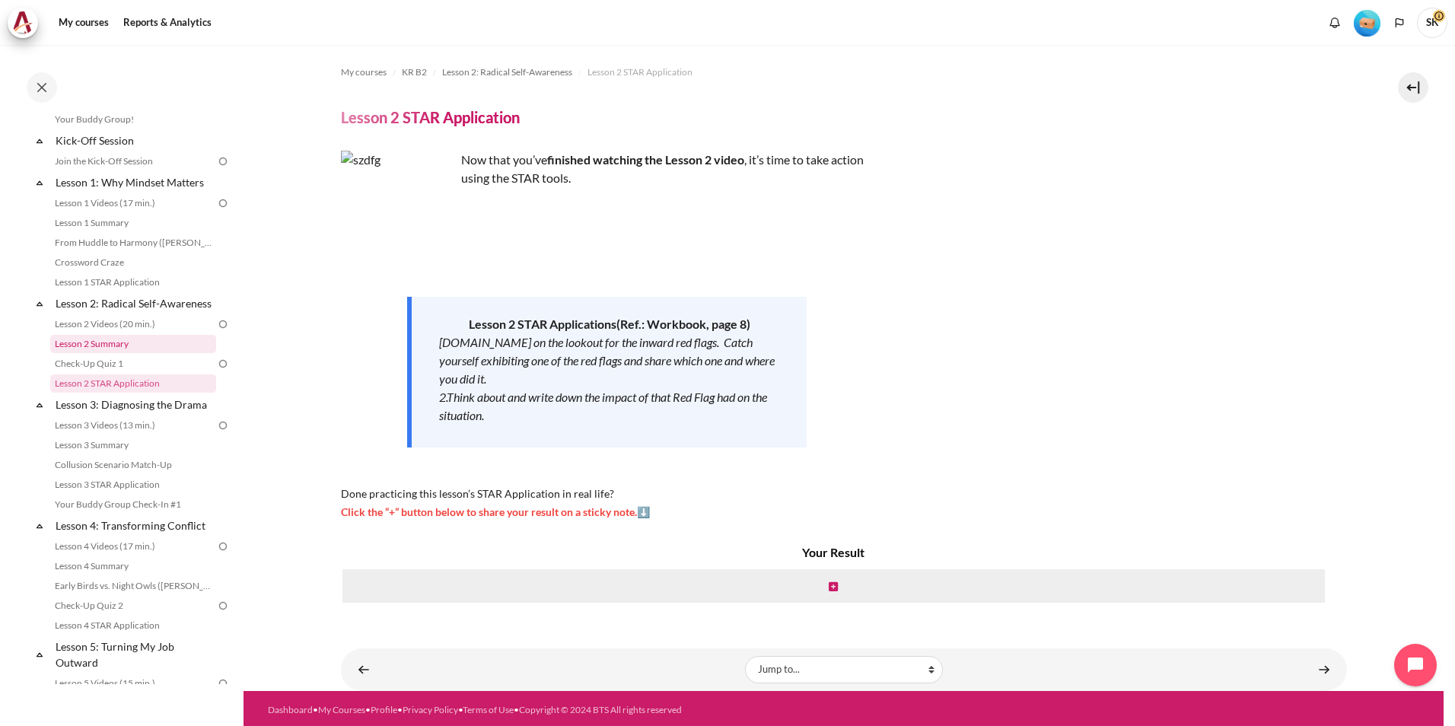
click at [136, 353] on link "Lesson 2 Summary" at bounding box center [133, 344] width 166 height 18
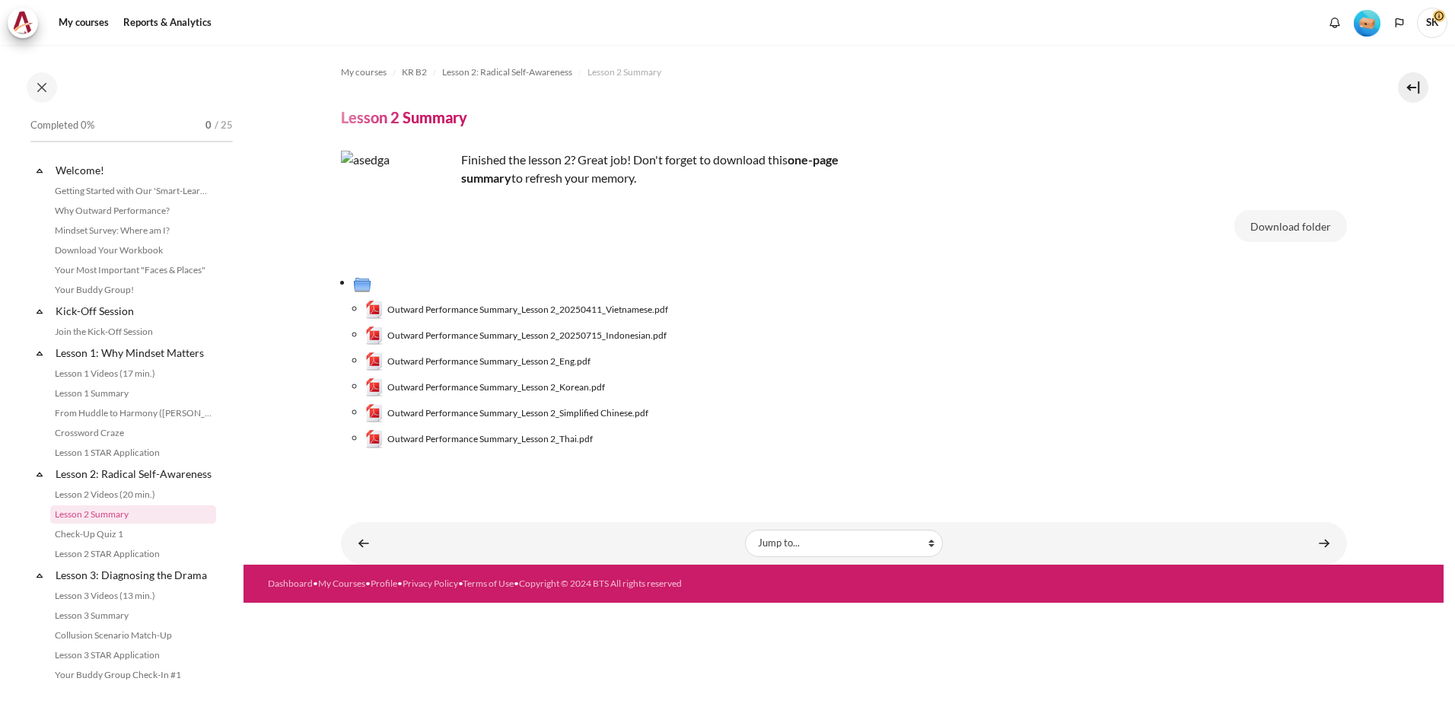
scroll to position [131, 0]
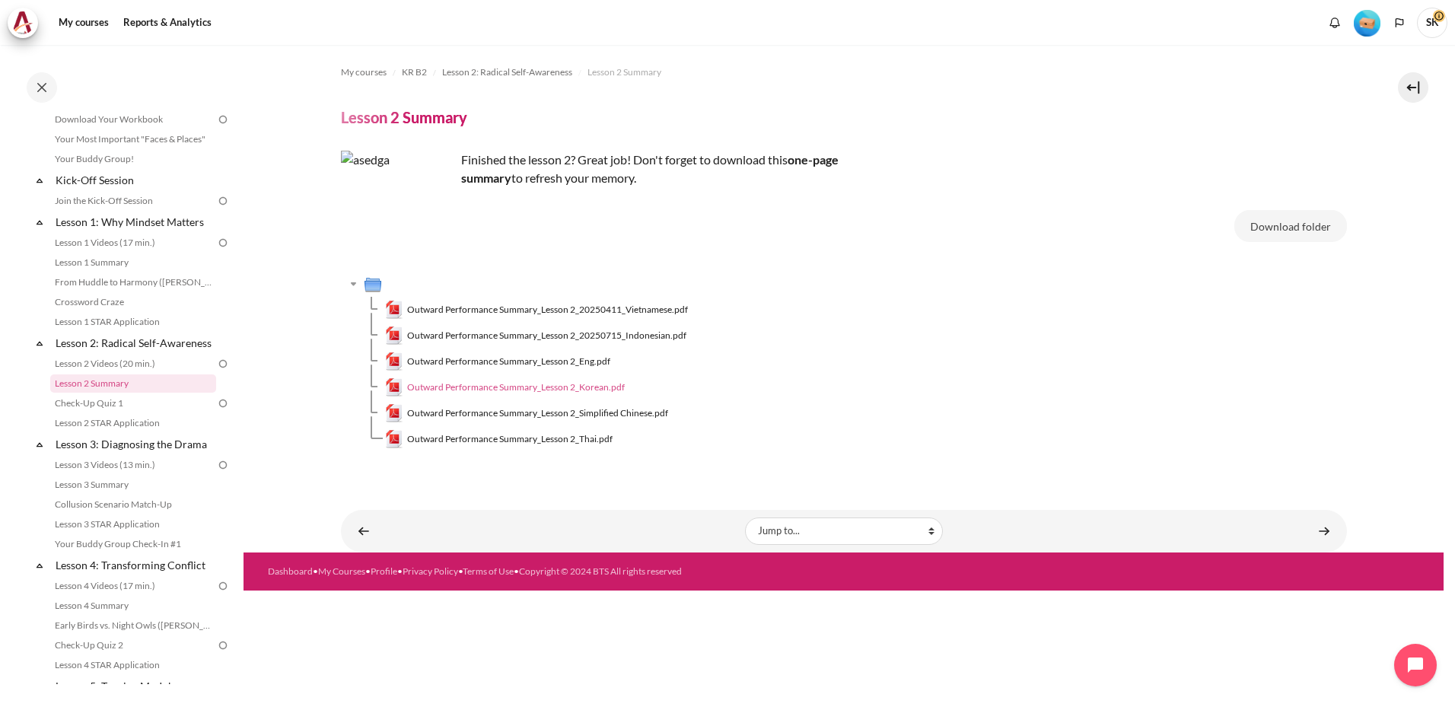
click at [590, 389] on span "Outward Performance Summary_Lesson 2_Korean.pdf" at bounding box center [516, 388] width 218 height 14
click at [94, 351] on link "Lesson 2: Radical Self-Awareness" at bounding box center [134, 343] width 163 height 21
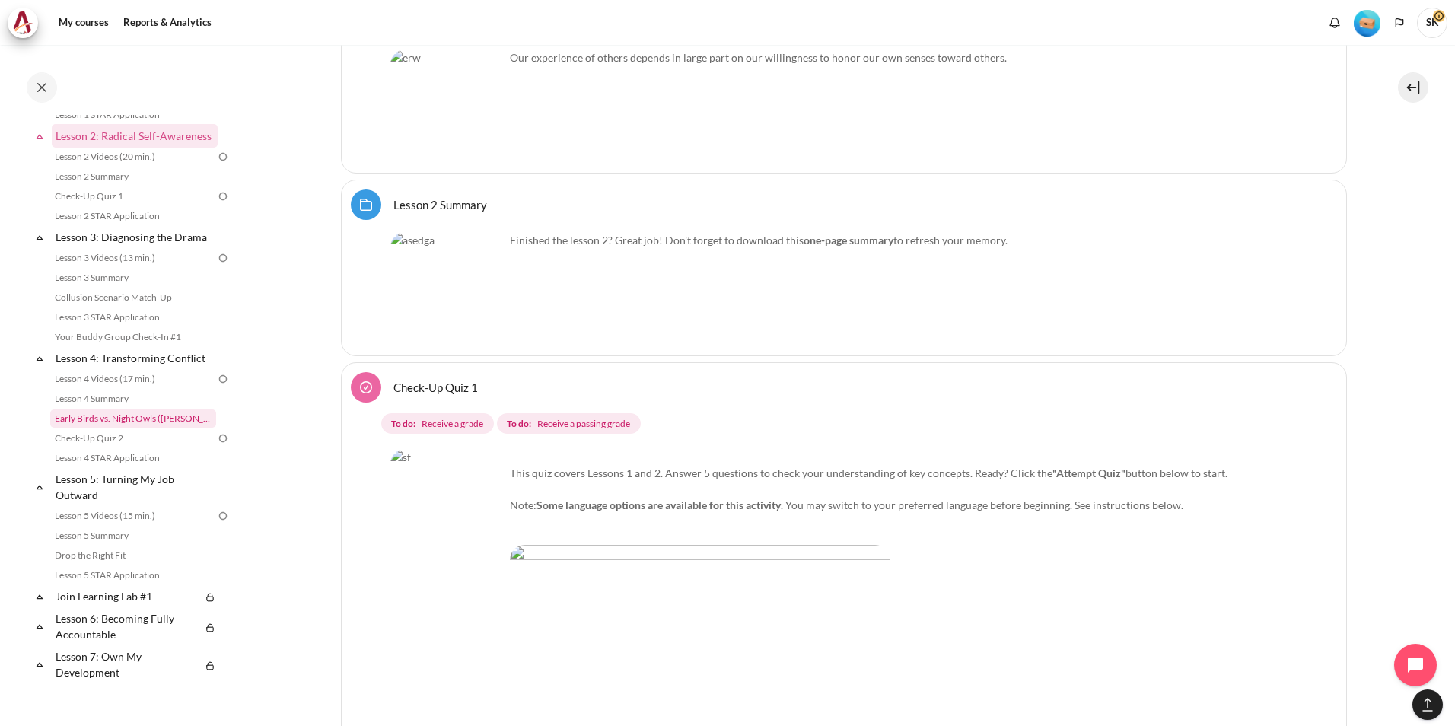
scroll to position [363, 0]
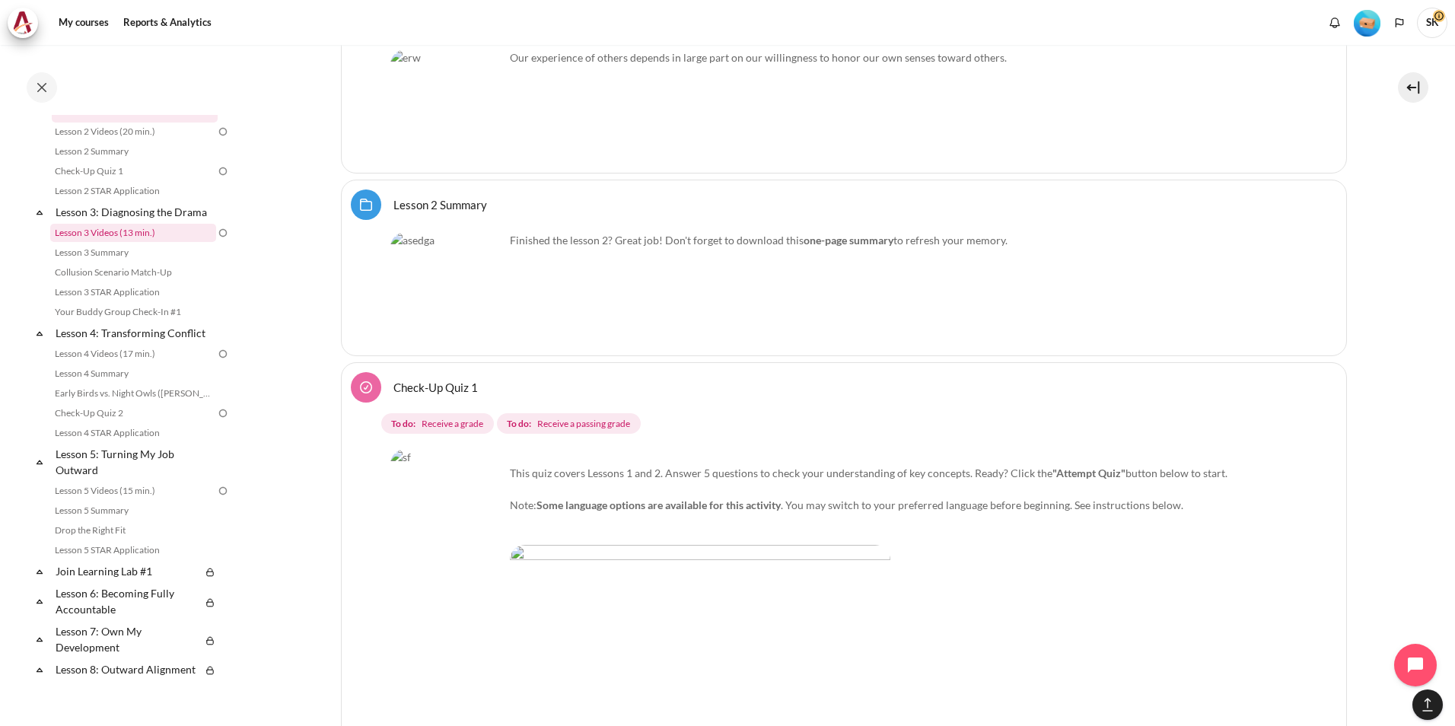
click at [113, 242] on link "Lesson 3 Videos (13 min.)" at bounding box center [133, 233] width 166 height 18
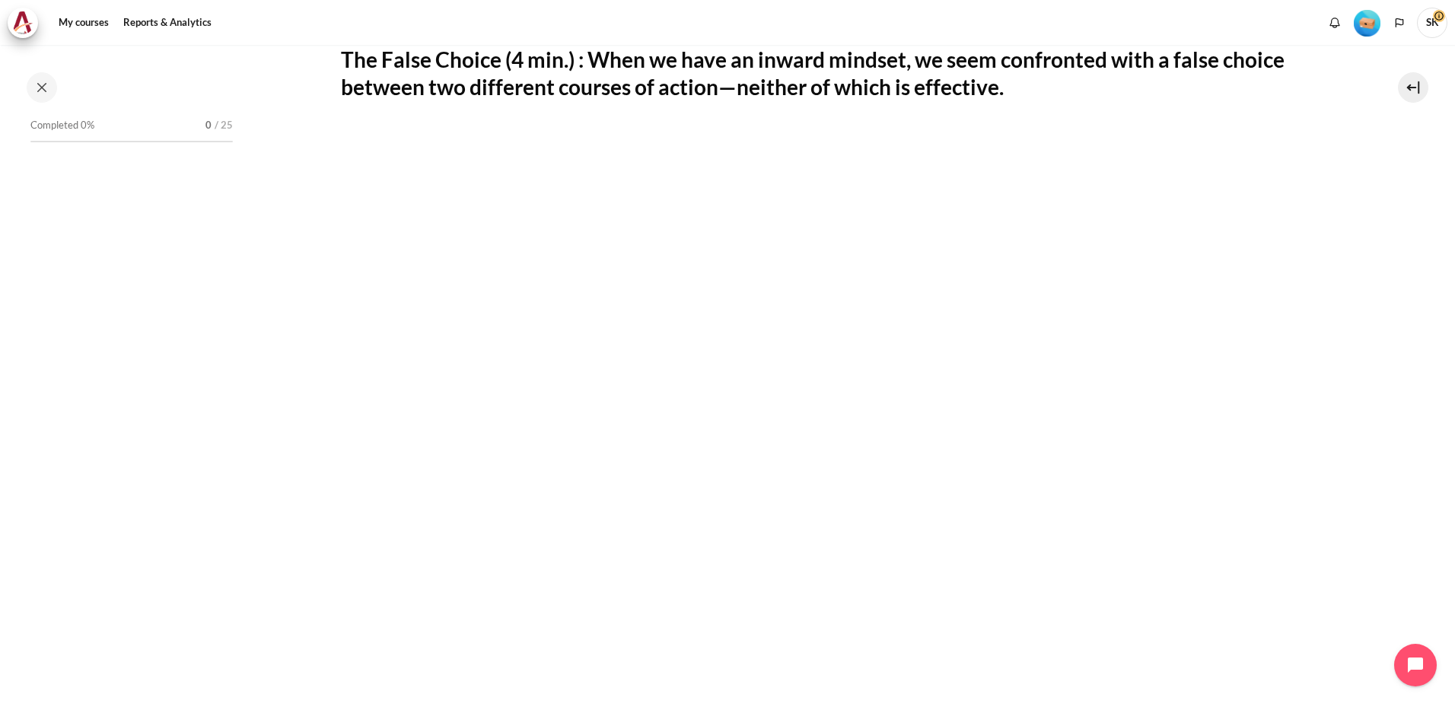
scroll to position [212, 0]
